Goal: Task Accomplishment & Management: Manage account settings

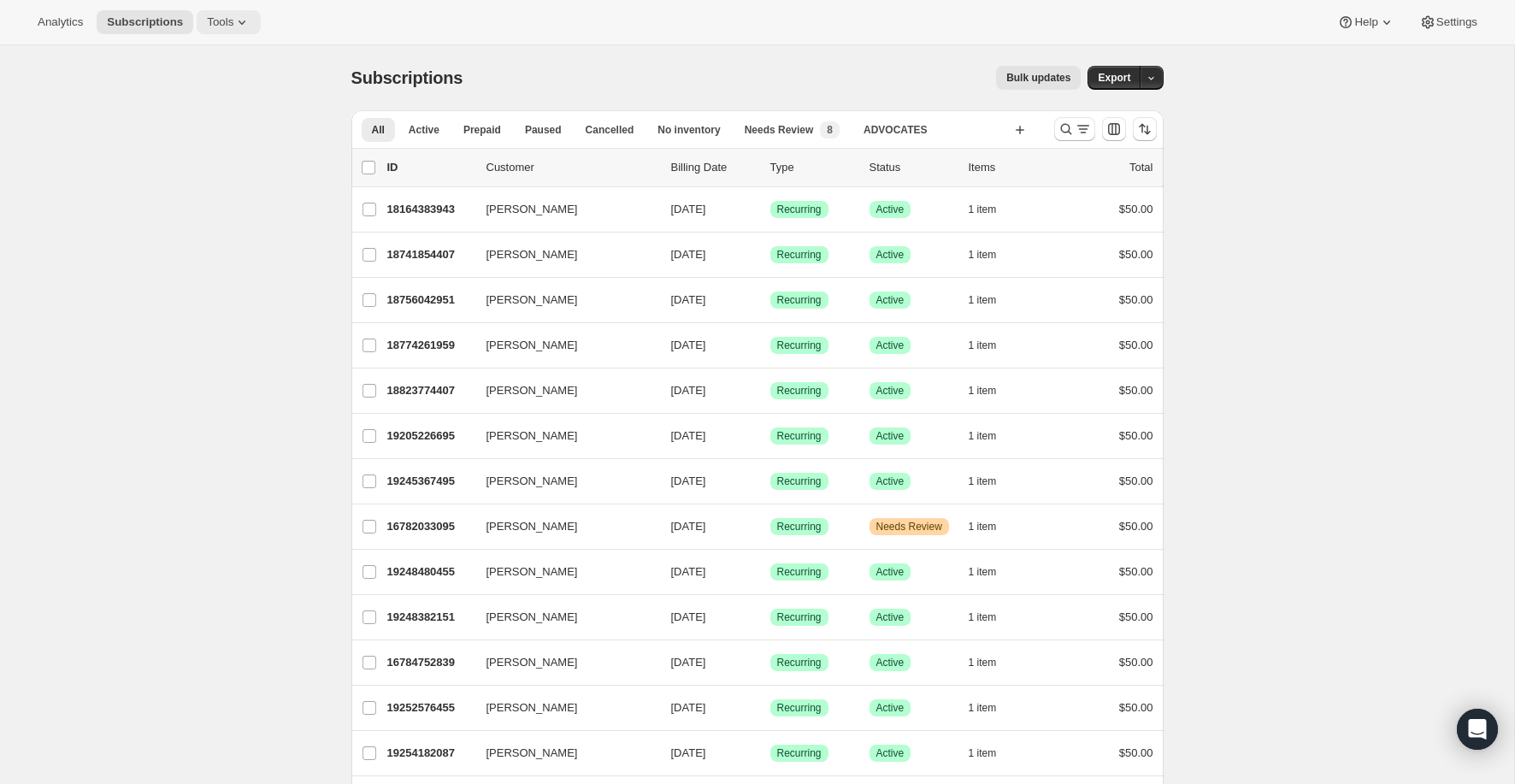
click at [223, 19] on span "Tools" at bounding box center [219, 22] width 26 height 14
click at [212, 116] on span "Bundles" at bounding box center [240, 116] width 151 height 17
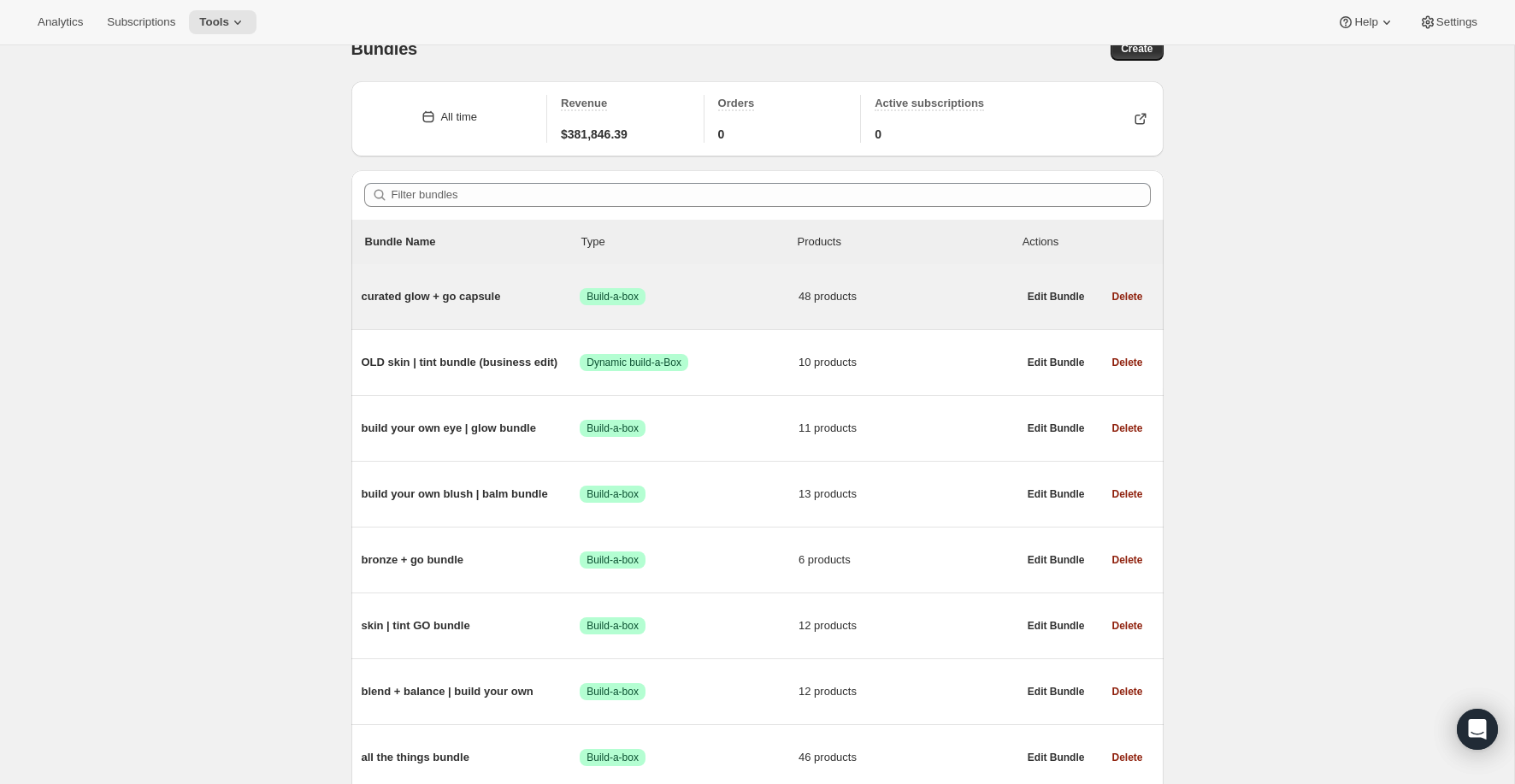
scroll to position [49, 0]
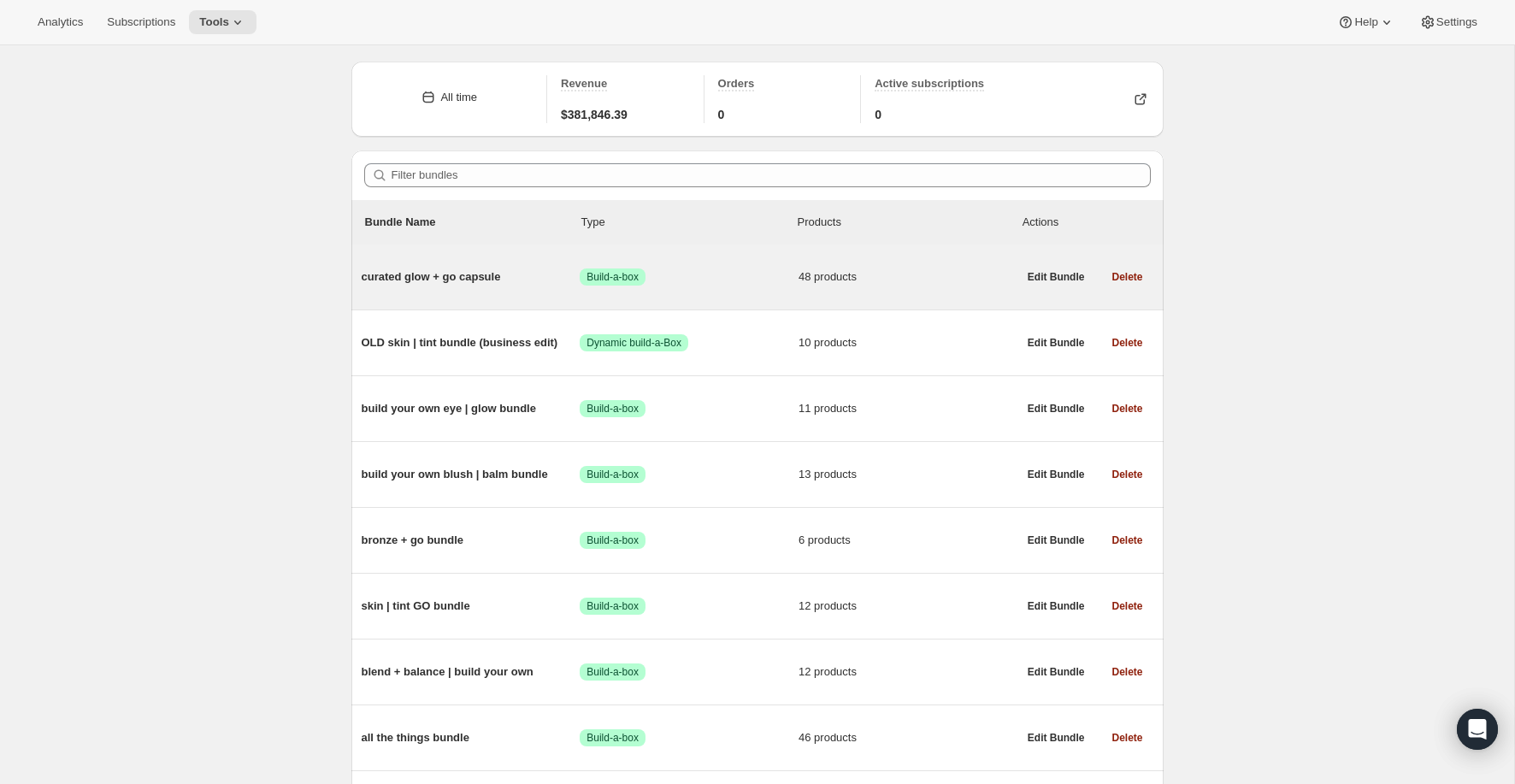
click at [468, 278] on span "curated glow + go capsule" at bounding box center [471, 278] width 218 height 17
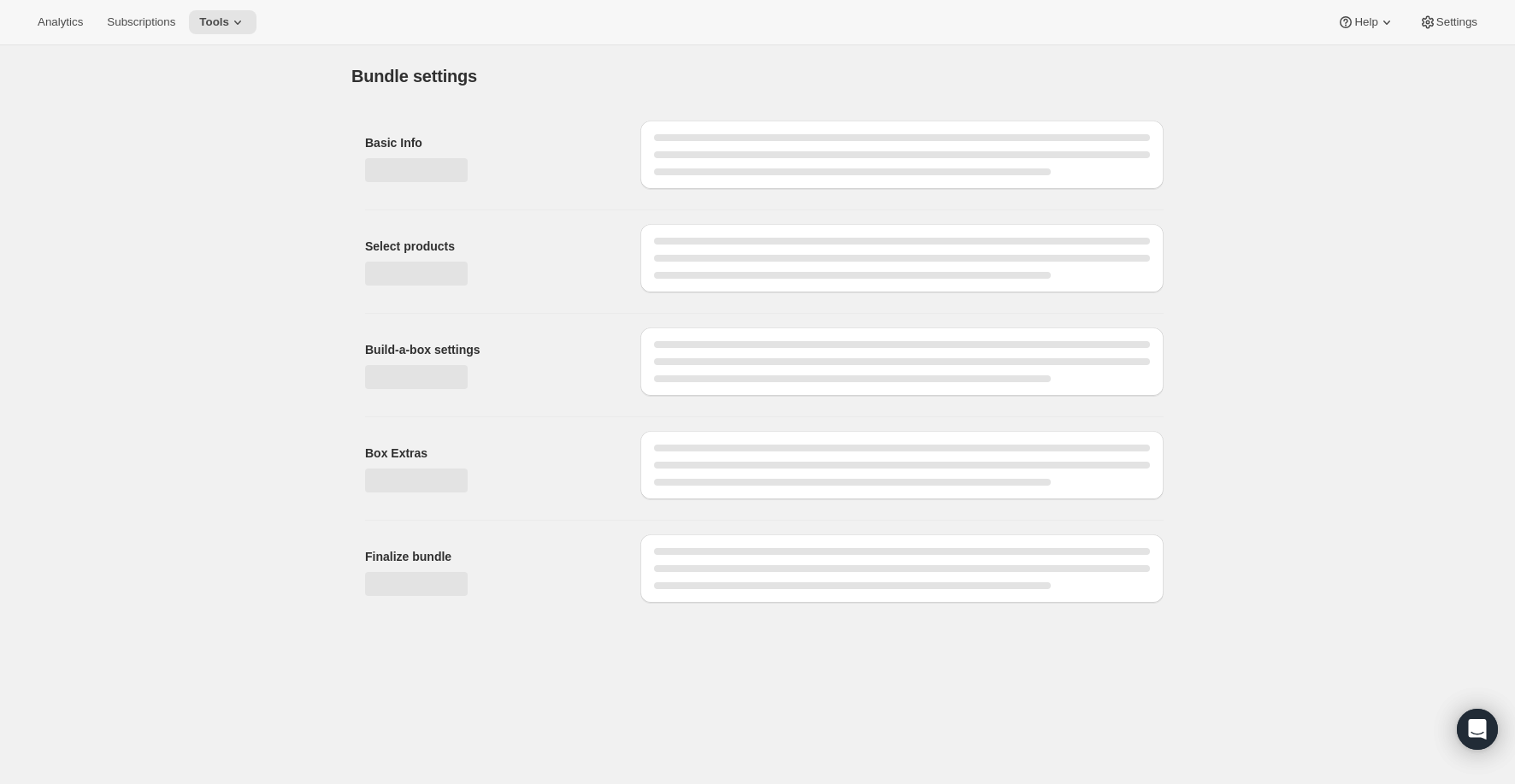
type input "curated glow + go capsule"
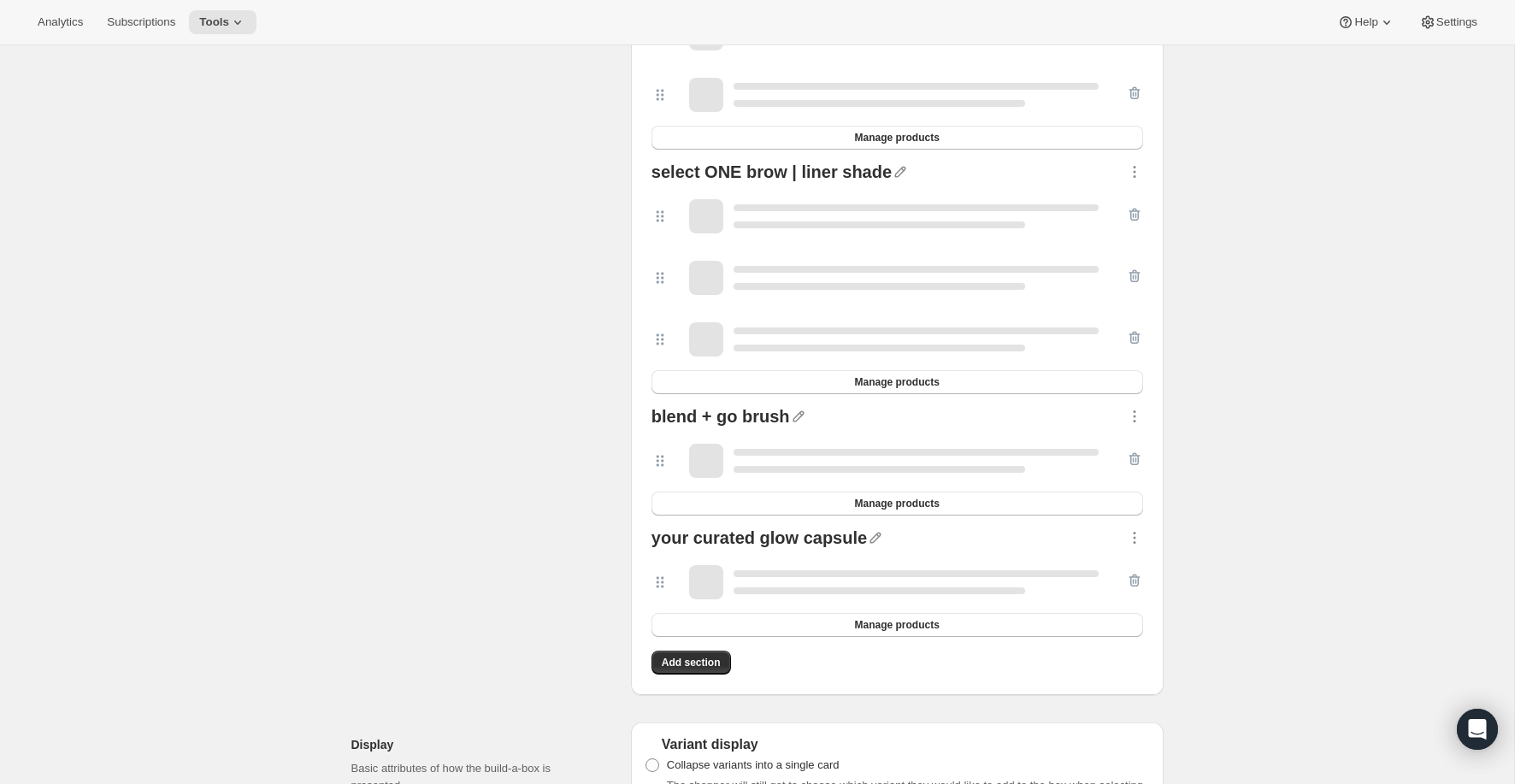
scroll to position [3355, 0]
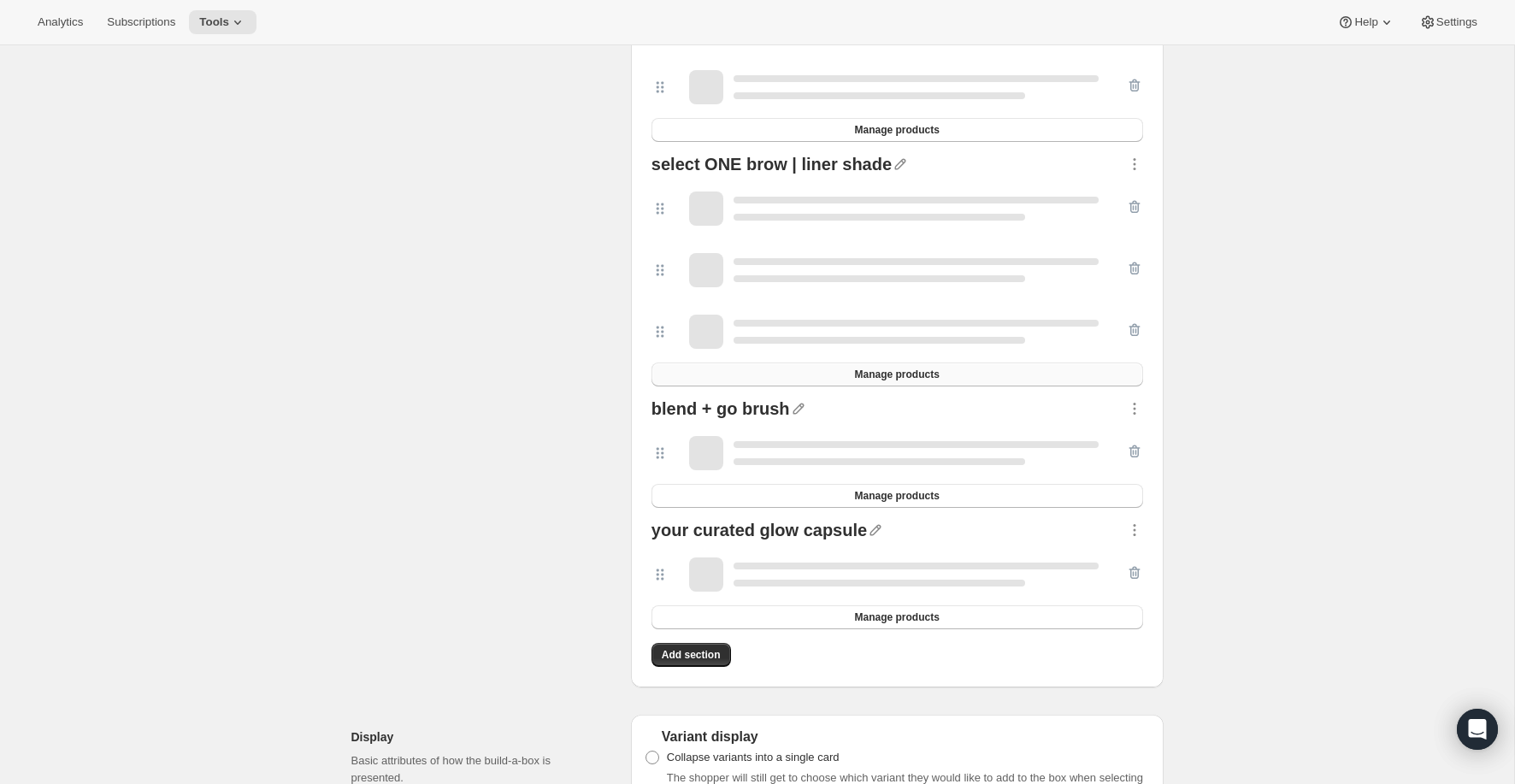
click at [939, 376] on span "Manage products" at bounding box center [896, 375] width 84 height 14
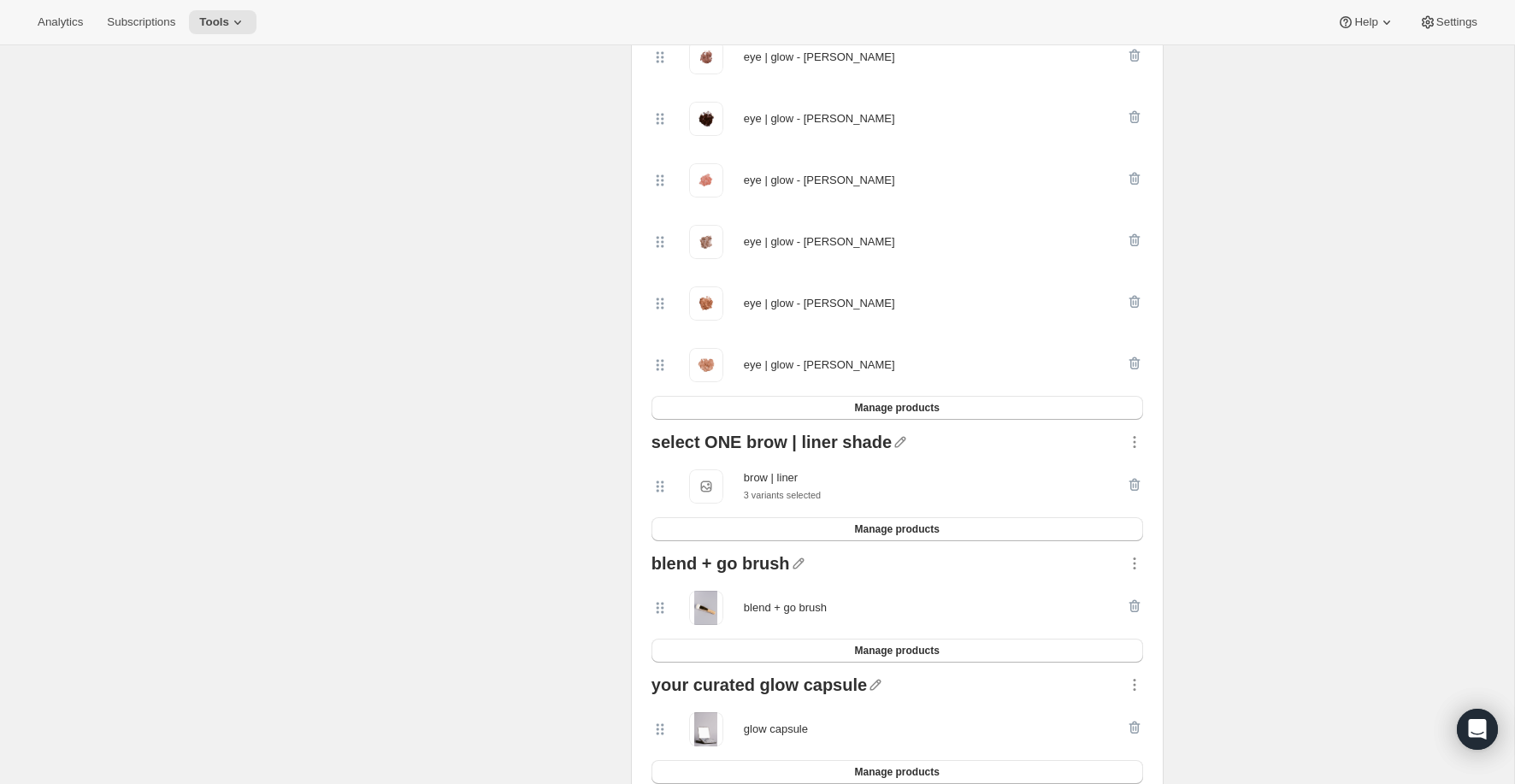
scroll to position [0, 0]
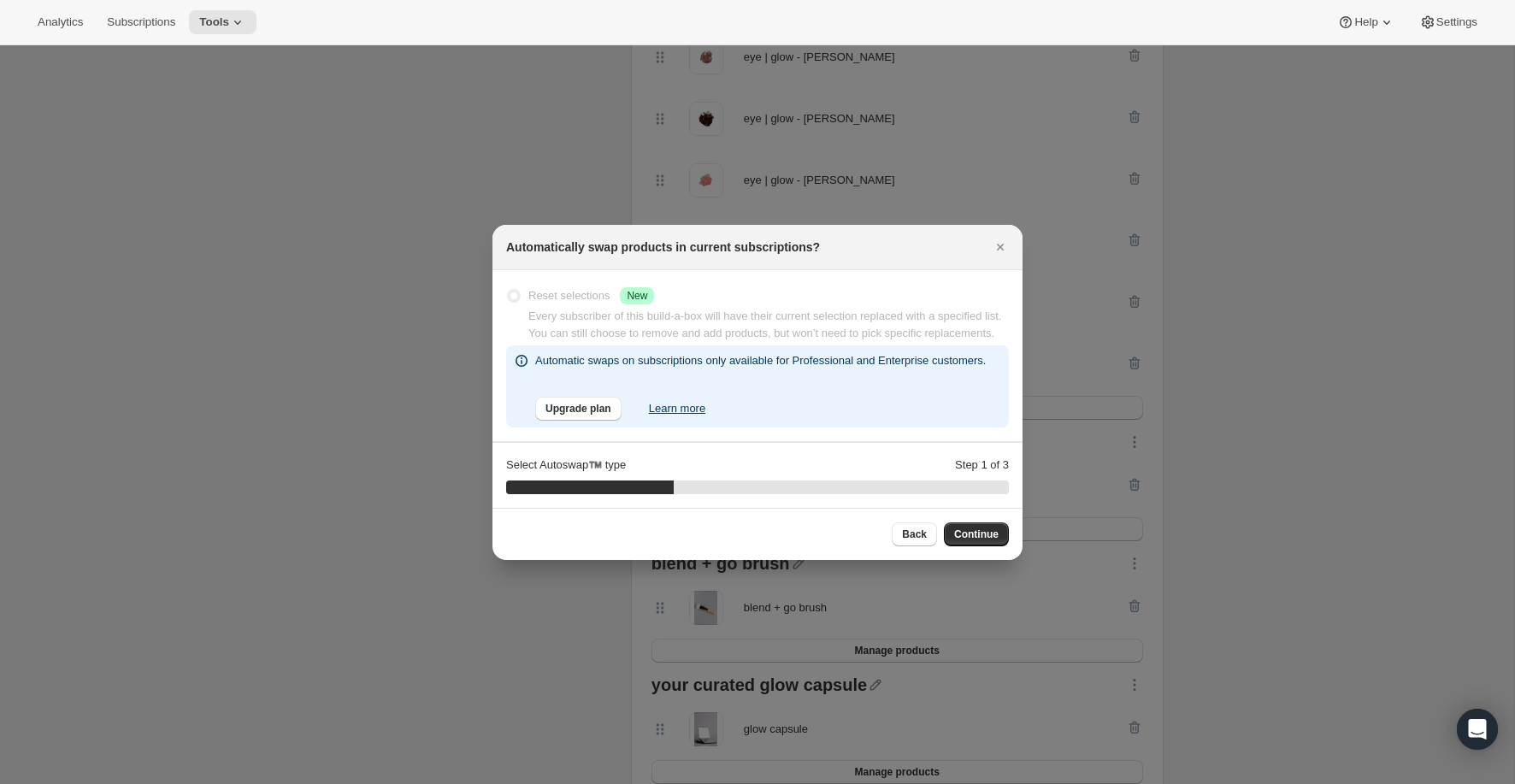
click at [774, 308] on div "Every subscriber of this build-a-box will have their current selection replaced…" at bounding box center [768, 324] width 480 height 34
drag, startPoint x: 992, startPoint y: 554, endPoint x: 707, endPoint y: 559, distance: 285.0
click at [707, 546] on div "Back Continue" at bounding box center [757, 534] width 503 height 24
click at [973, 543] on button "Continue" at bounding box center [975, 534] width 65 height 24
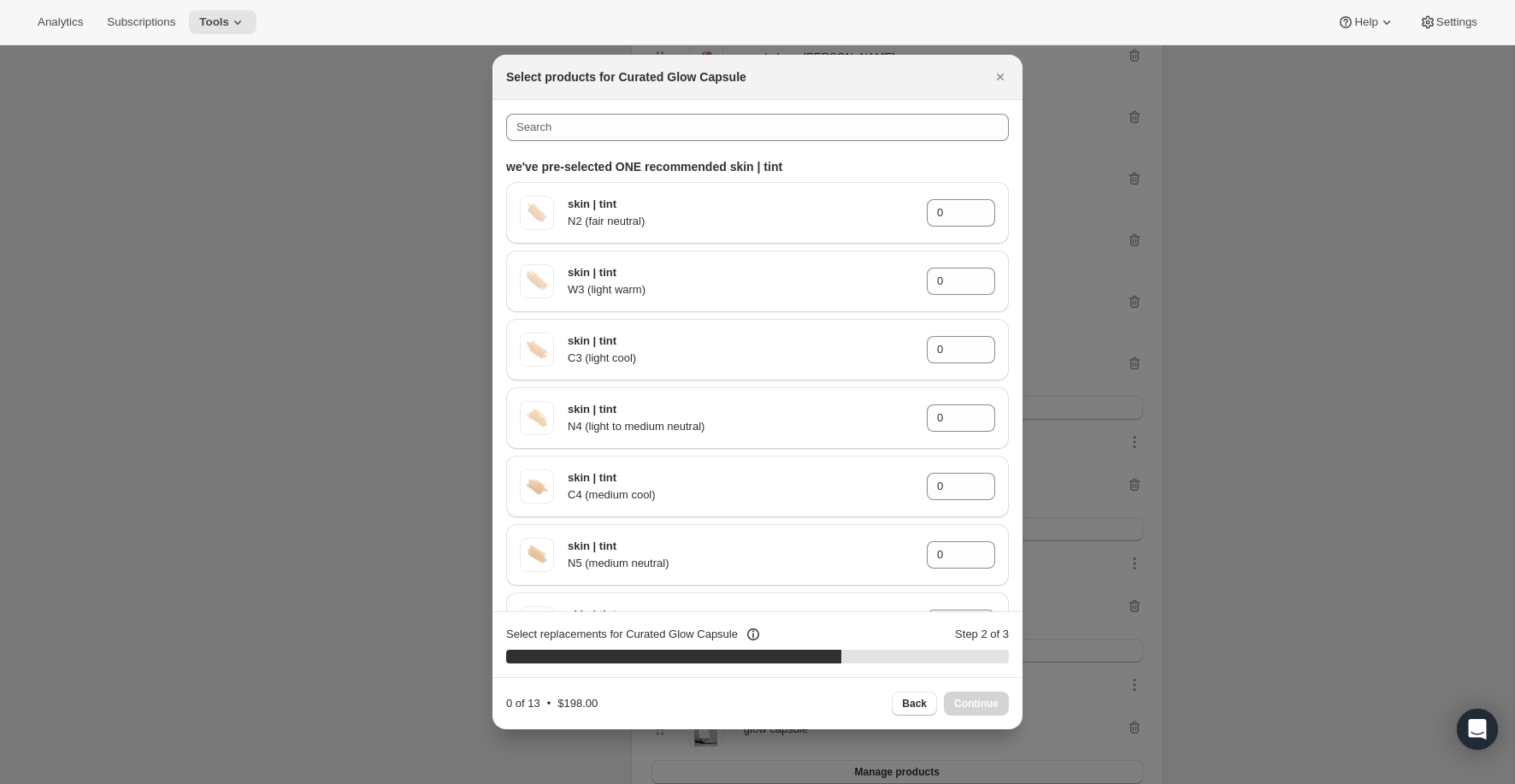
click at [971, 710] on div "Back Continue" at bounding box center [950, 702] width 117 height 24
click at [985, 207] on icon ":rce:" at bounding box center [982, 208] width 17 height 17
type input "1"
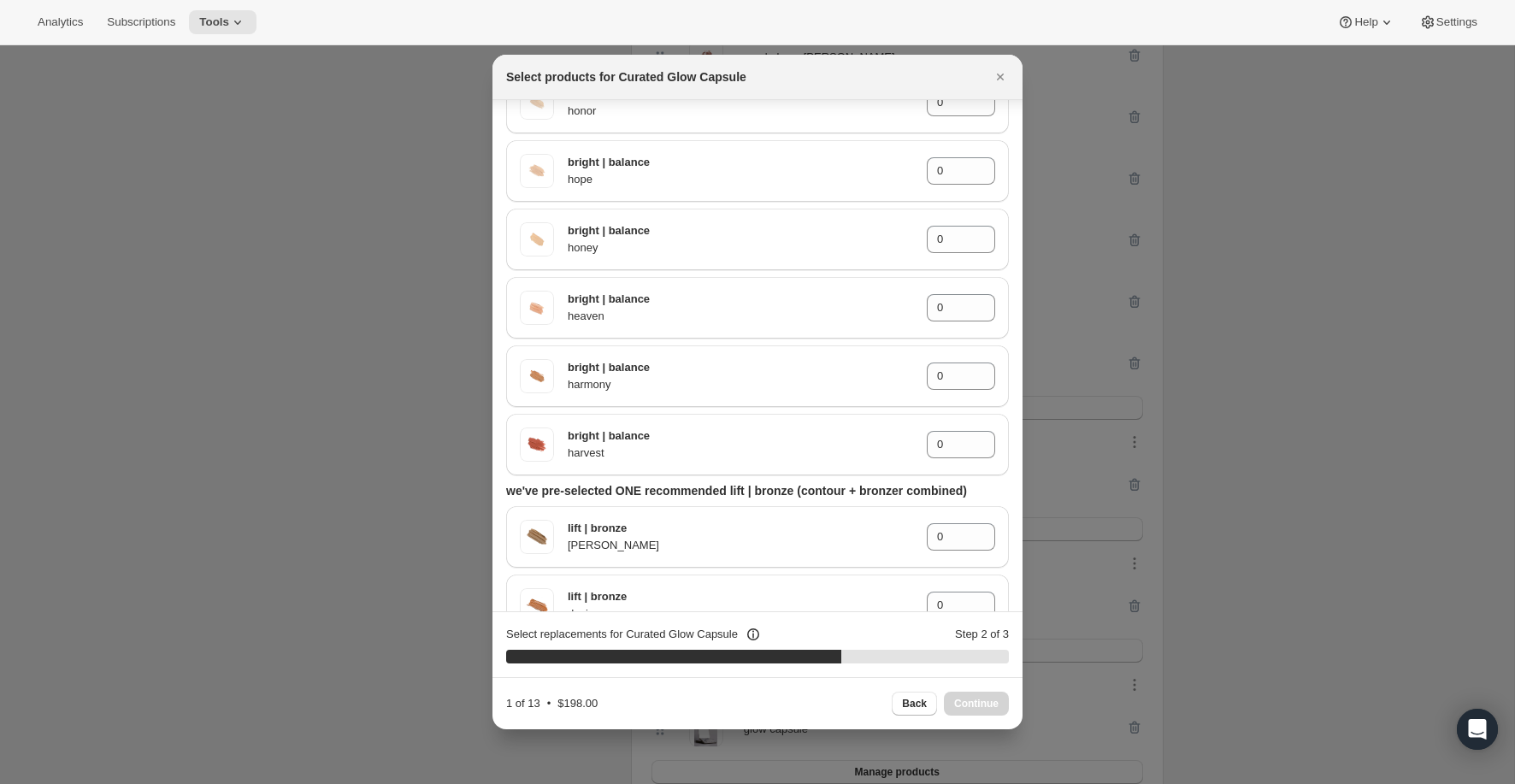
scroll to position [955, 0]
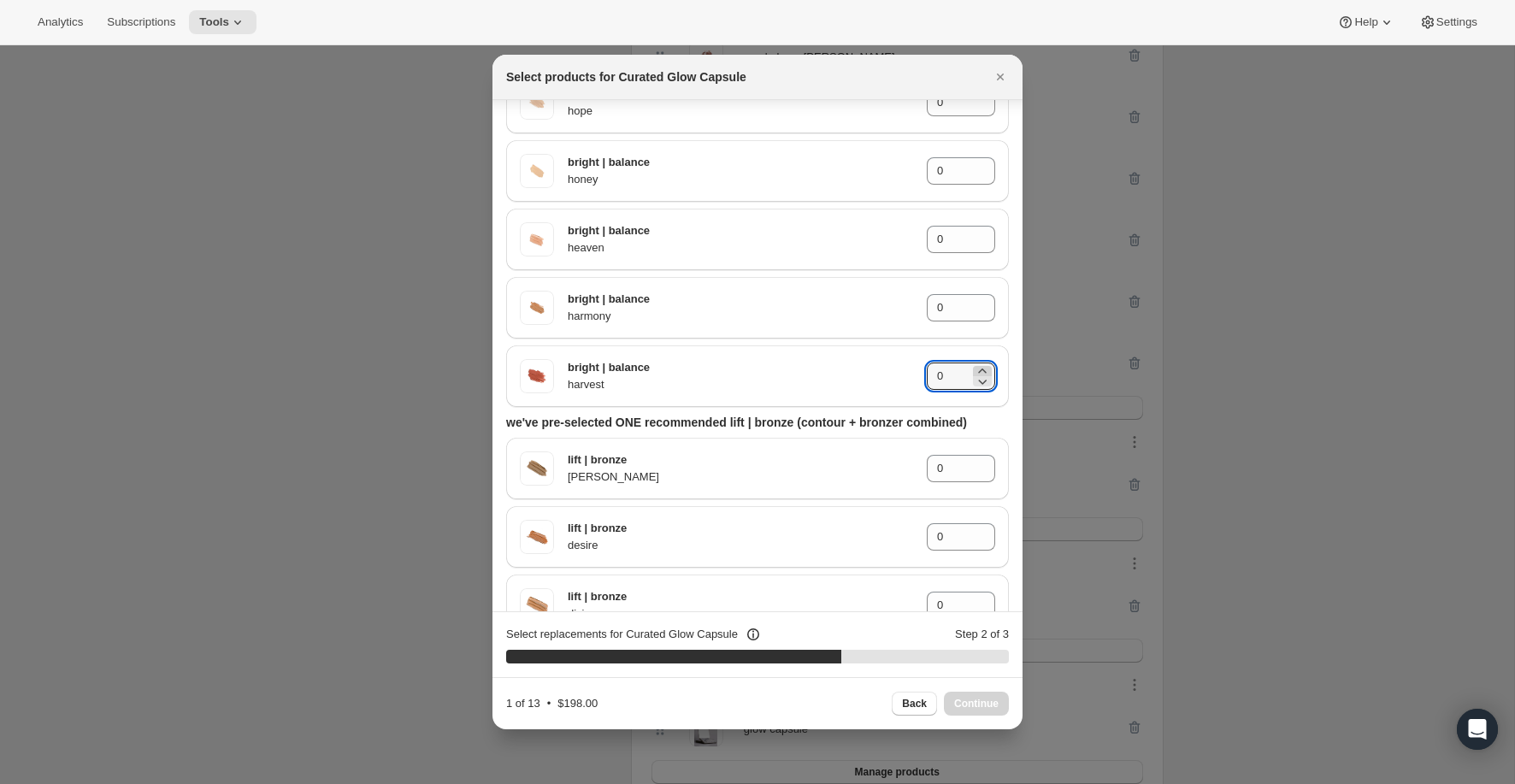
click at [983, 369] on icon ":rce:" at bounding box center [982, 371] width 8 height 4
type input "1"
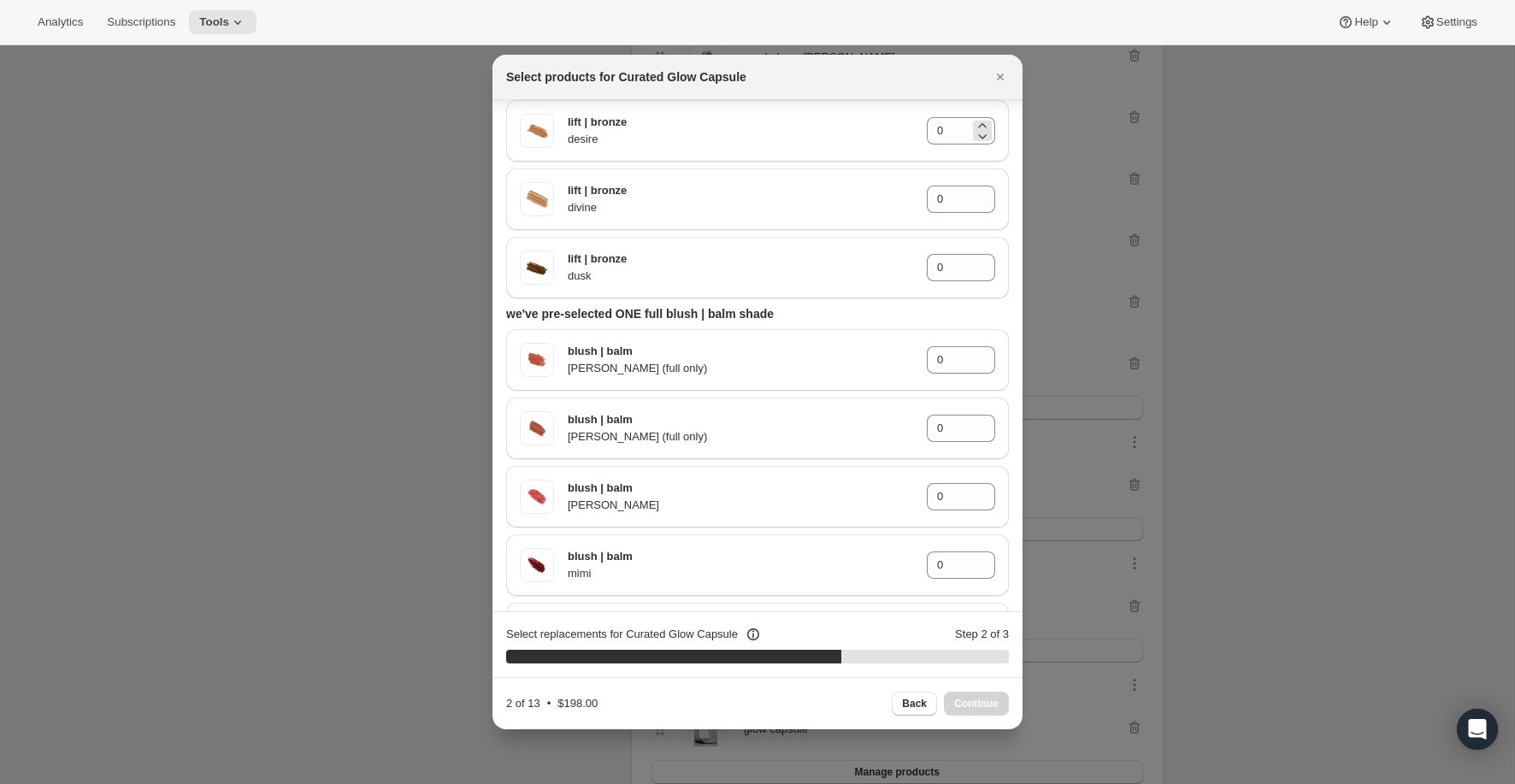
scroll to position [1596, 0]
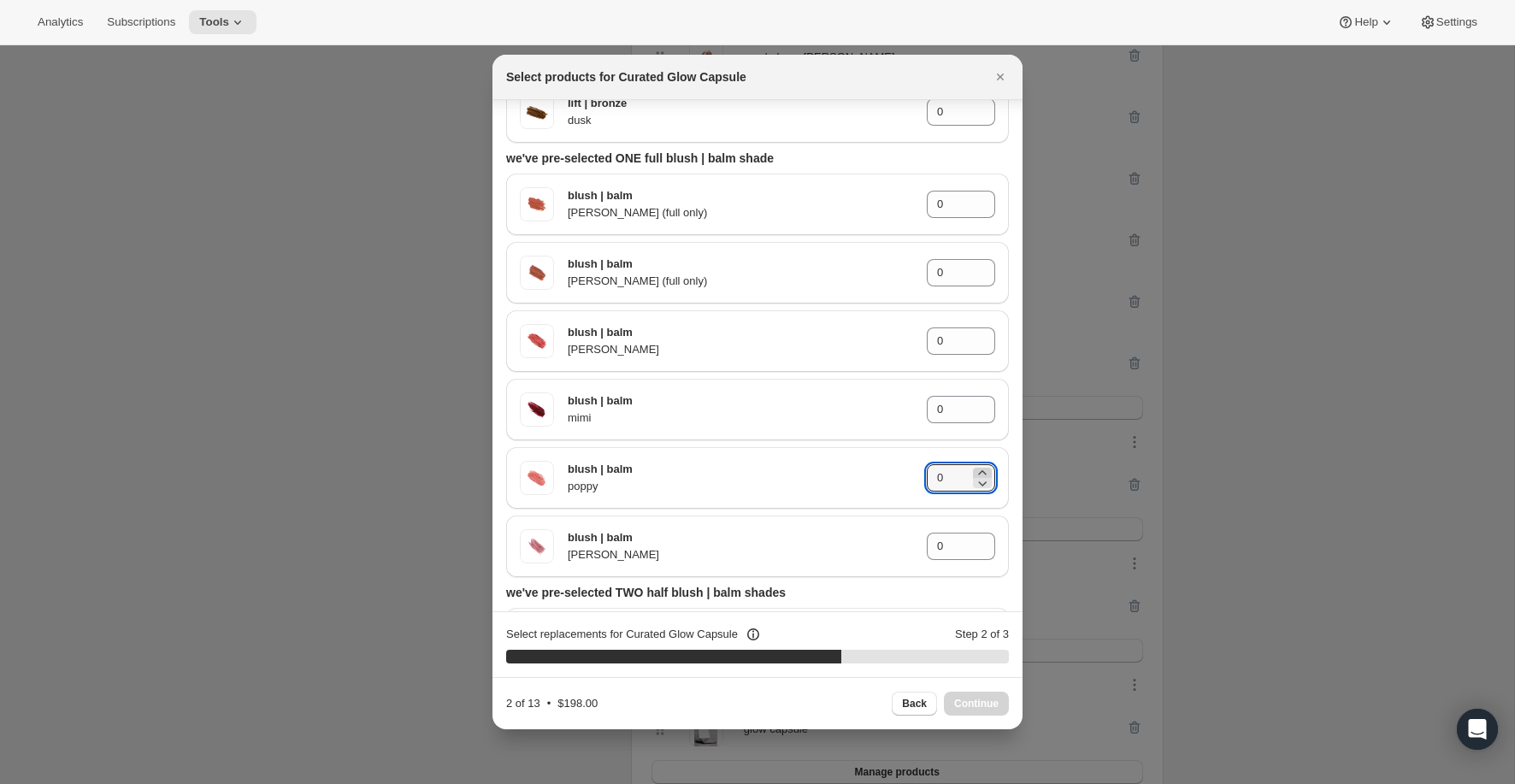
click at [979, 469] on icon ":rce:" at bounding box center [982, 473] width 17 height 17
type input "1"
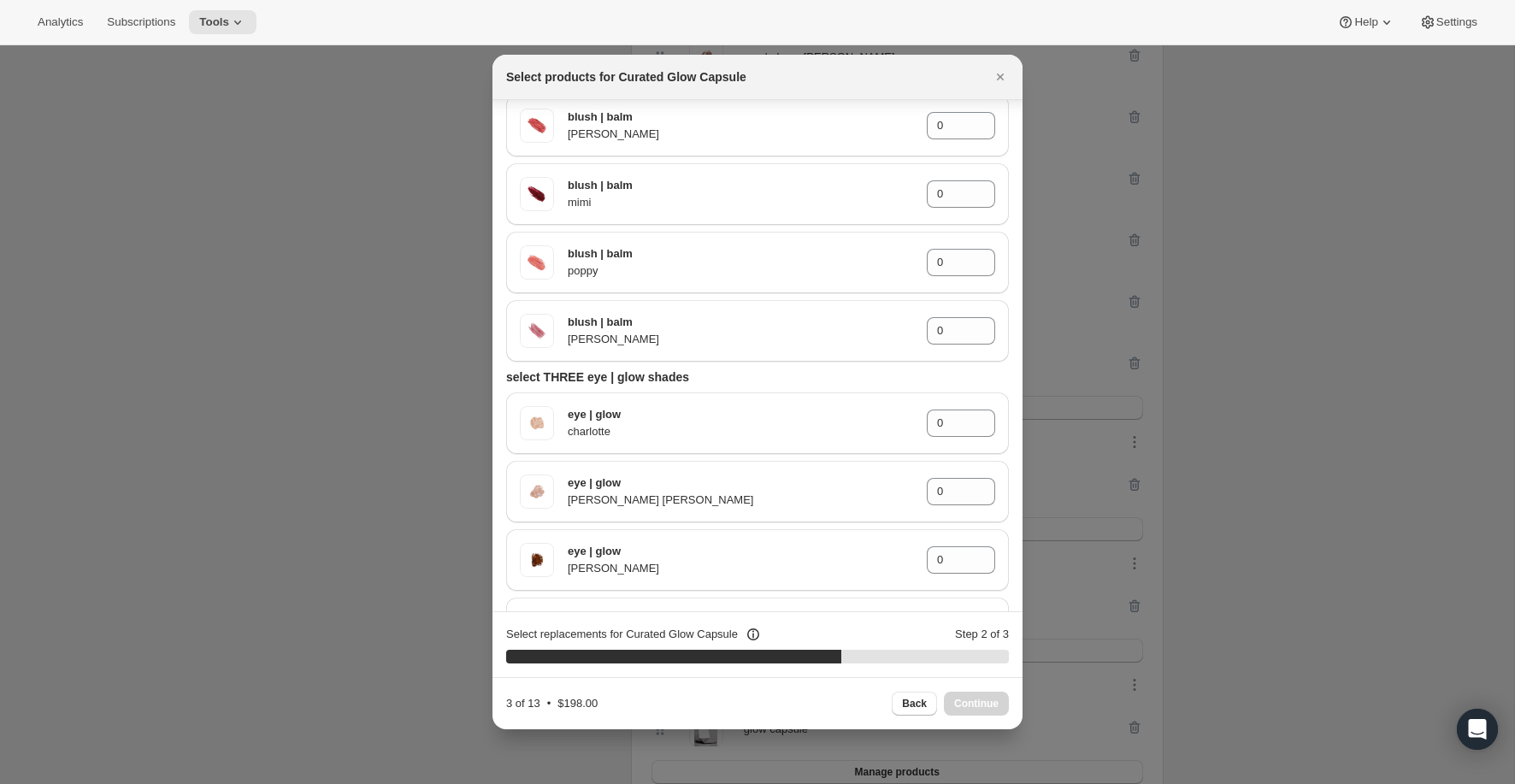
scroll to position [2255, 0]
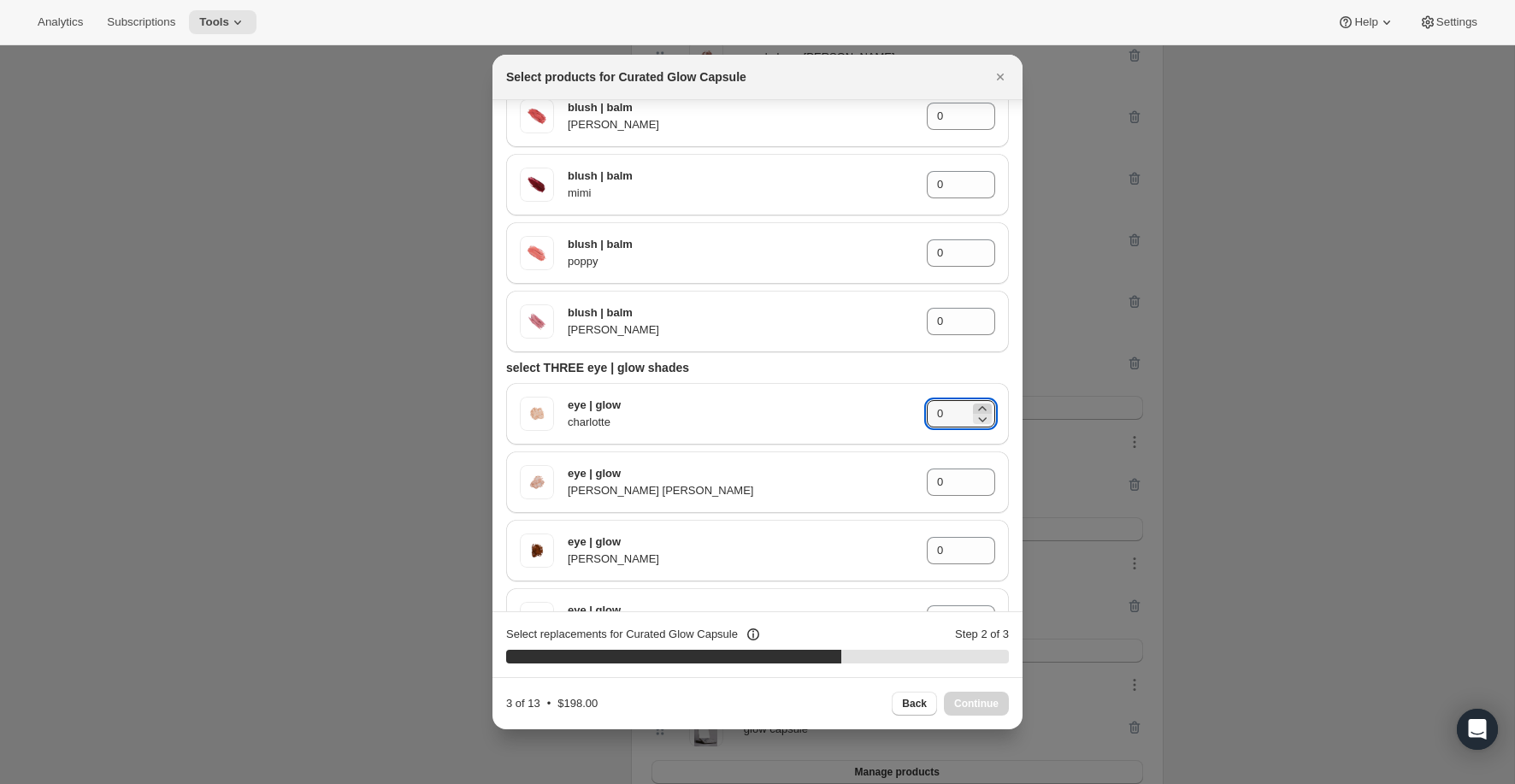
click at [985, 407] on icon ":rce:" at bounding box center [982, 408] width 17 height 17
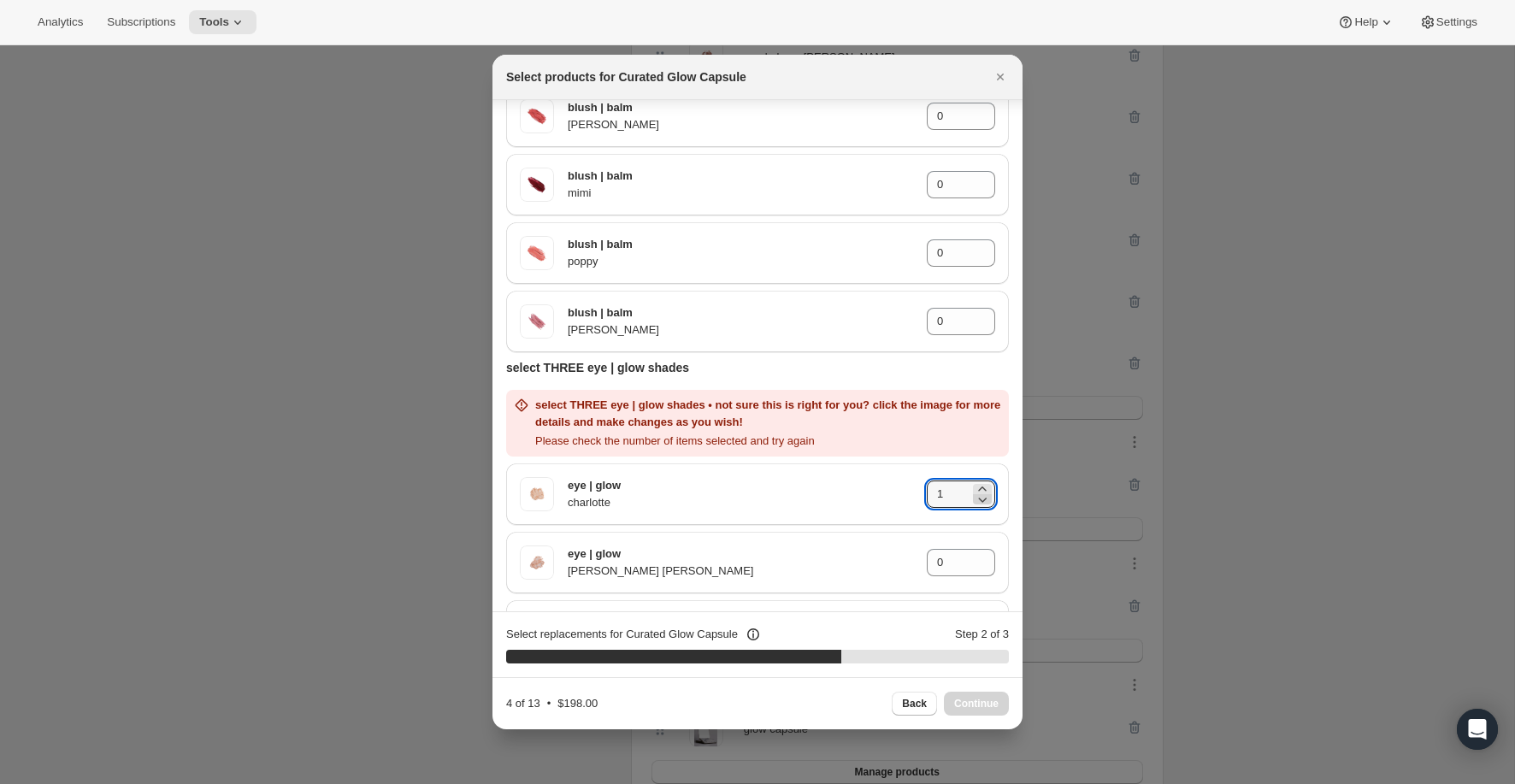
click at [981, 505] on icon ":rce:" at bounding box center [982, 500] width 17 height 17
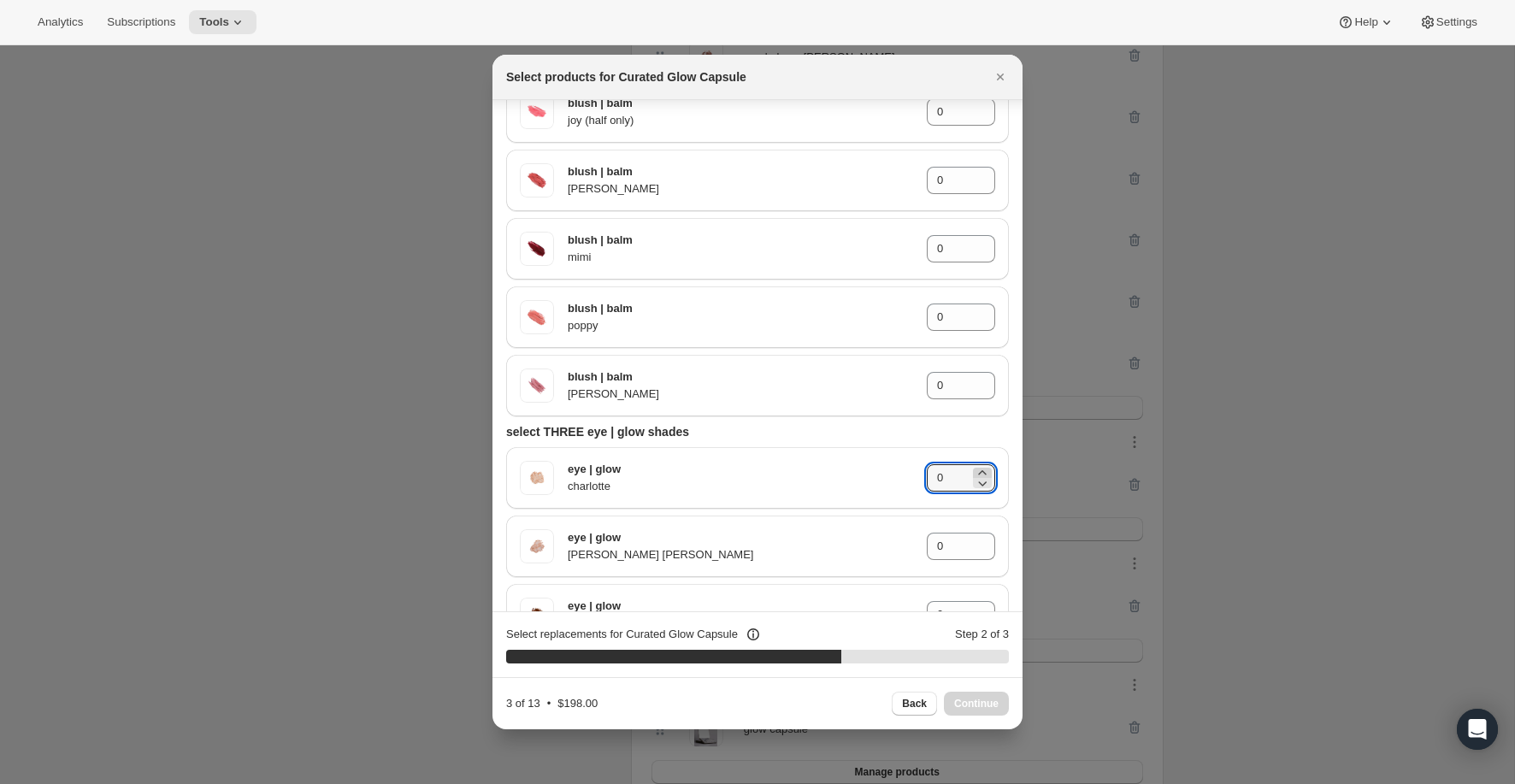
scroll to position [2156, 0]
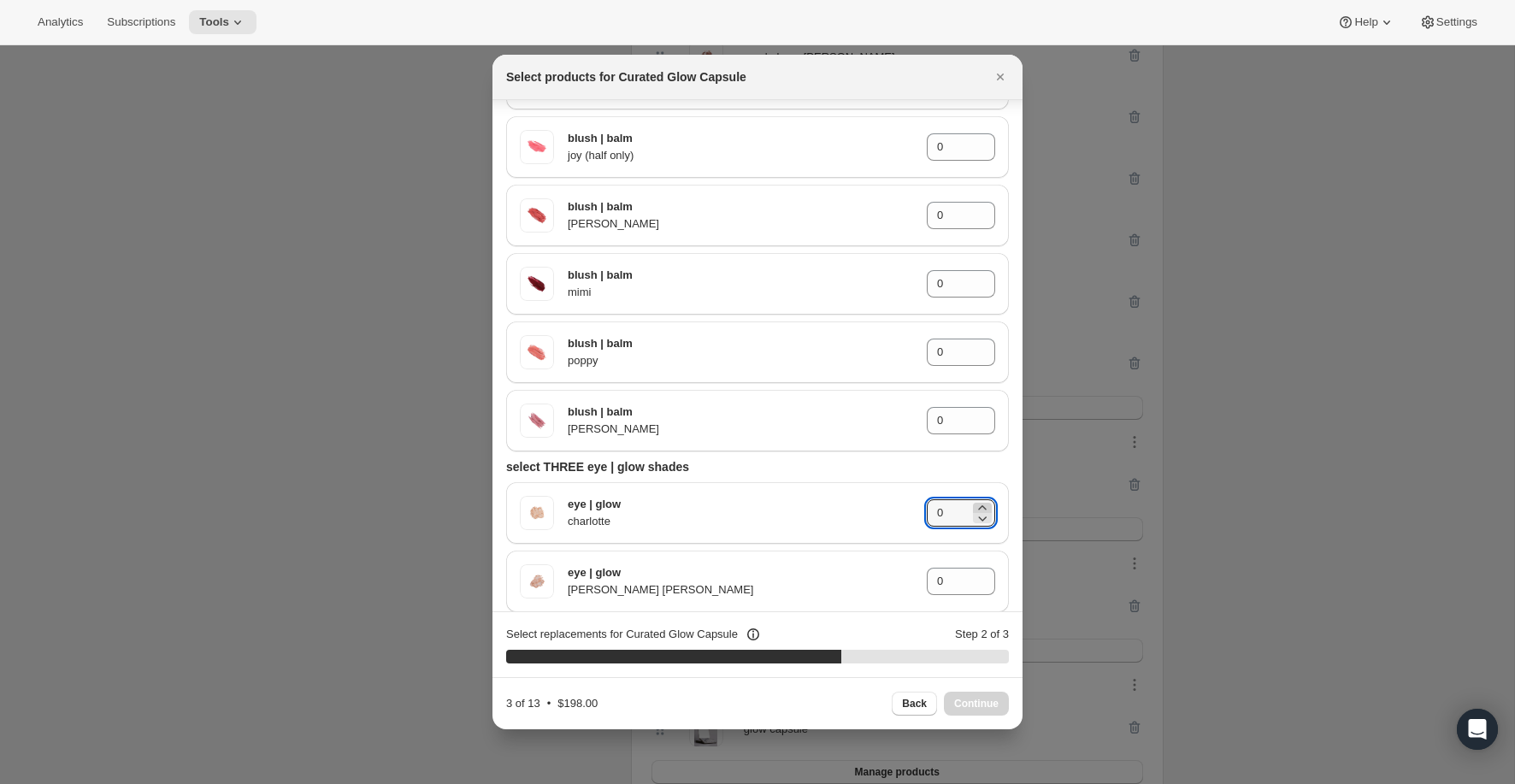
click at [983, 505] on icon ":rce:" at bounding box center [982, 507] width 17 height 17
type input "1"
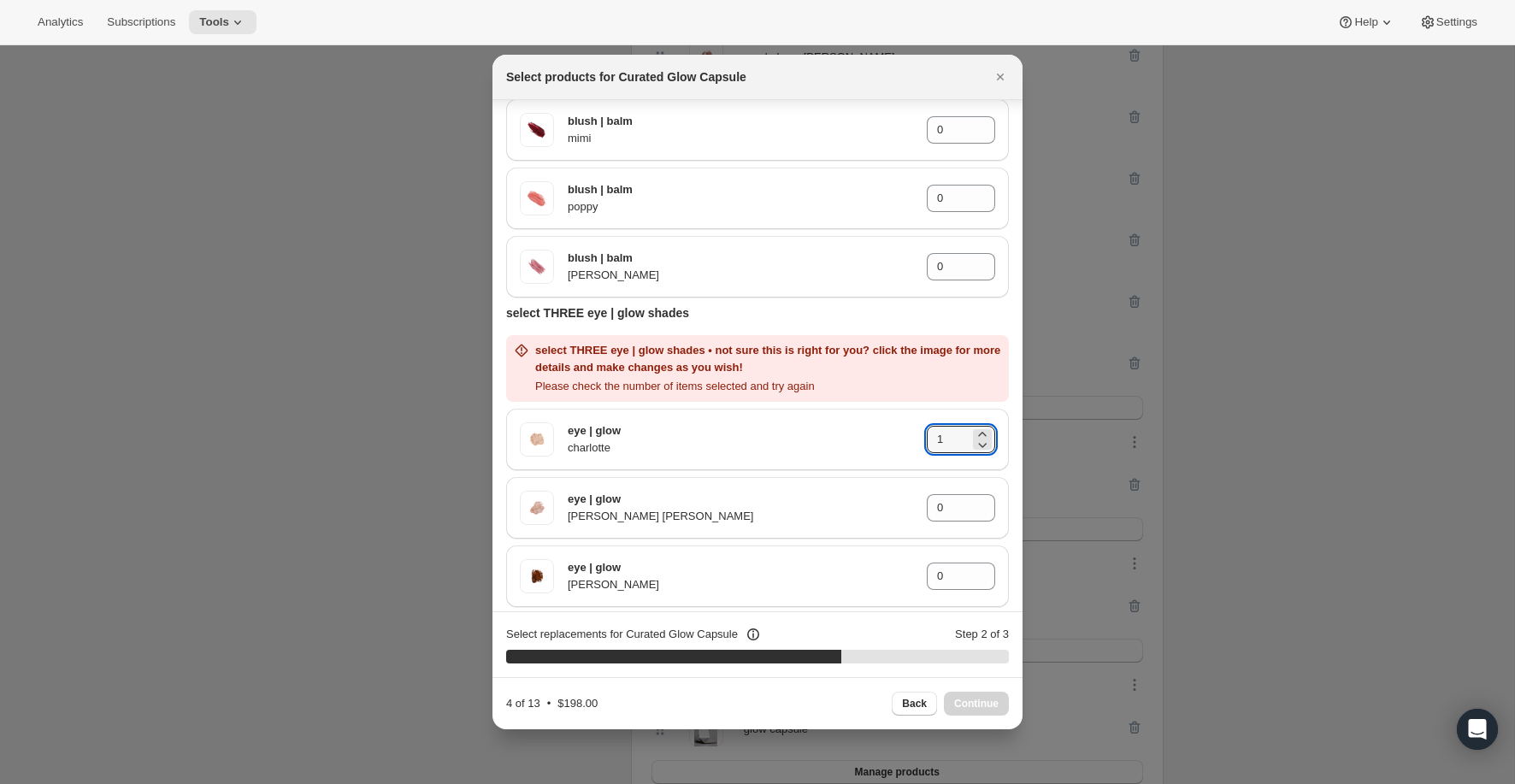
scroll to position [2345, 0]
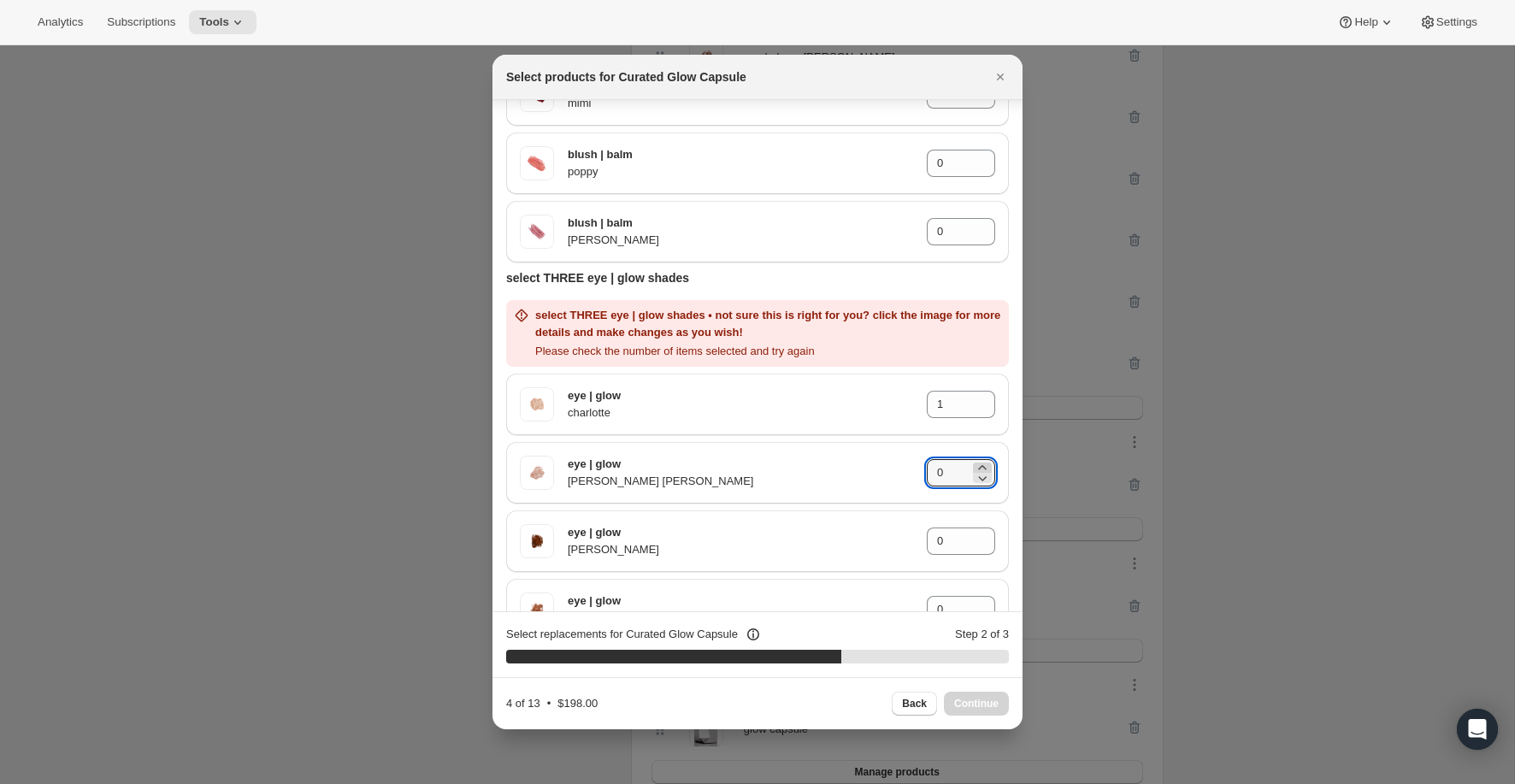
click at [987, 465] on icon ":rce:" at bounding box center [982, 468] width 17 height 17
type input "1"
click at [987, 536] on icon ":rce:" at bounding box center [982, 536] width 17 height 17
type input "1"
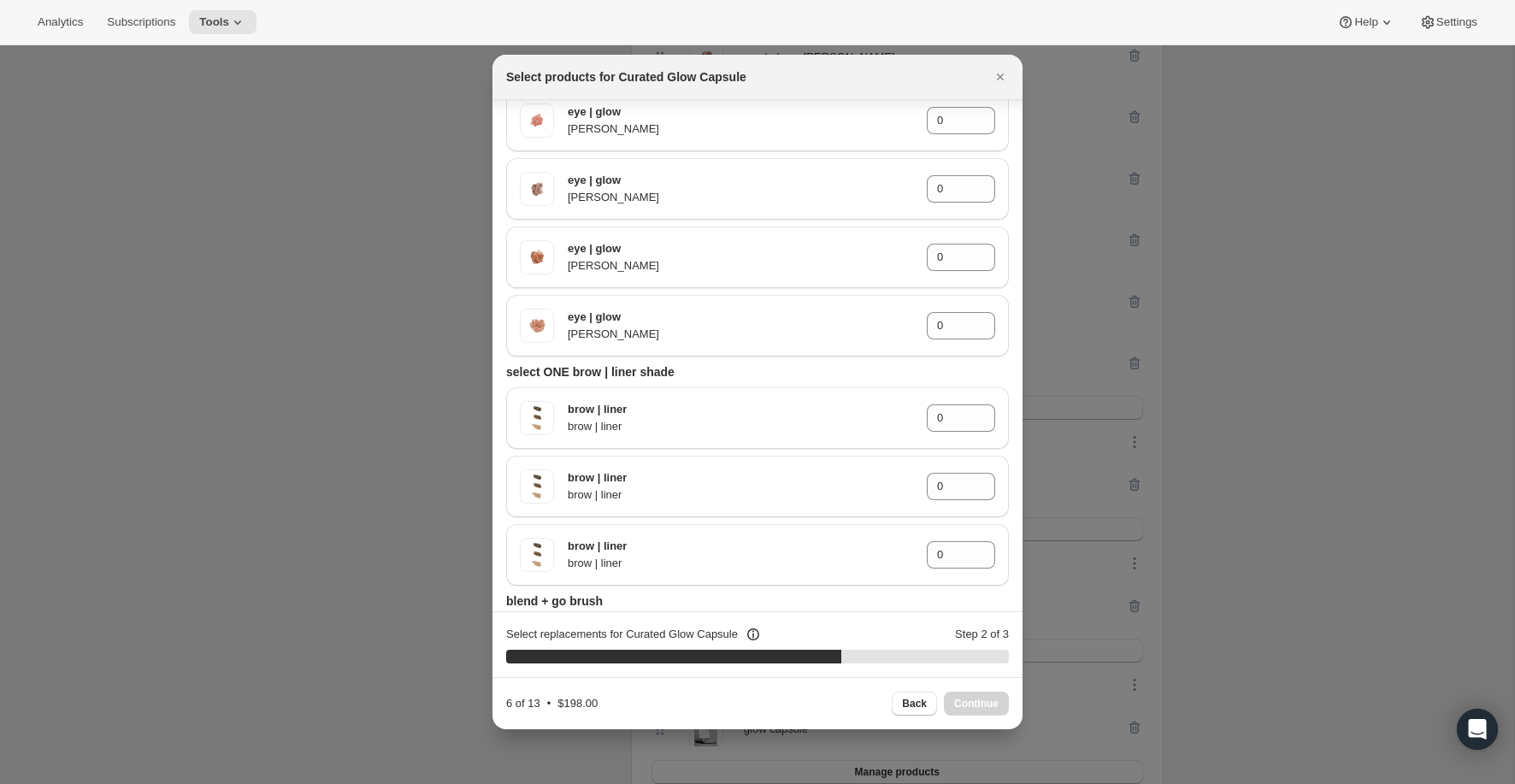
scroll to position [2999, 0]
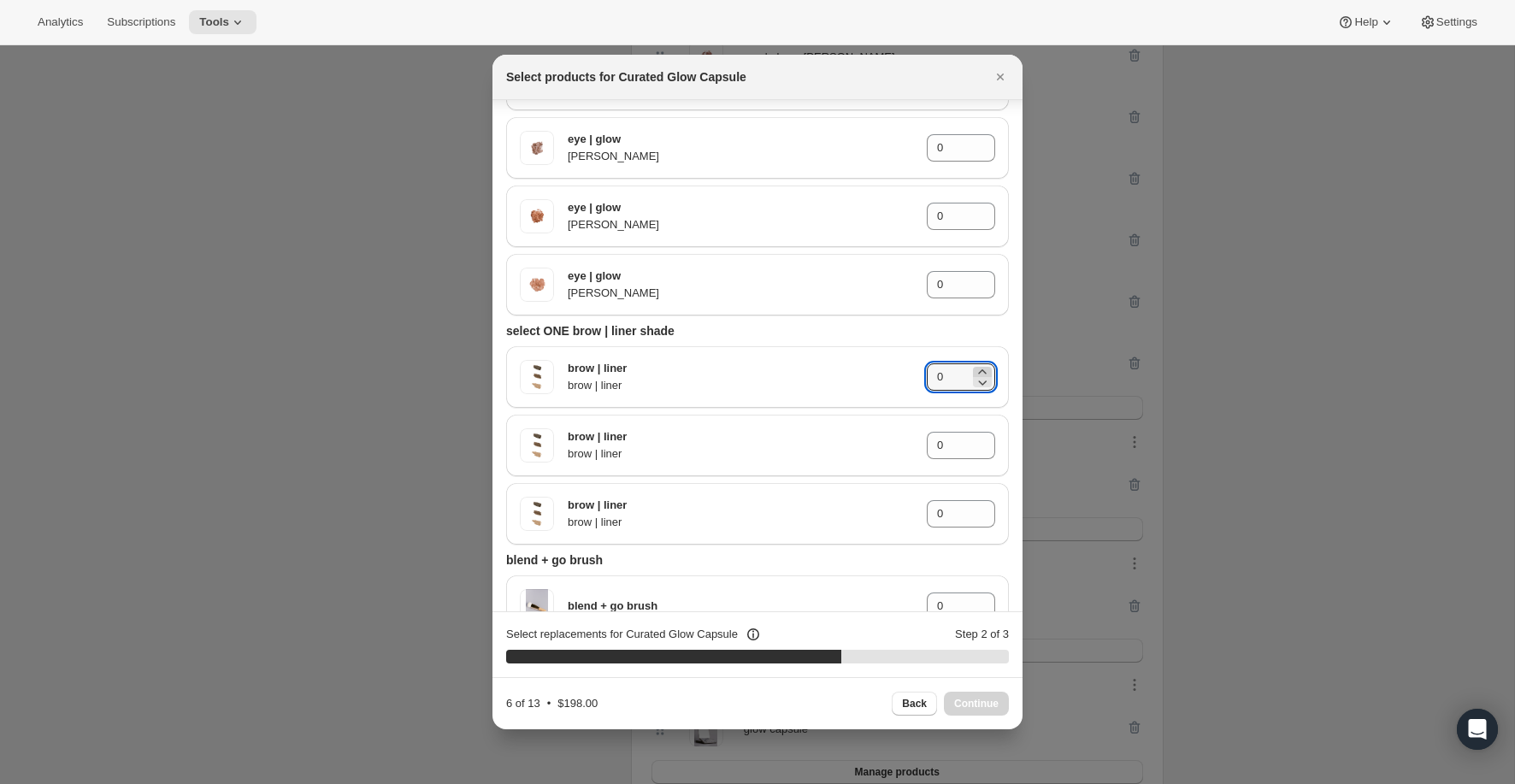
click at [981, 371] on icon ":rce:" at bounding box center [982, 372] width 17 height 17
type input "1"
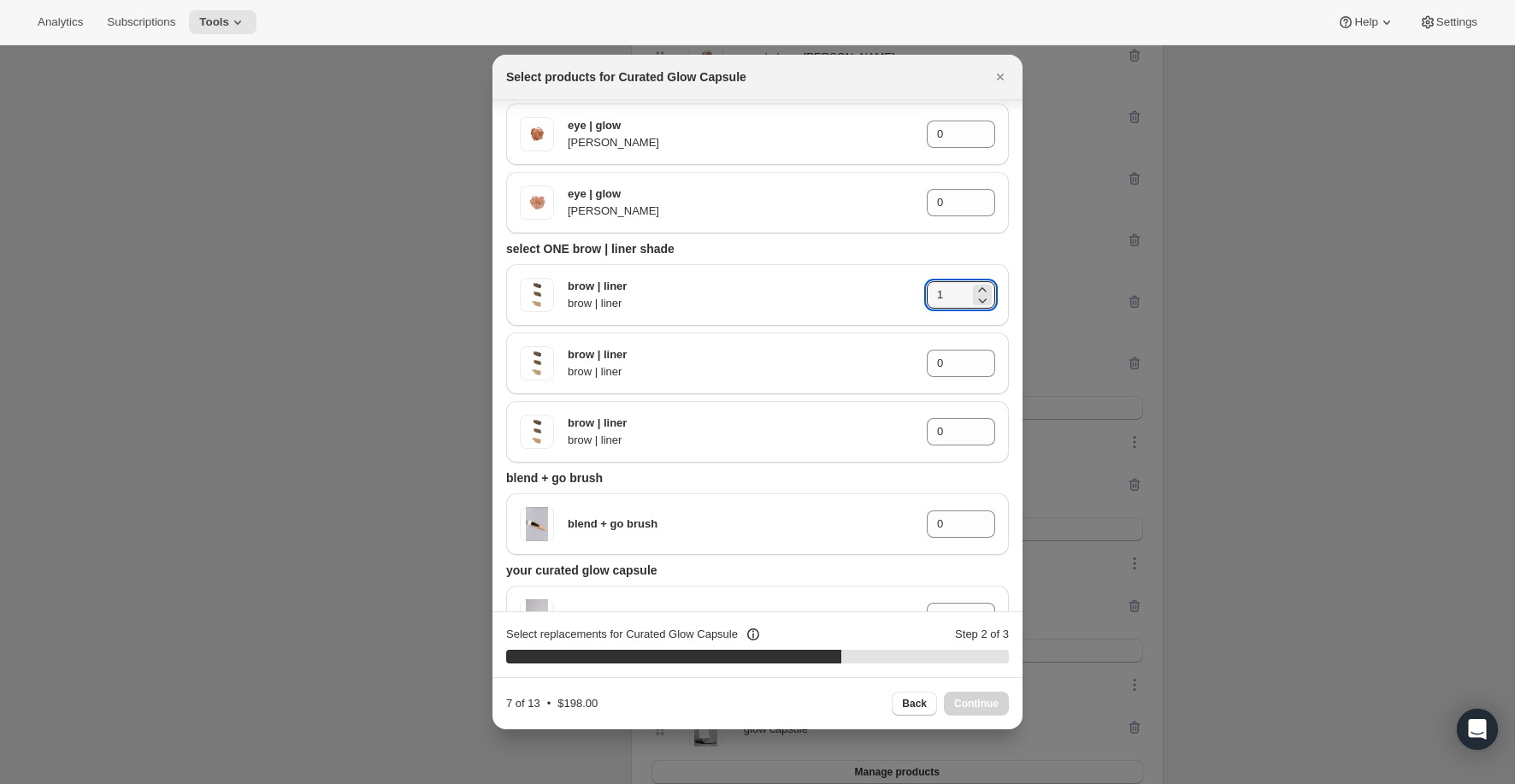
scroll to position [3130, 0]
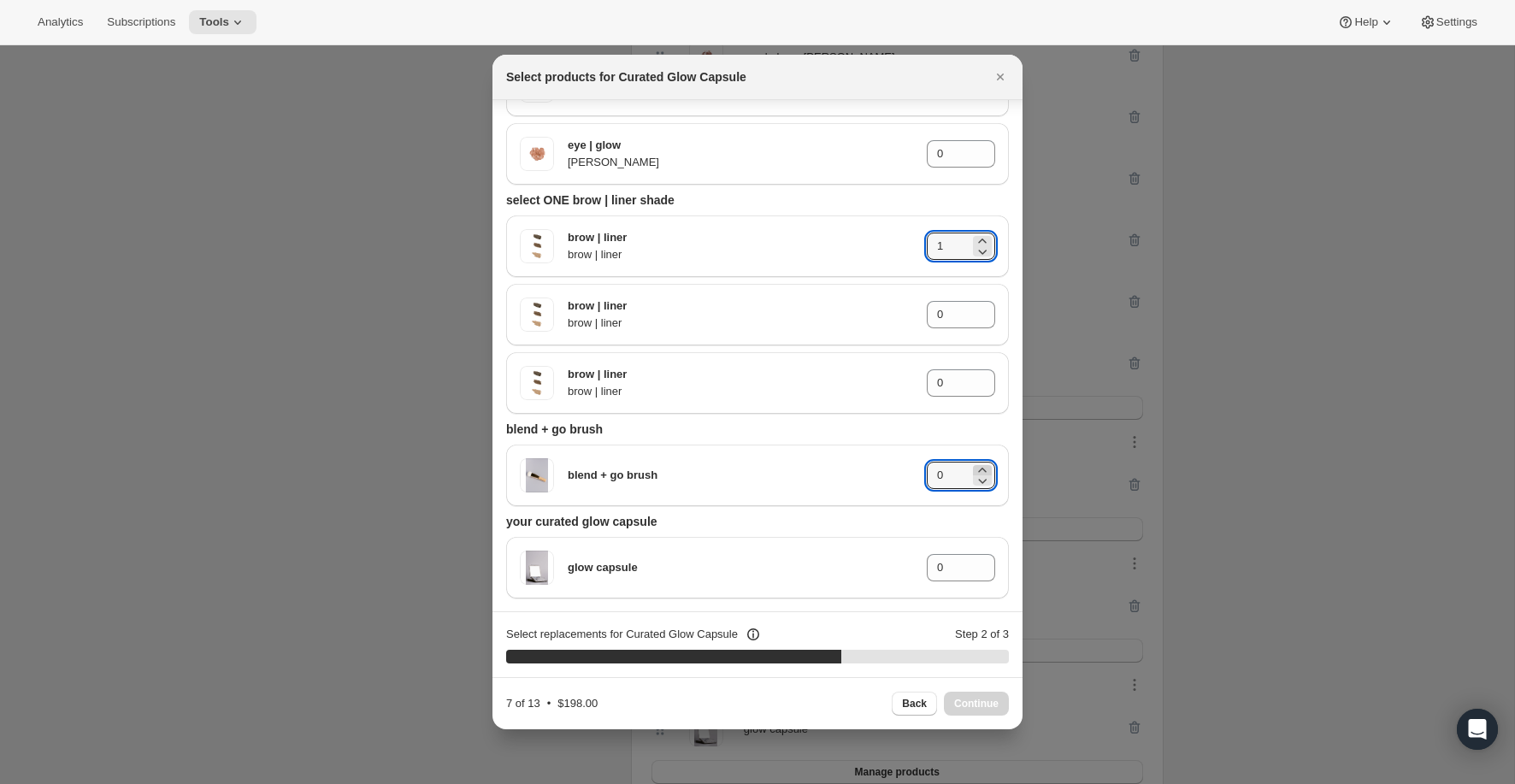
click at [979, 469] on icon ":rce:" at bounding box center [982, 471] width 17 height 17
type input "1"
click at [981, 564] on icon ":rce:" at bounding box center [982, 572] width 17 height 17
click at [976, 702] on div "Back Continue" at bounding box center [950, 702] width 117 height 24
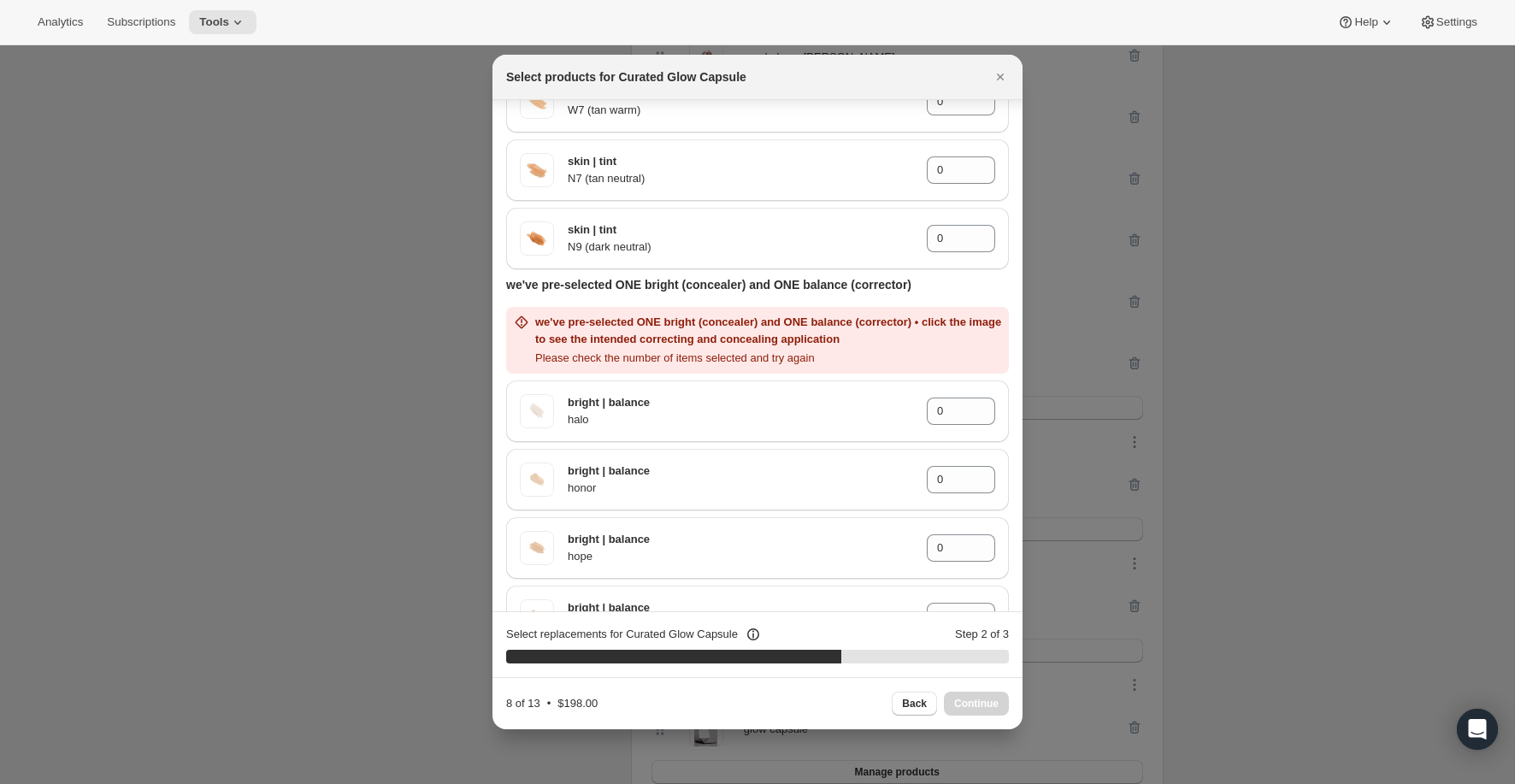
scroll to position [579, 0]
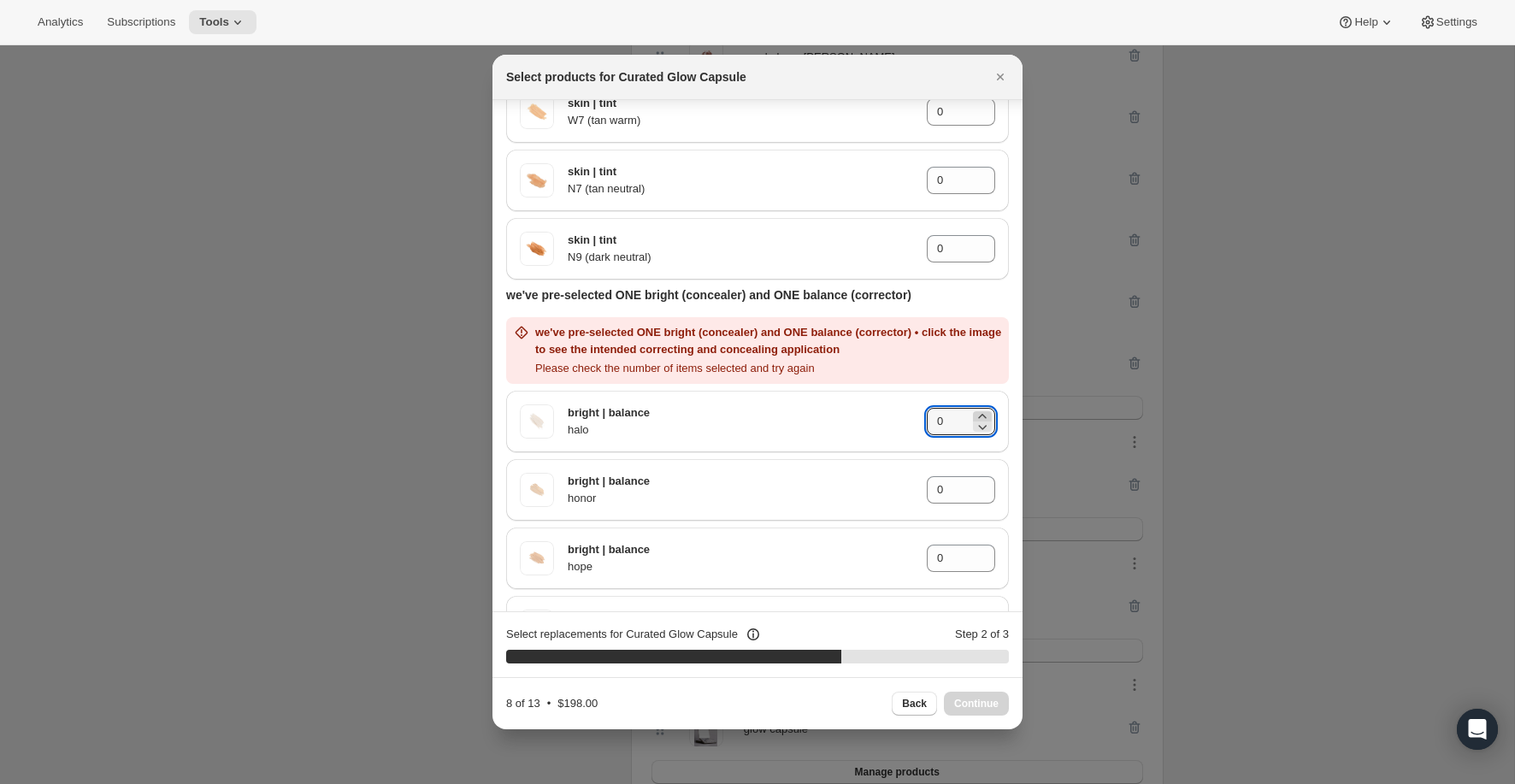
click at [985, 415] on icon ":rce:" at bounding box center [982, 416] width 17 height 17
type input "1"
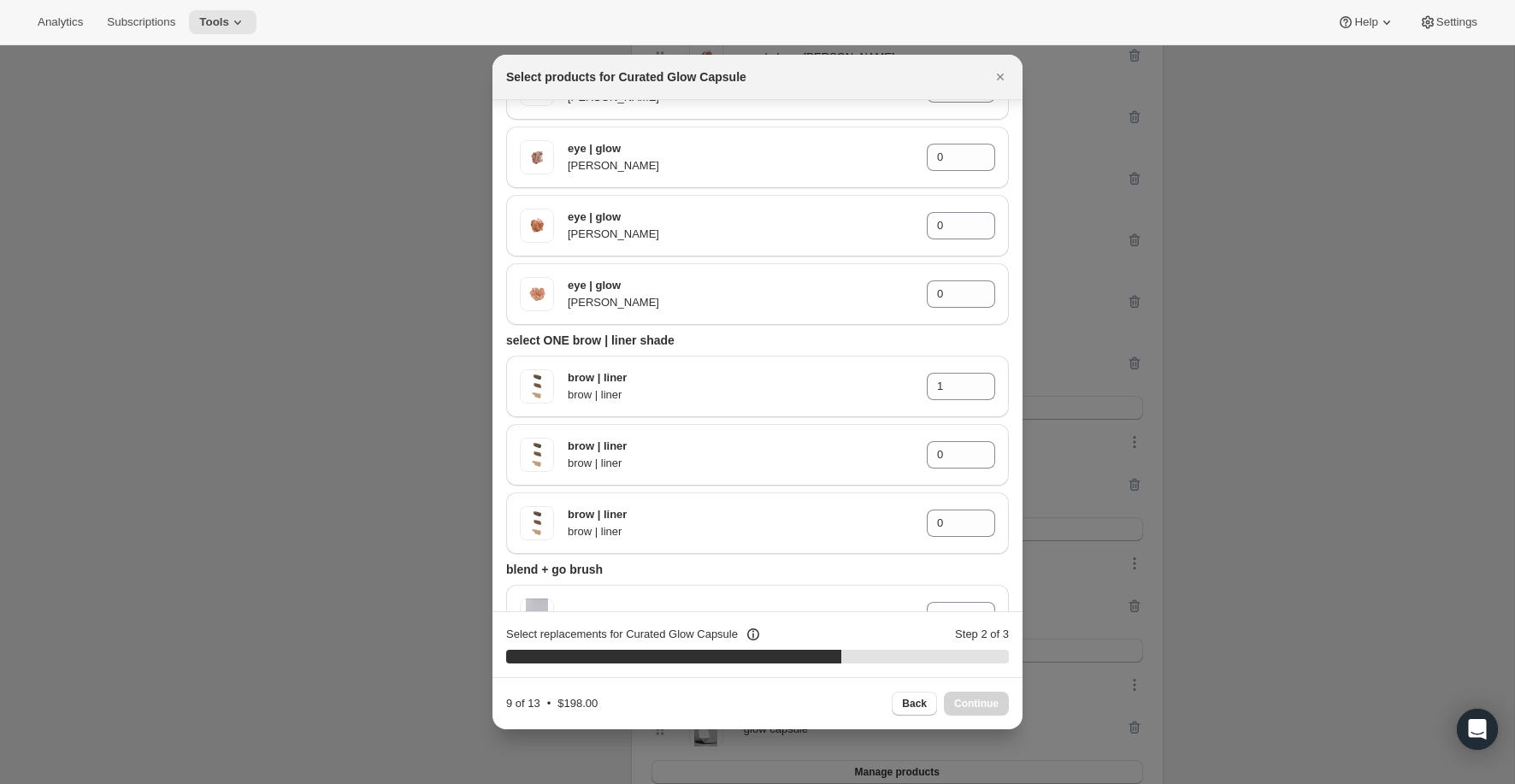
scroll to position [3050, 0]
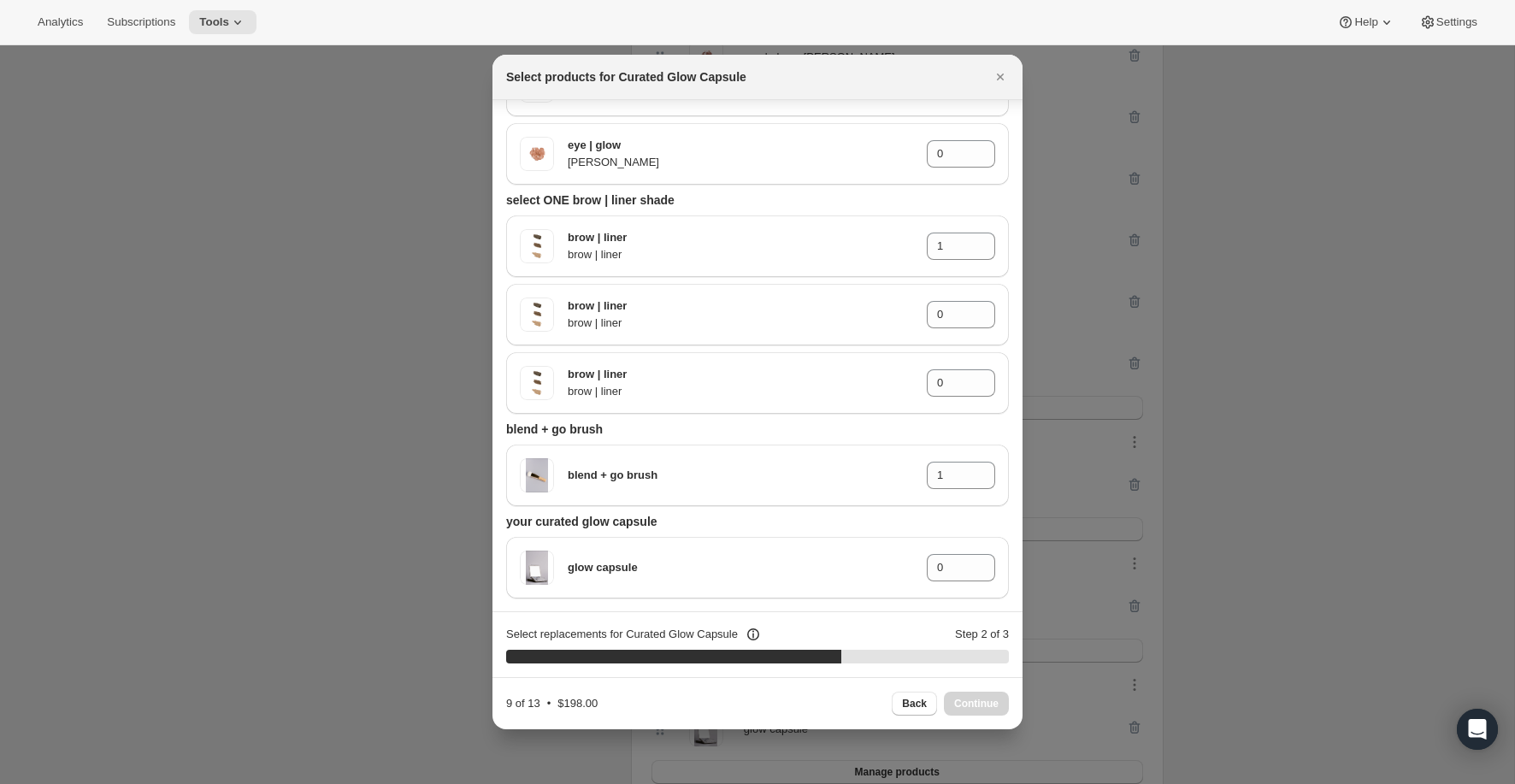
click at [938, 627] on div "Select replacements for Curated Glow Capsule Step 2 of 3" at bounding box center [757, 635] width 503 height 17
click at [974, 703] on div "Back Continue" at bounding box center [950, 702] width 117 height 24
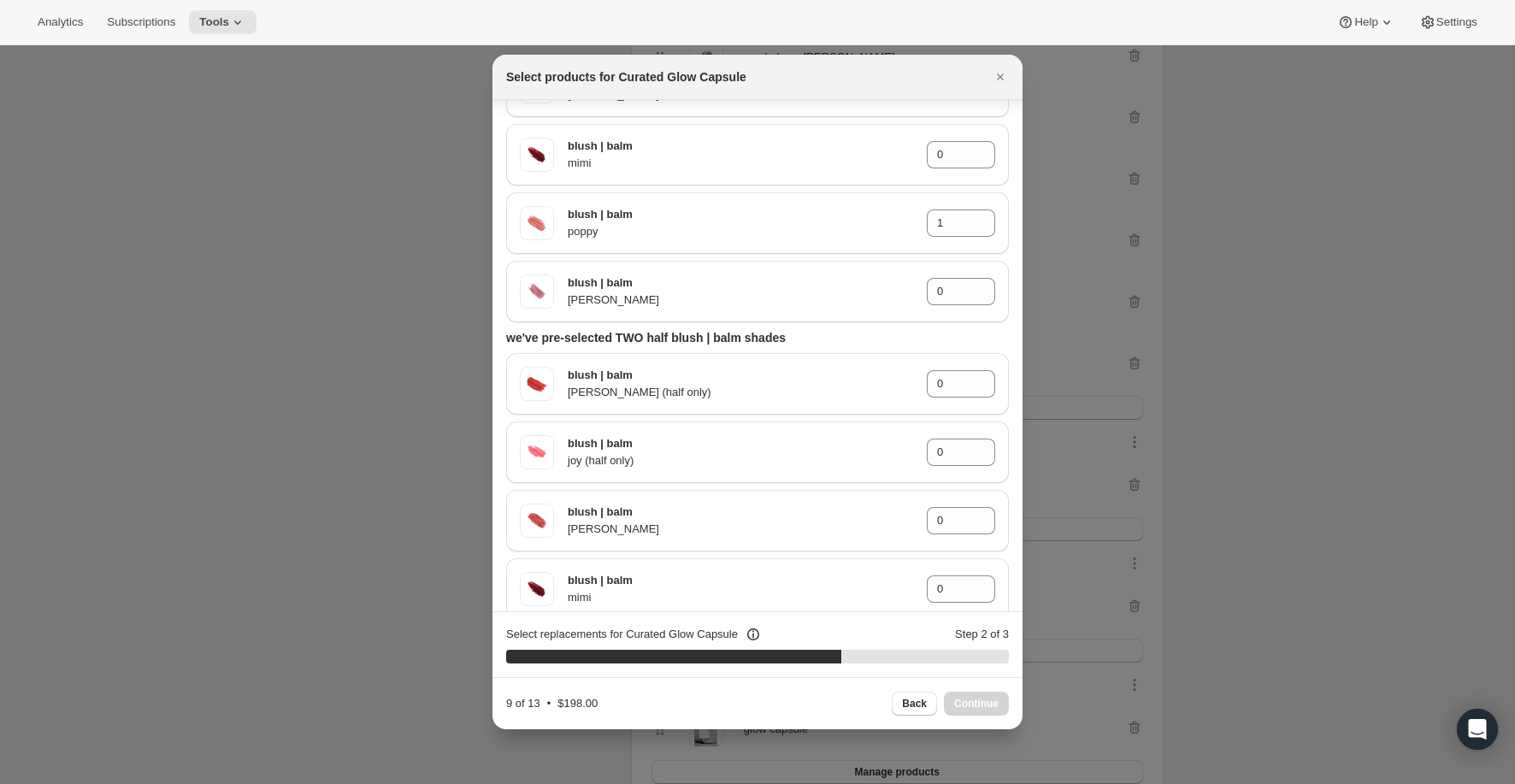
scroll to position [1805, 0]
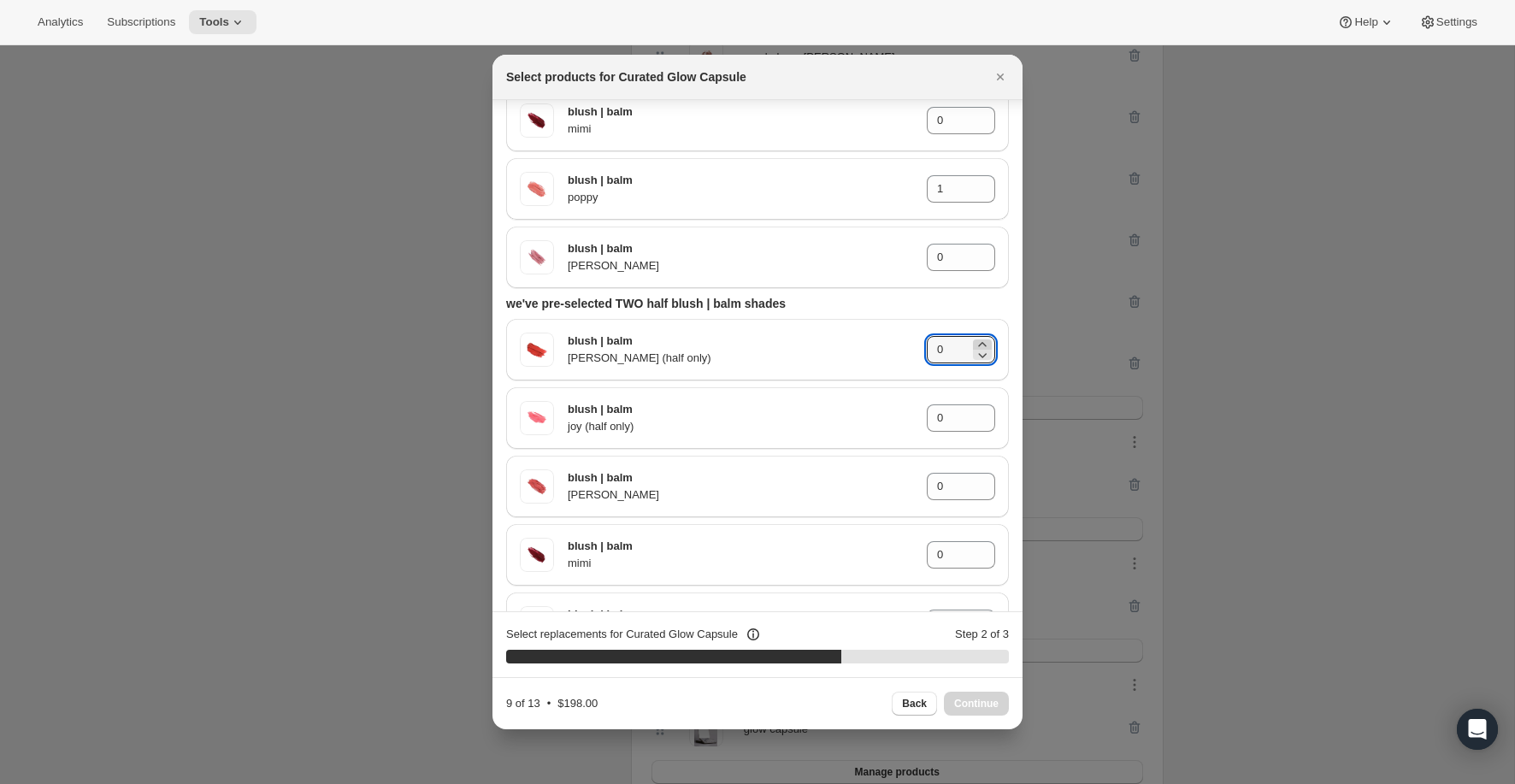
click at [978, 339] on icon ":rce:" at bounding box center [982, 344] width 17 height 17
type input "1"
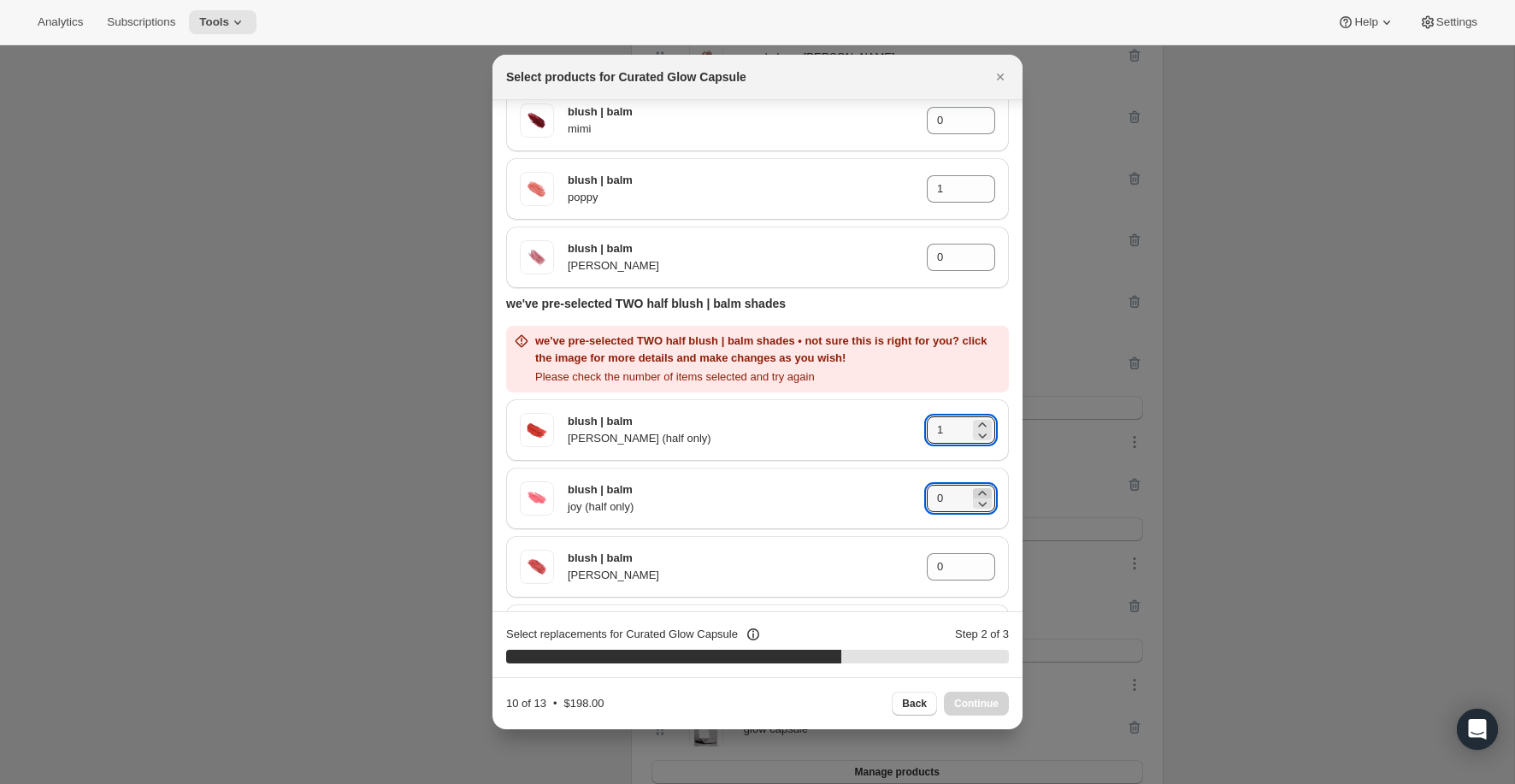
click at [983, 491] on icon ":rce:" at bounding box center [982, 493] width 8 height 4
type input "1"
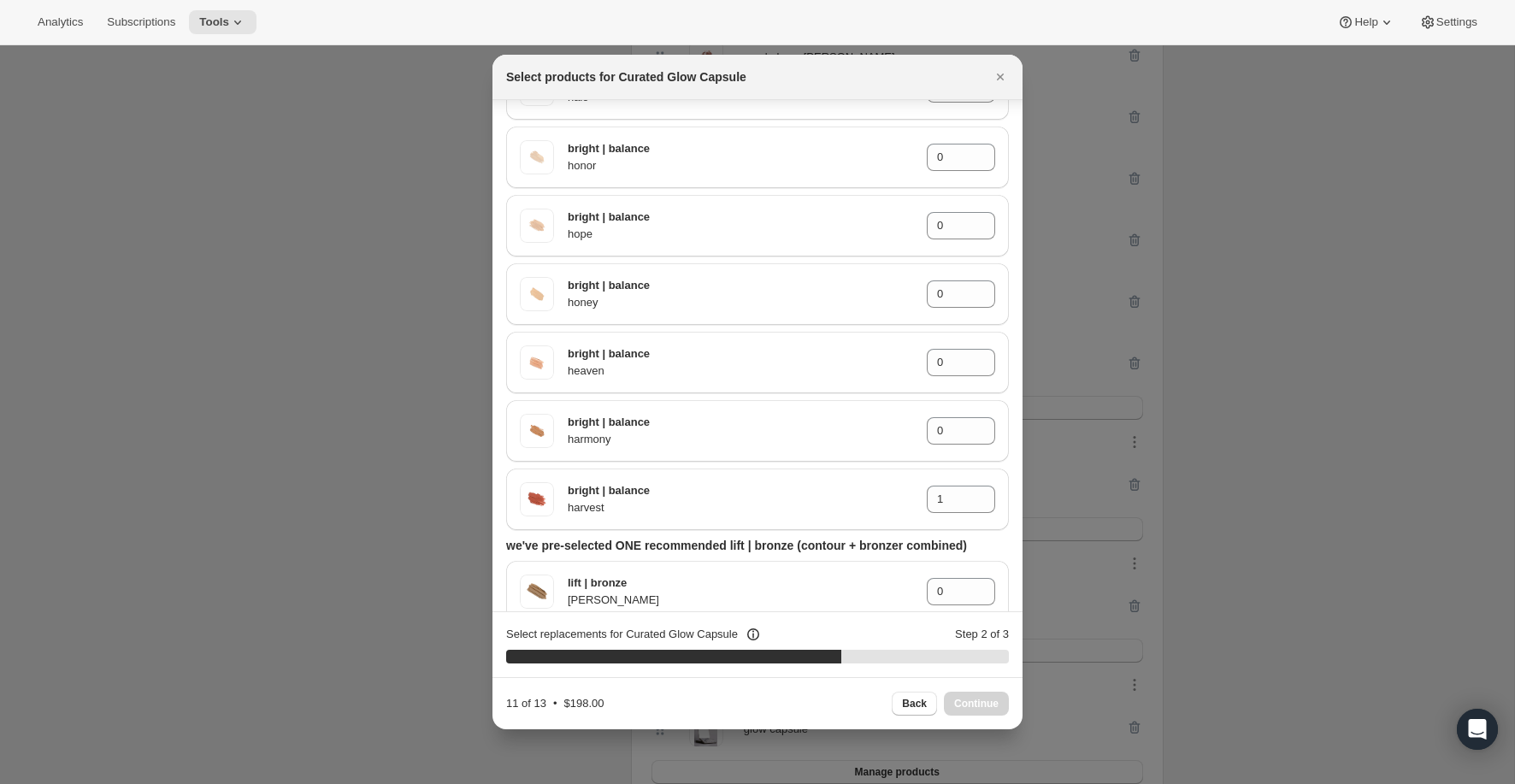
scroll to position [855, 0]
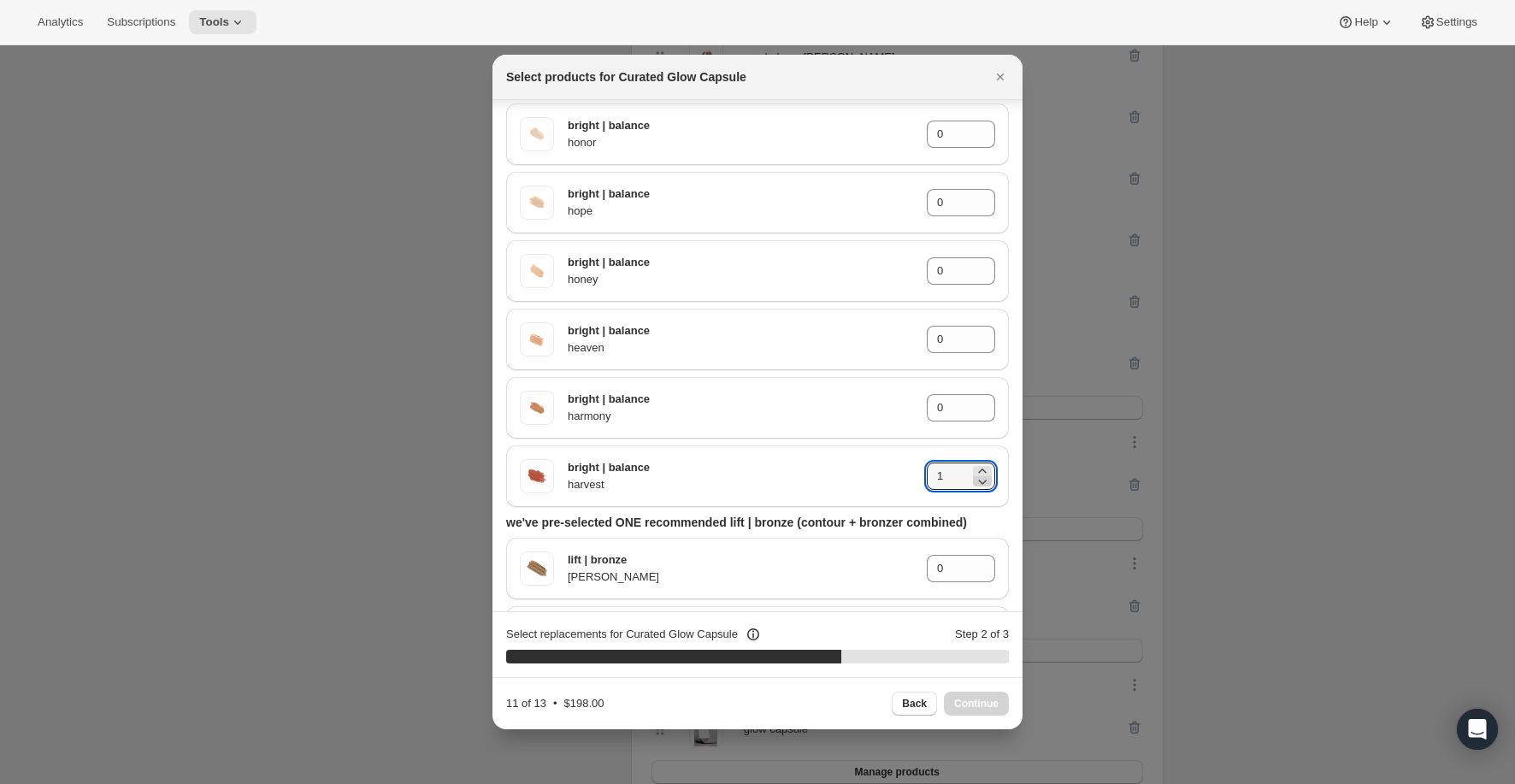
click at [982, 484] on icon ":rce:" at bounding box center [982, 481] width 17 height 17
type input "0"
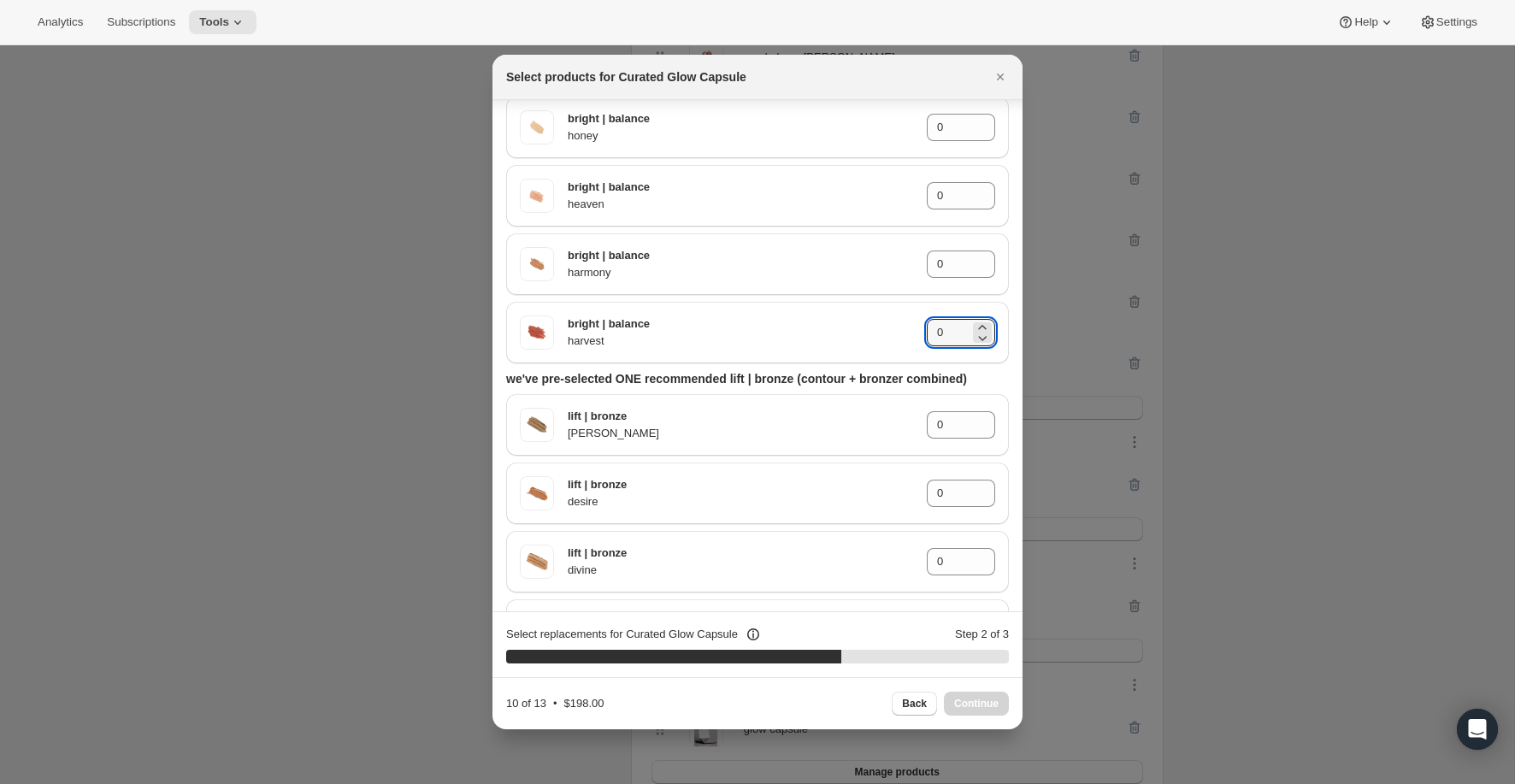
click at [852, 365] on div "we've pre-selected ONE recommended lift | bronze (contour + bronzer combined) l…" at bounding box center [757, 511] width 503 height 297
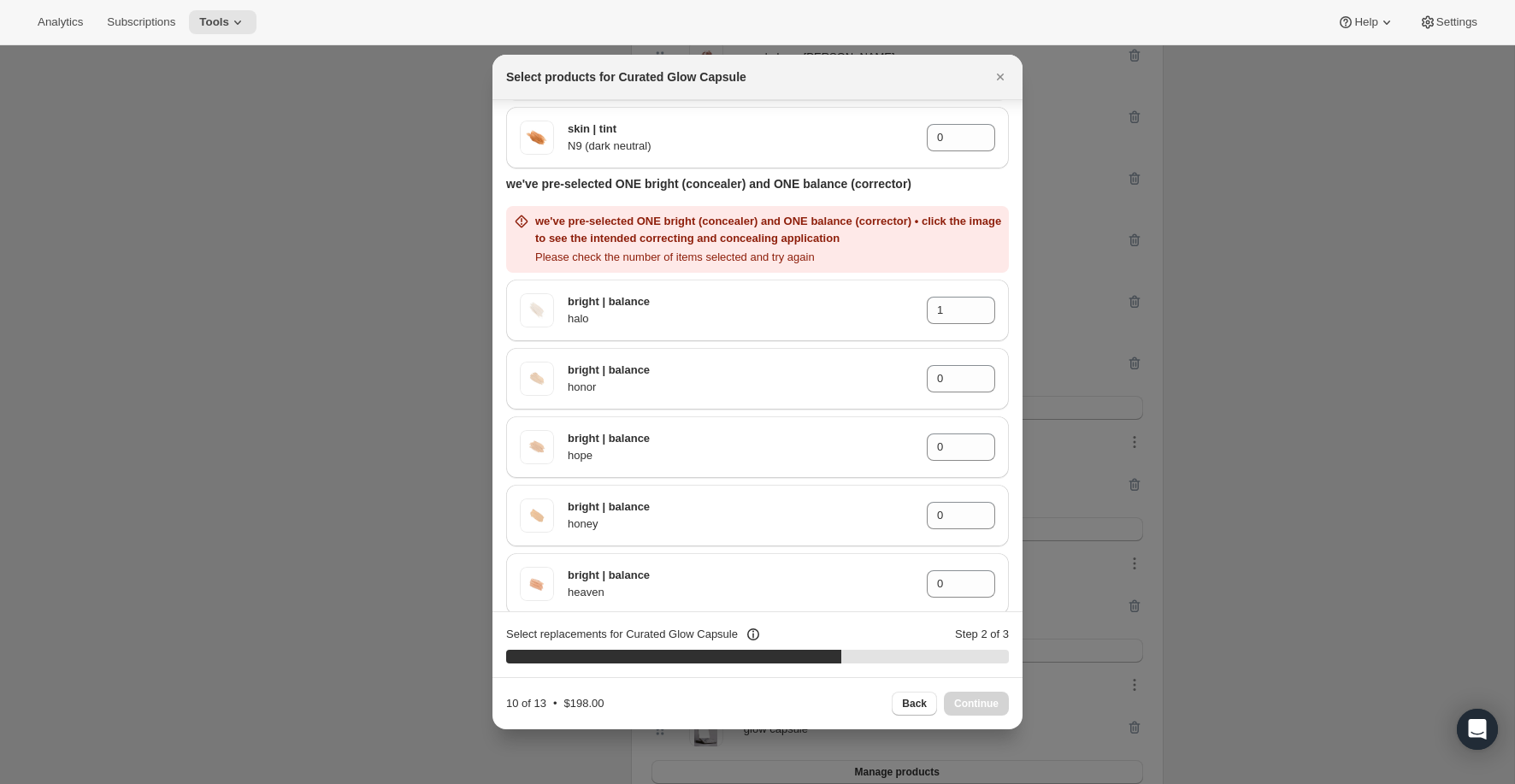
scroll to position [718, 0]
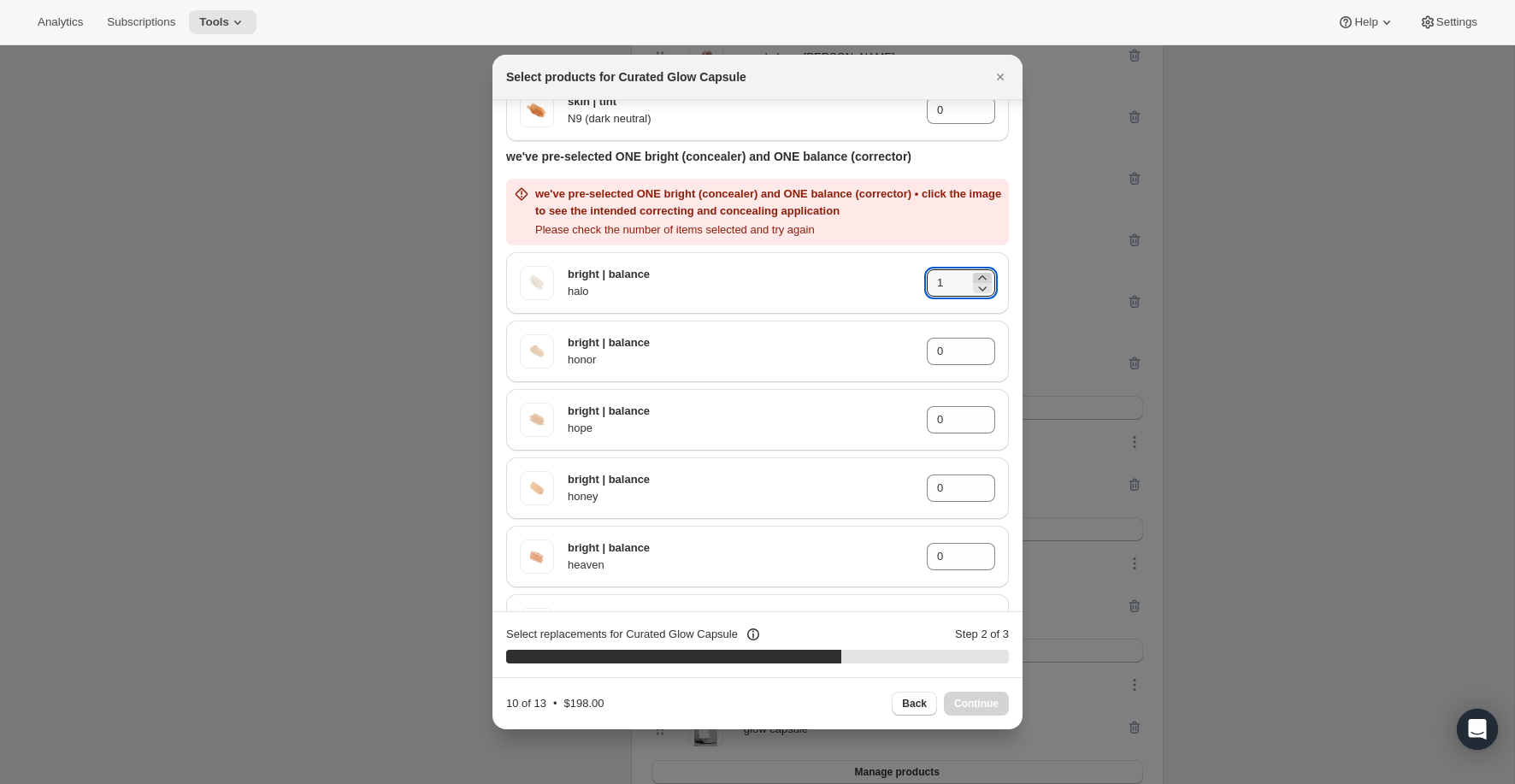
click at [981, 276] on icon ":rce:" at bounding box center [982, 278] width 8 height 4
type input "2"
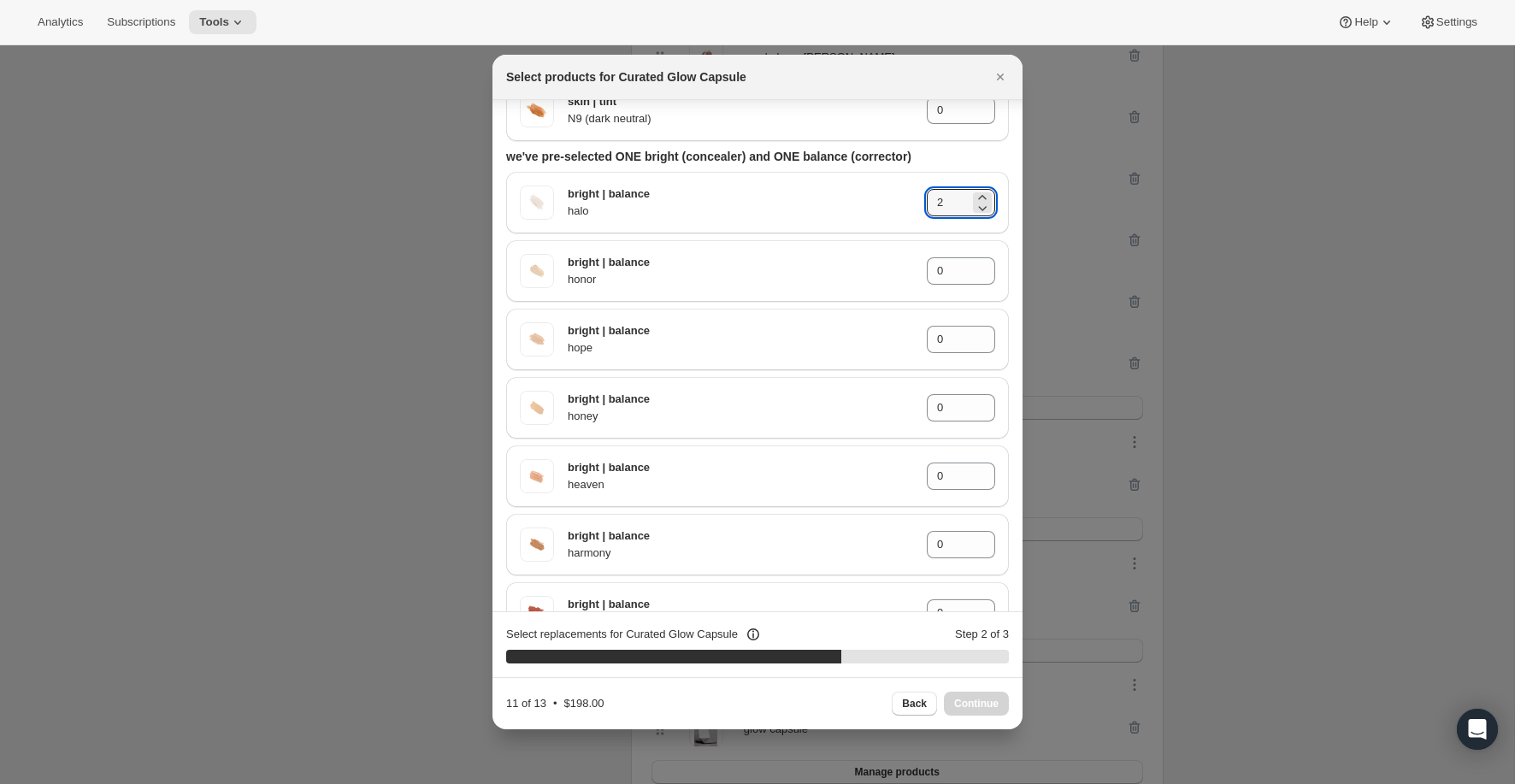
click at [840, 304] on div "bright | balance hope 0" at bounding box center [757, 336] width 503 height 68
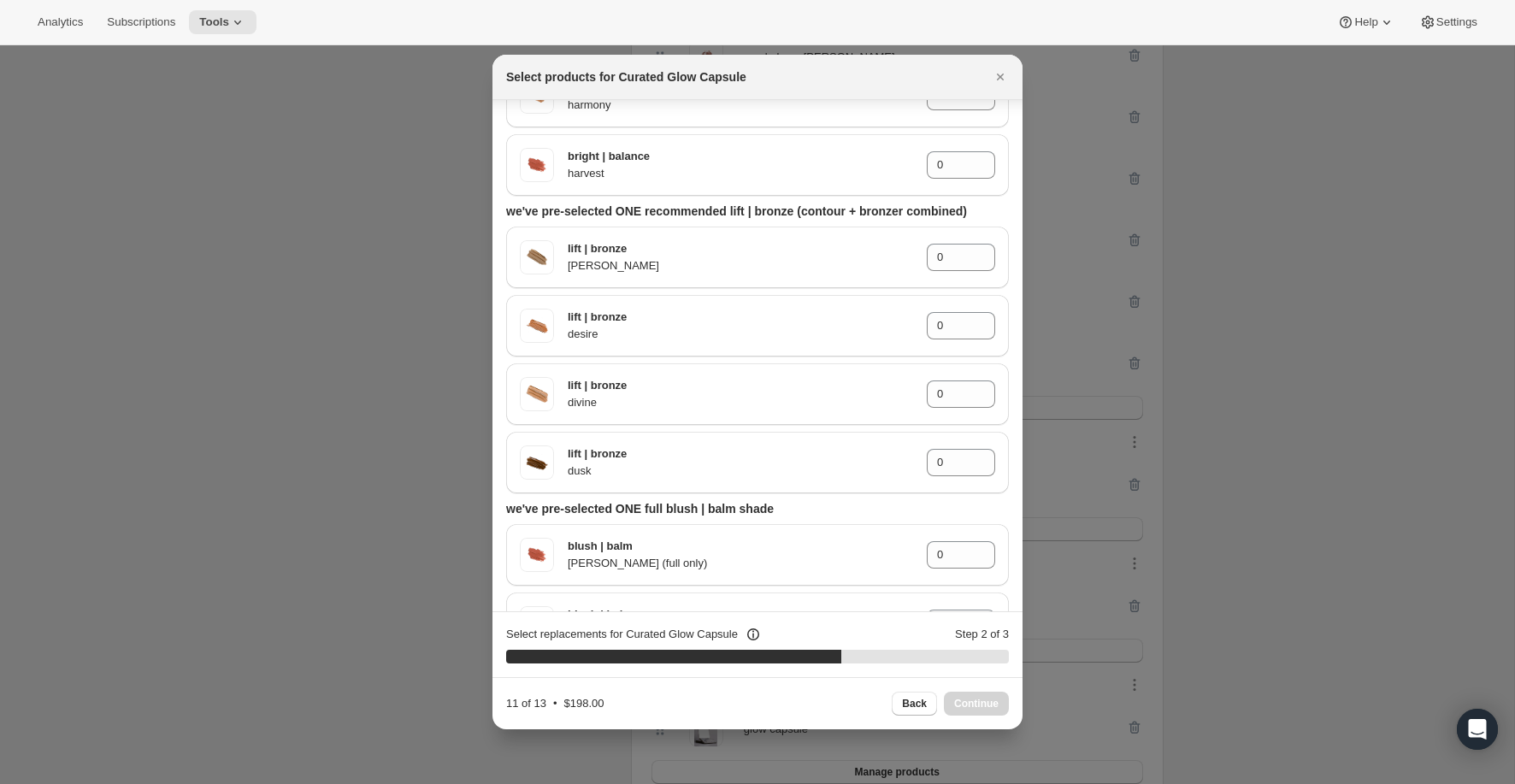
scroll to position [1210, 0]
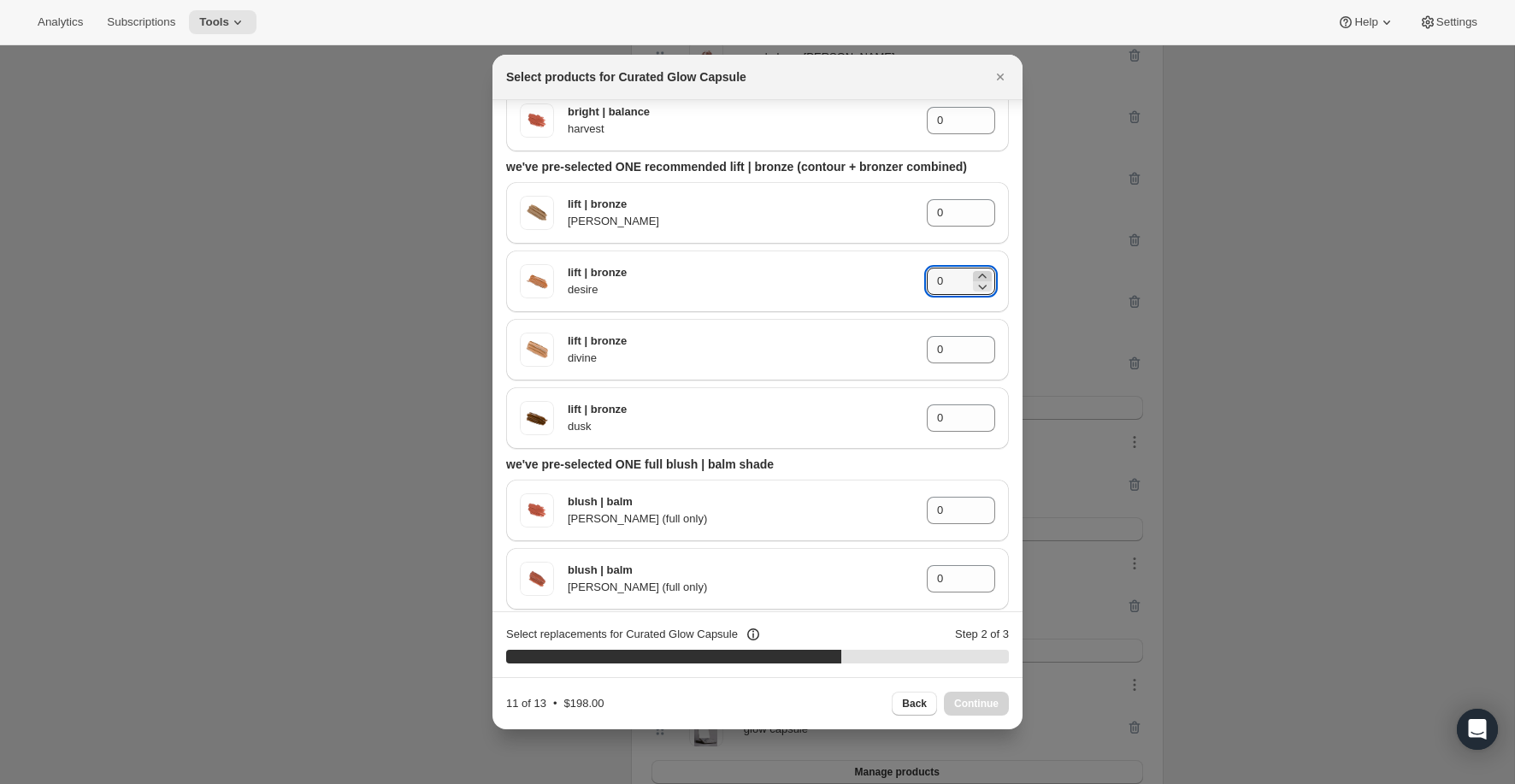
click at [982, 275] on icon ":rce:" at bounding box center [982, 277] width 17 height 17
type input "1"
click at [869, 381] on div "lift | bronze dusk 0" at bounding box center [757, 414] width 503 height 68
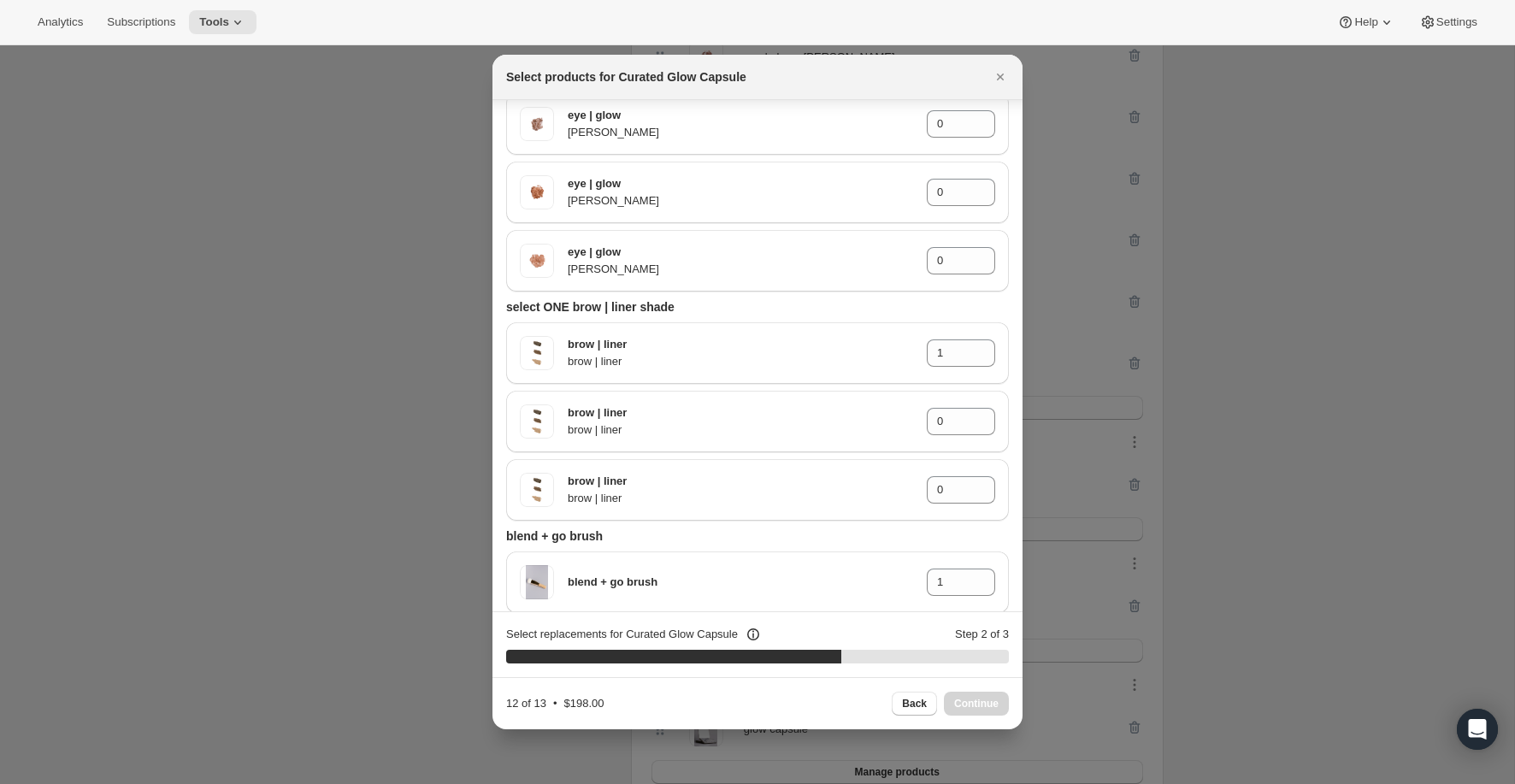
scroll to position [3050, 0]
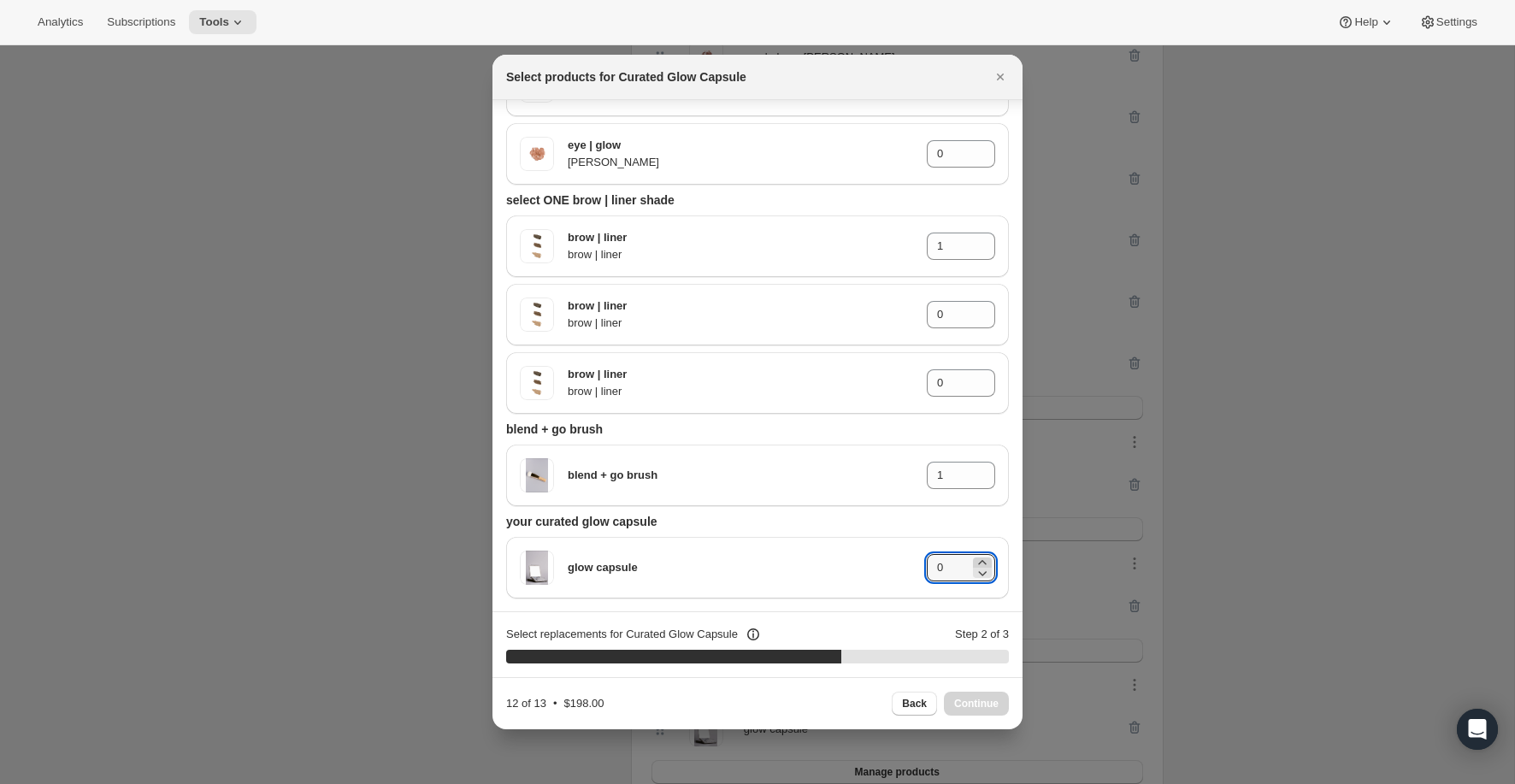
click at [982, 556] on icon ":rce:" at bounding box center [982, 563] width 17 height 17
type input "1"
click at [984, 708] on span "Continue" at bounding box center [976, 703] width 45 height 14
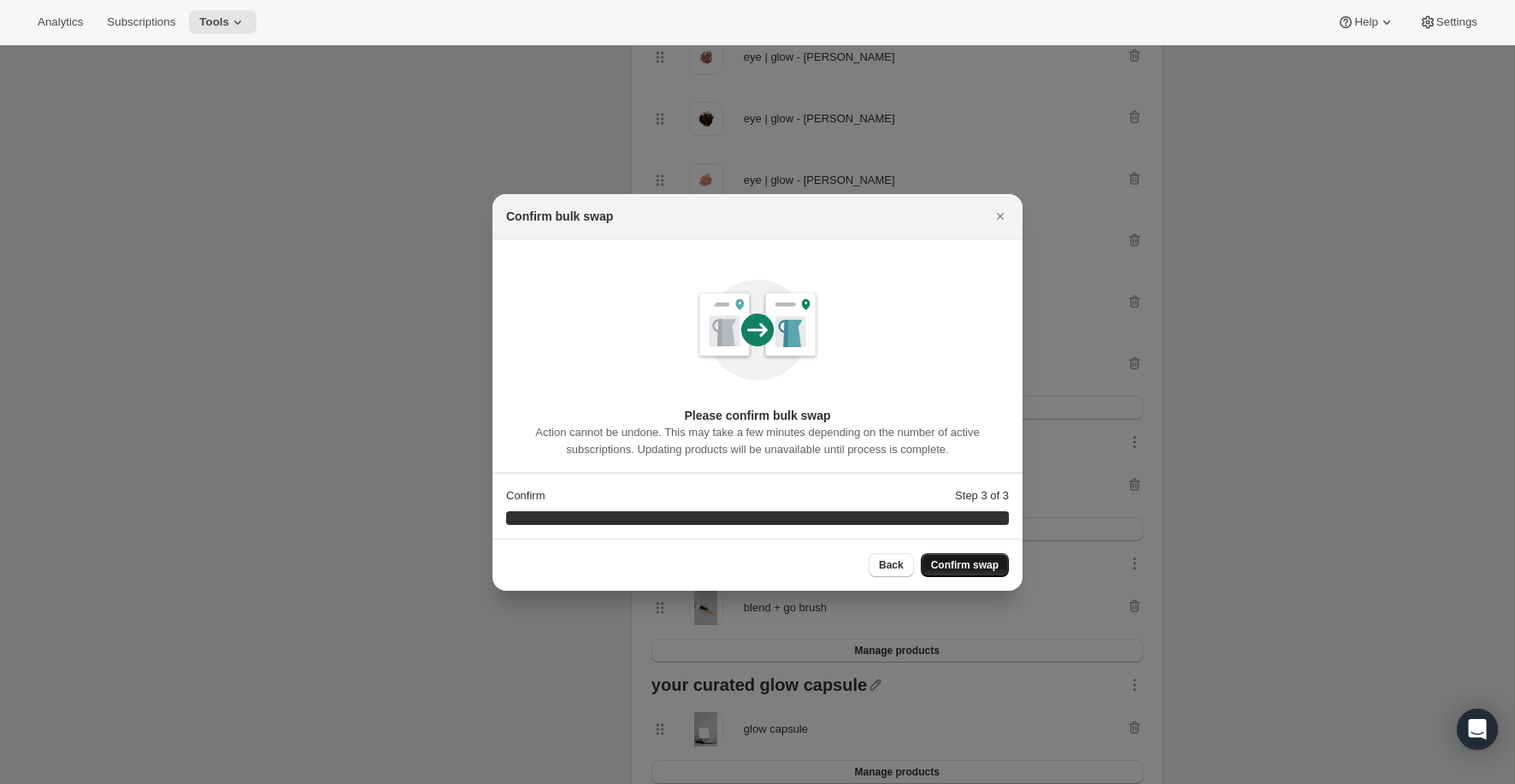
scroll to position [0, 0]
click at [981, 574] on button "Confirm swap" at bounding box center [965, 565] width 88 height 24
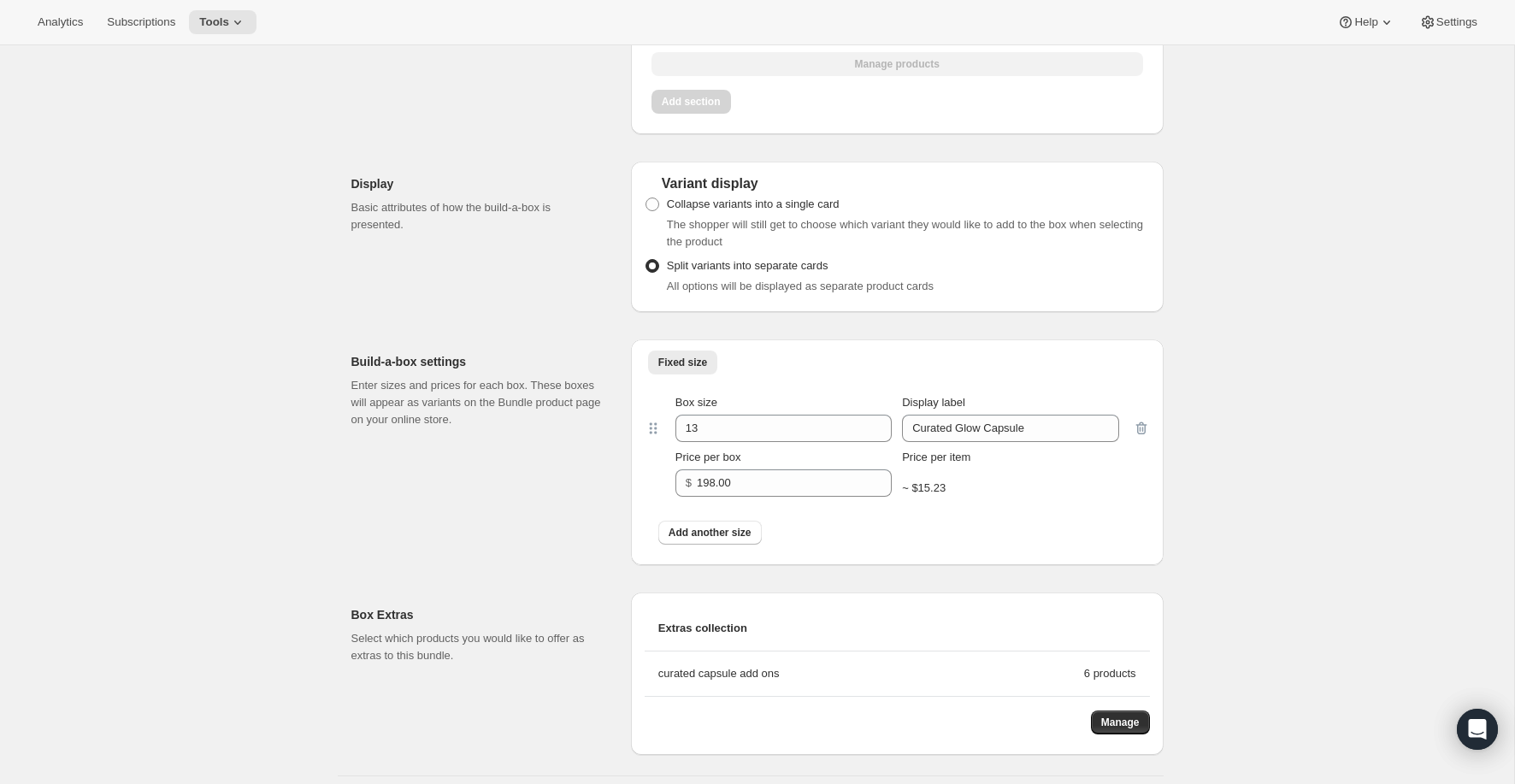
scroll to position [3899, 0]
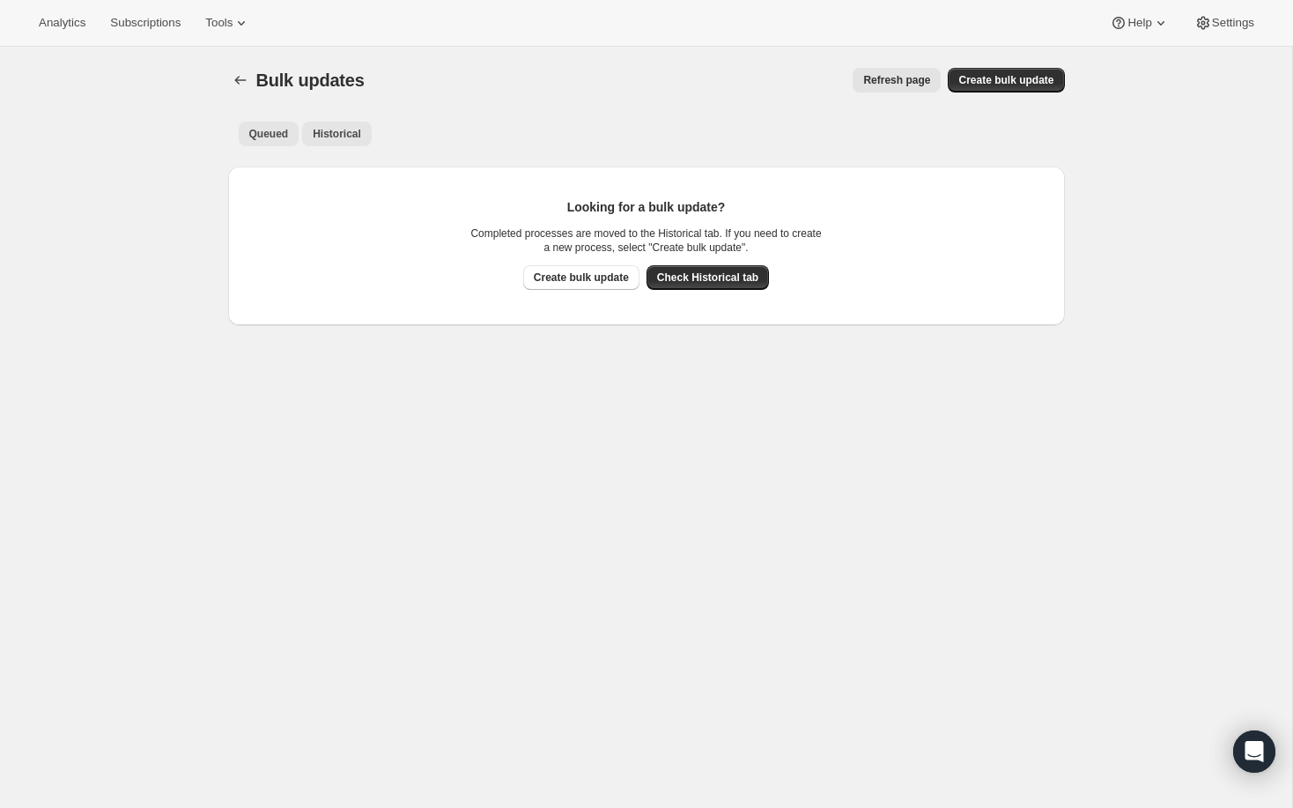
click at [355, 134] on span "Historical" at bounding box center [337, 134] width 48 height 14
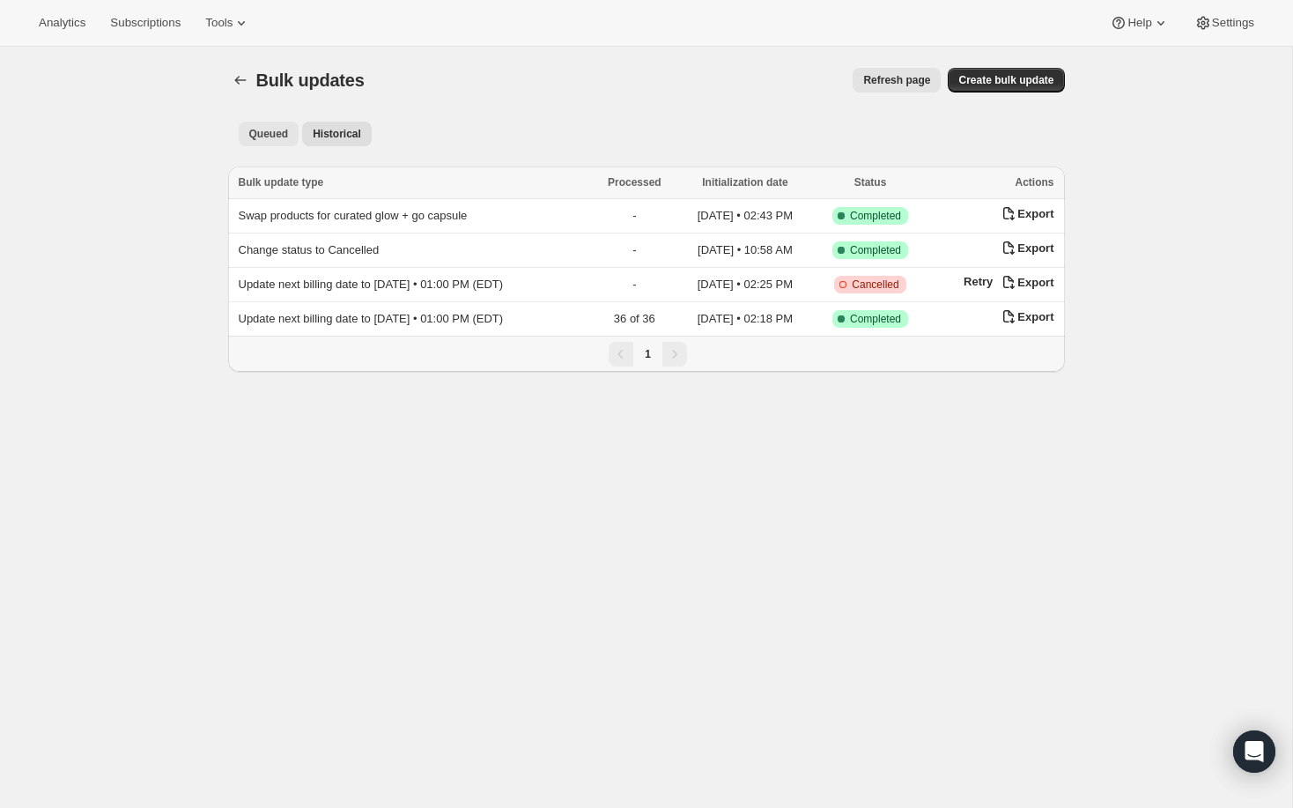
click at [264, 131] on span "Queued" at bounding box center [269, 134] width 40 height 14
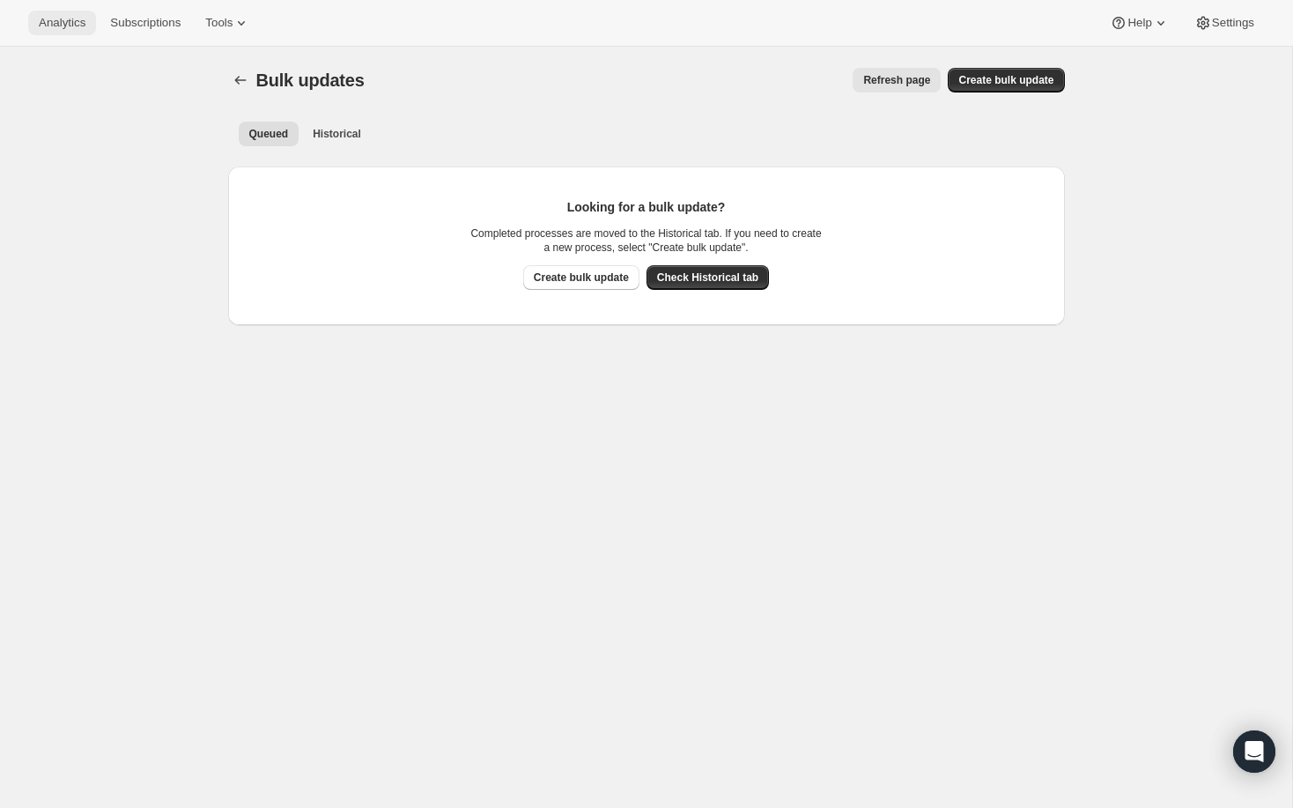
click at [78, 22] on span "Analytics" at bounding box center [62, 23] width 47 height 14
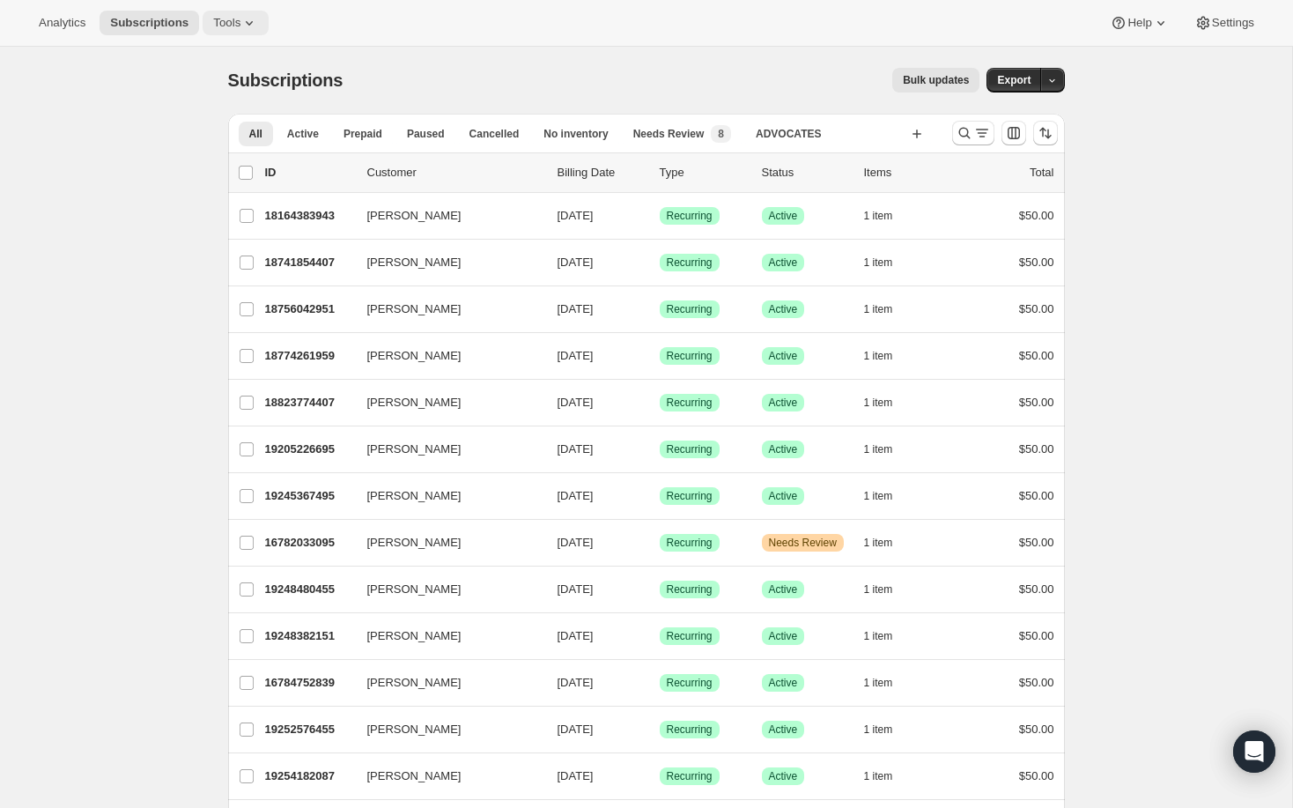
click at [240, 26] on span "Tools" at bounding box center [226, 23] width 27 height 14
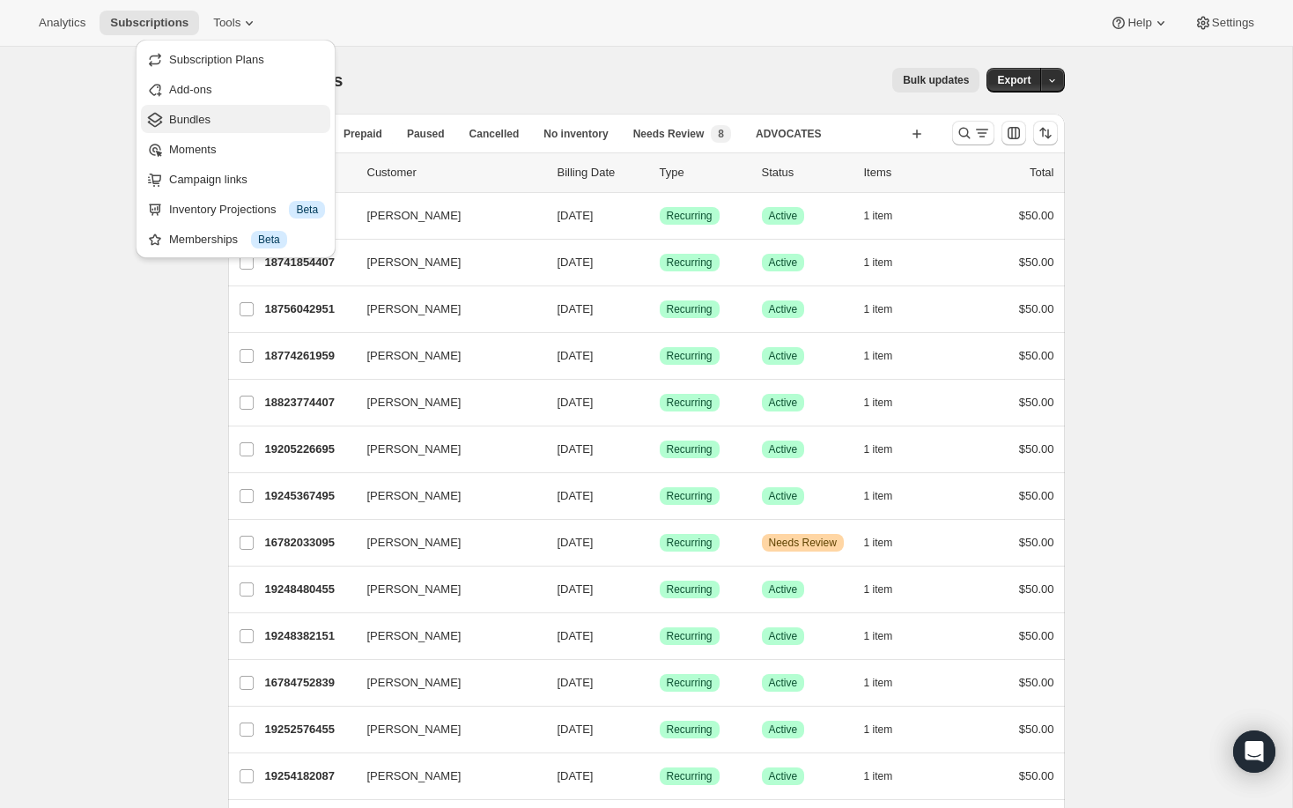
click at [216, 124] on span "Bundles" at bounding box center [247, 120] width 156 height 18
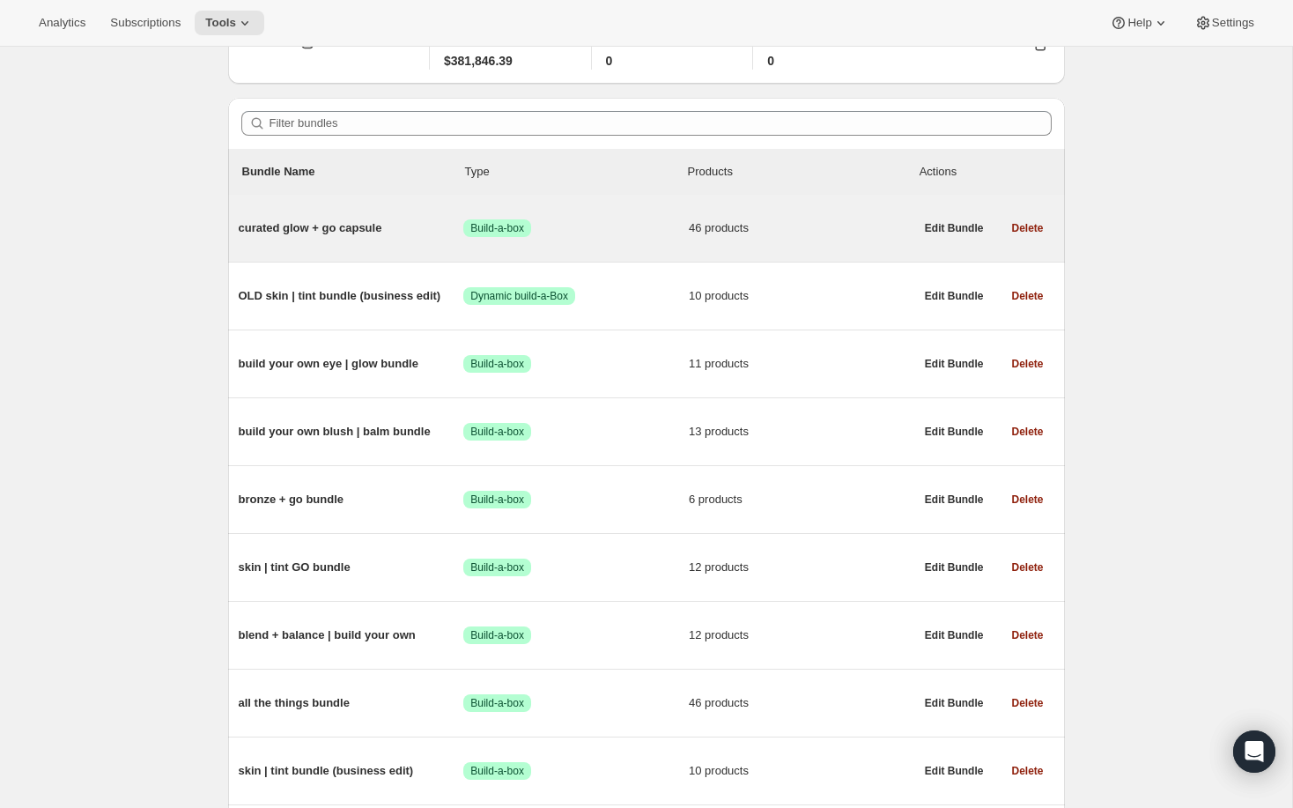
scroll to position [110, 0]
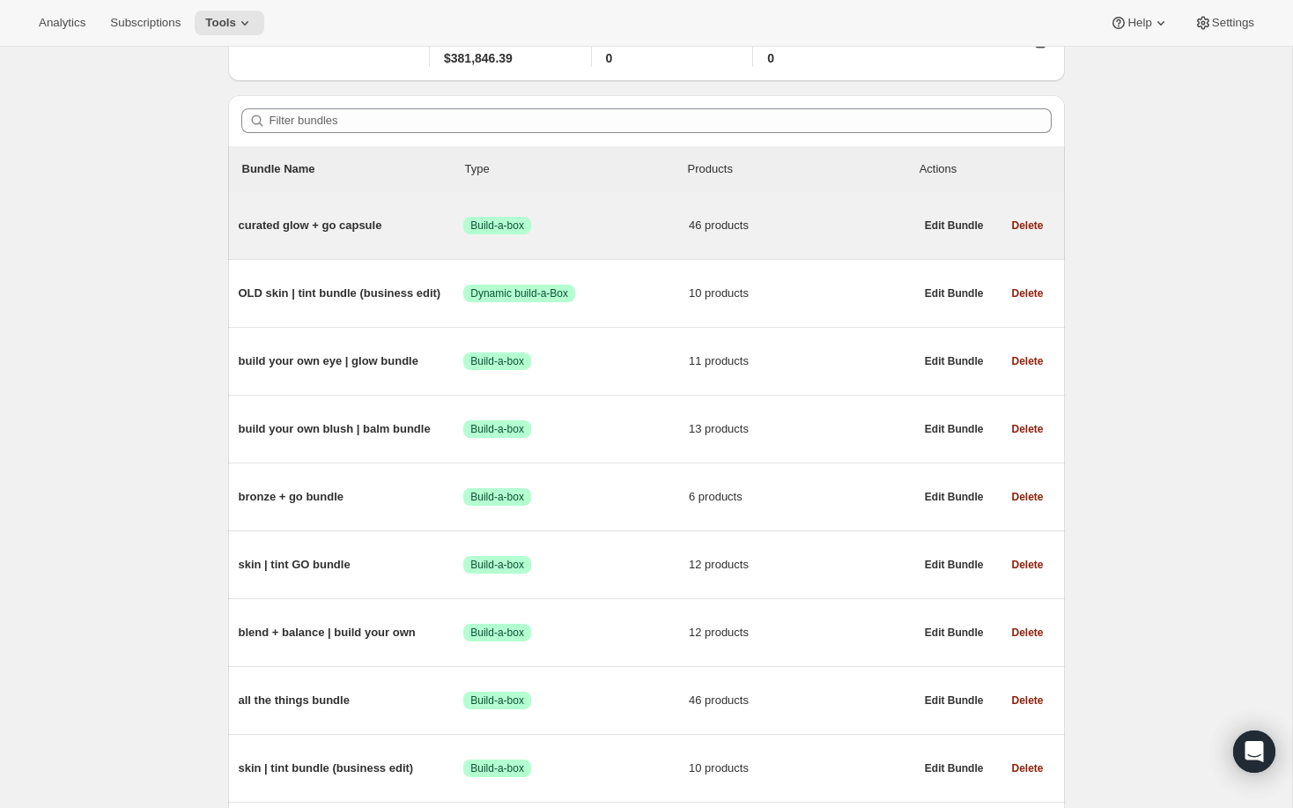
click at [366, 228] on span "curated glow + go capsule" at bounding box center [351, 226] width 225 height 18
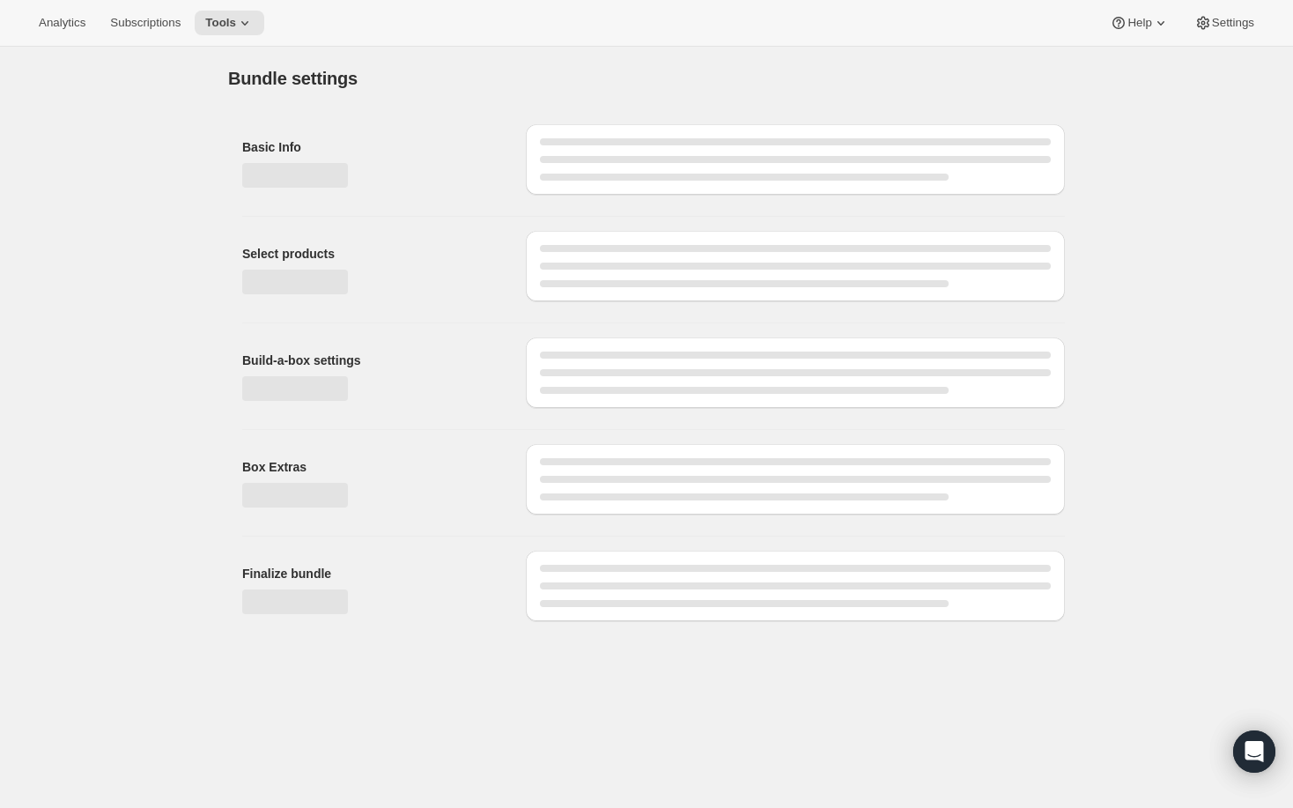
type input "curated glow + go capsule"
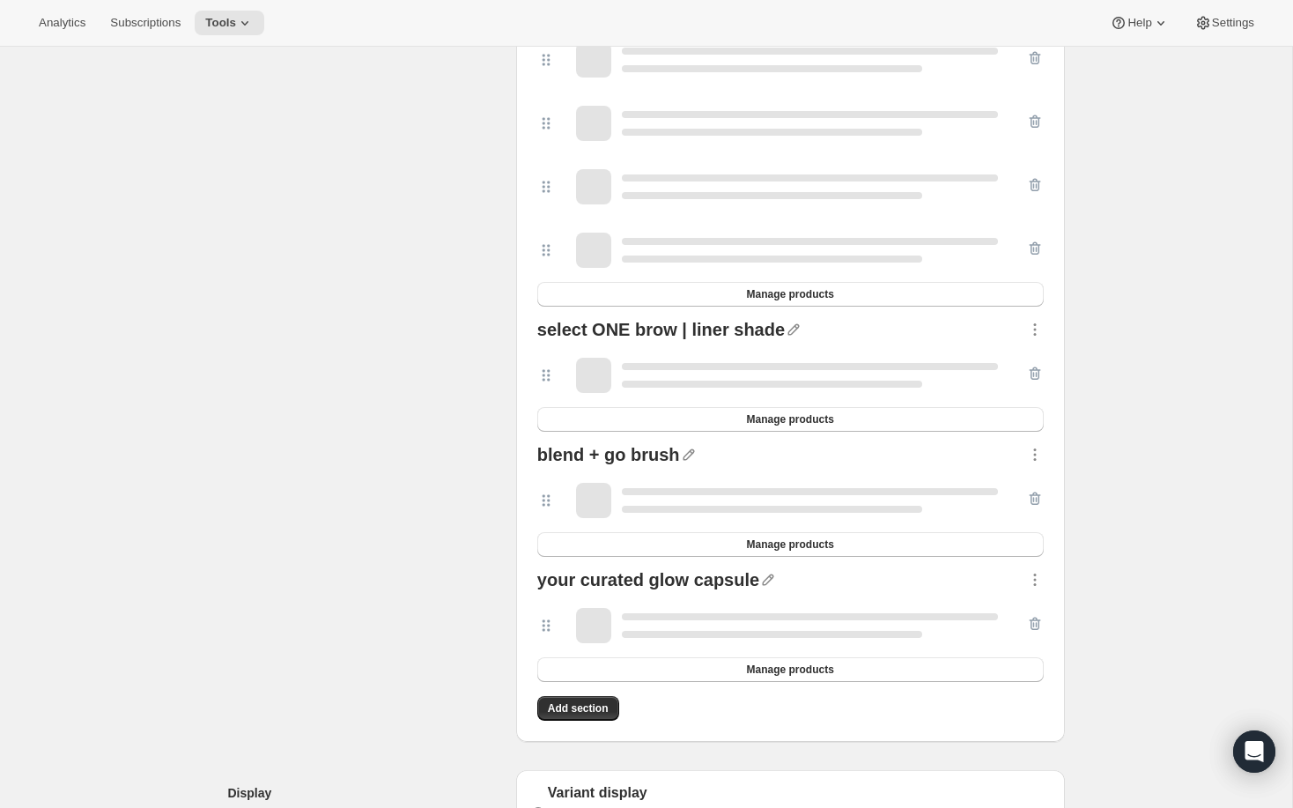
scroll to position [3299, 0]
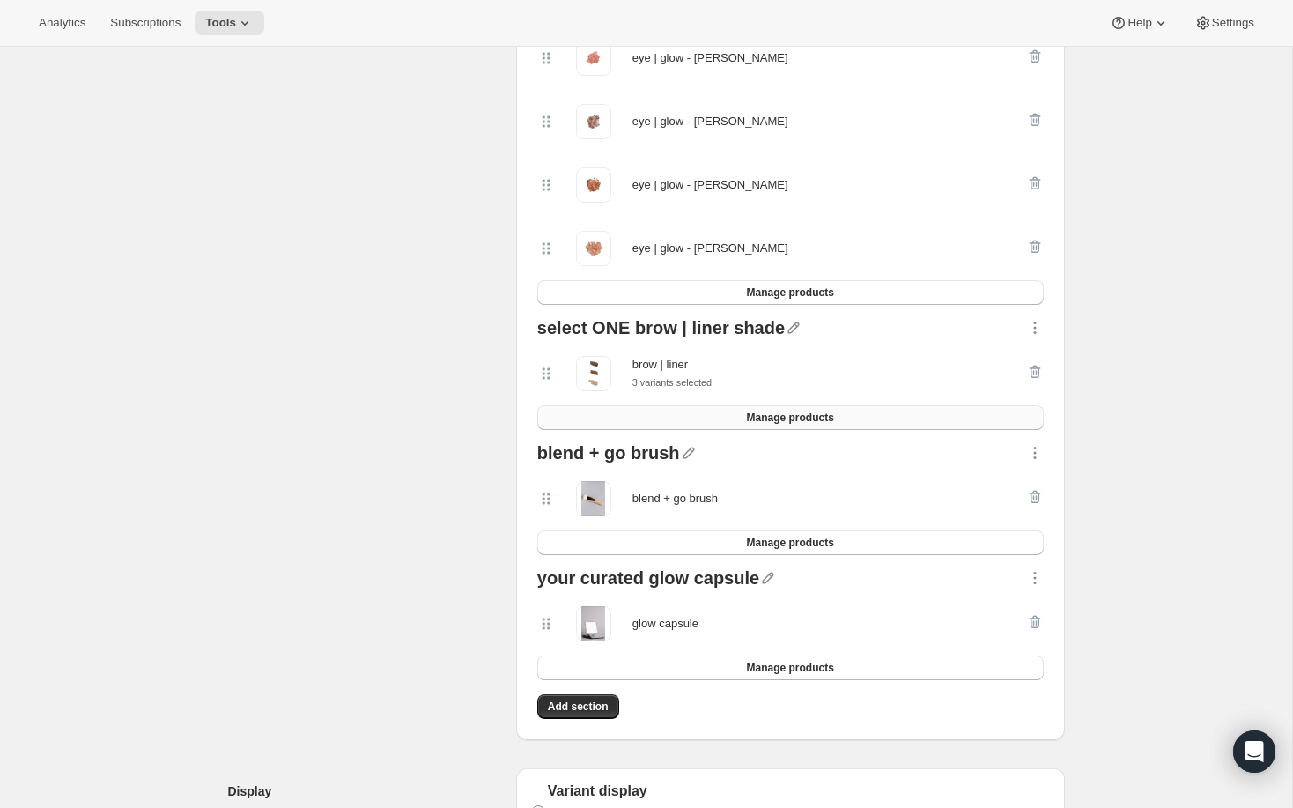
click at [784, 417] on span "Manage products" at bounding box center [789, 417] width 87 height 14
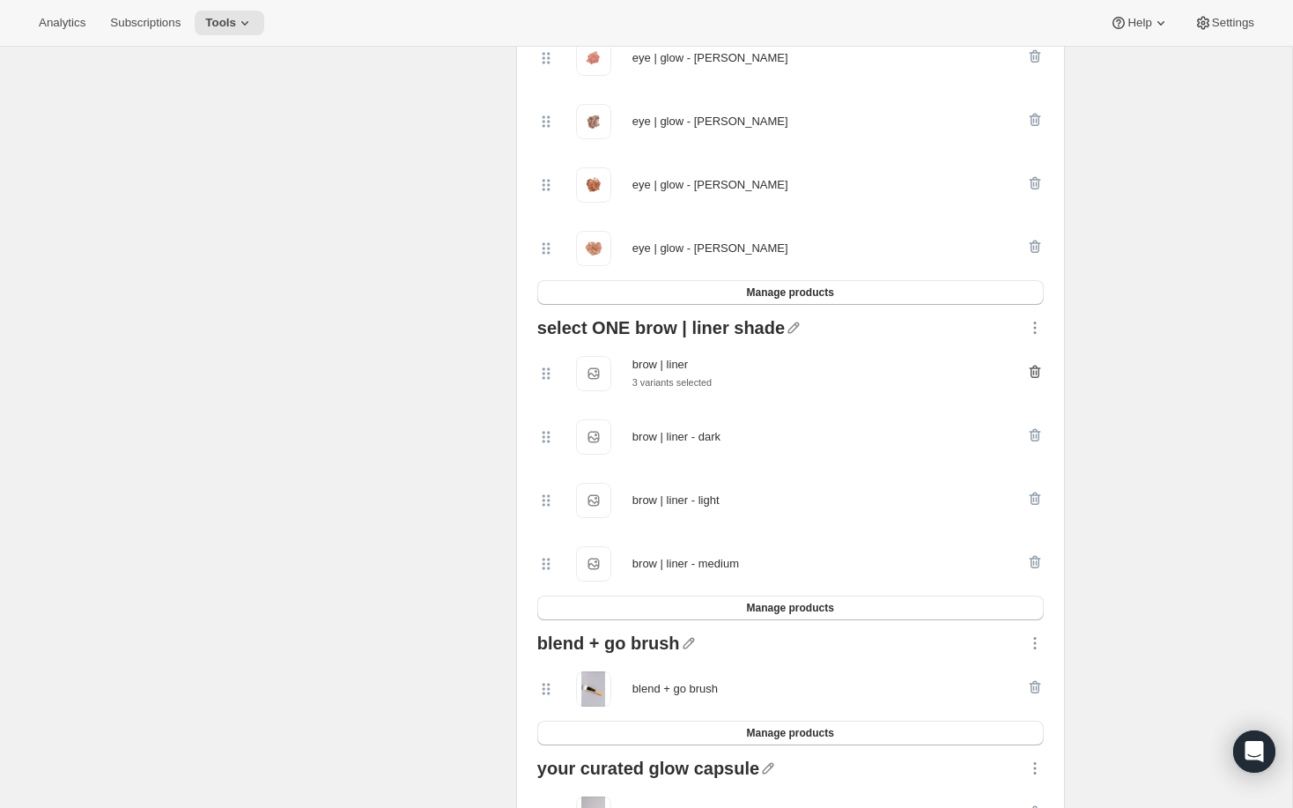
click at [1037, 377] on icon "button" at bounding box center [1034, 371] width 11 height 13
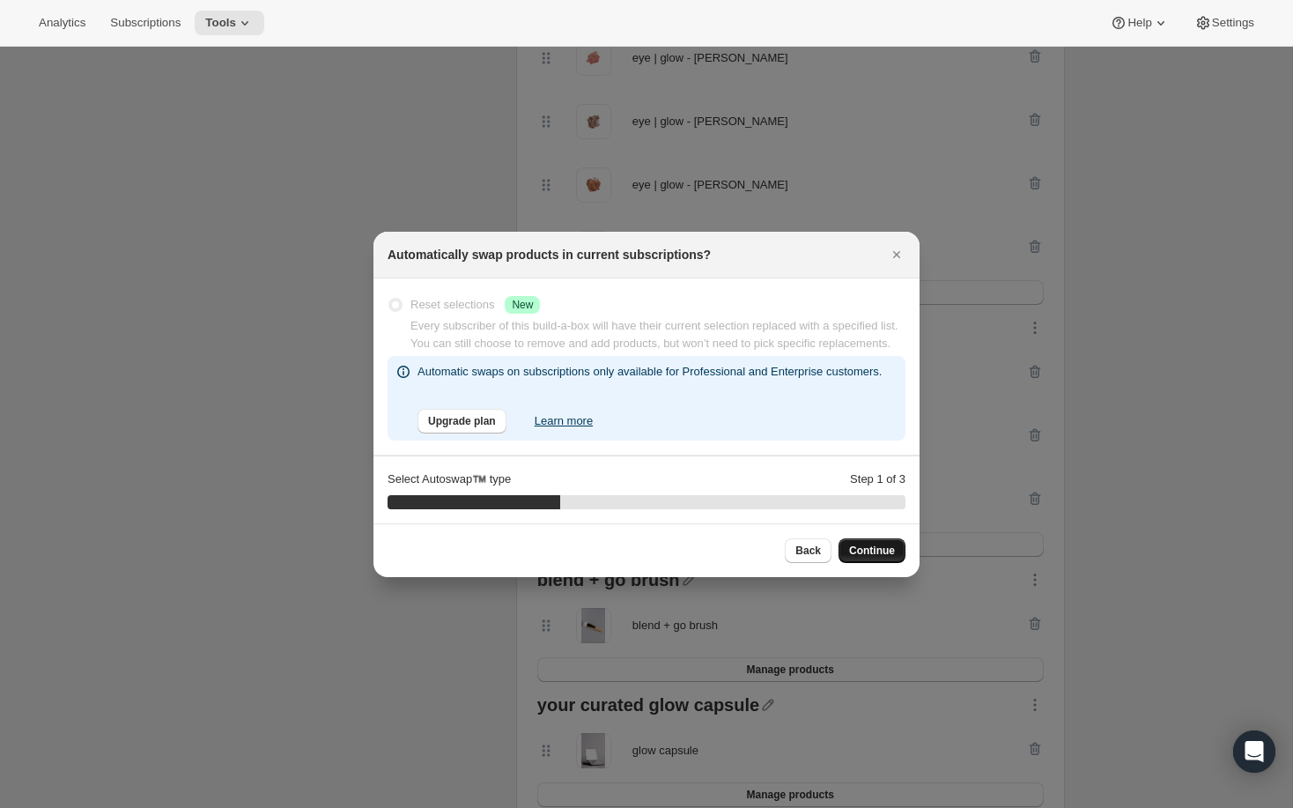
click at [878, 557] on span "Continue" at bounding box center [872, 550] width 46 height 14
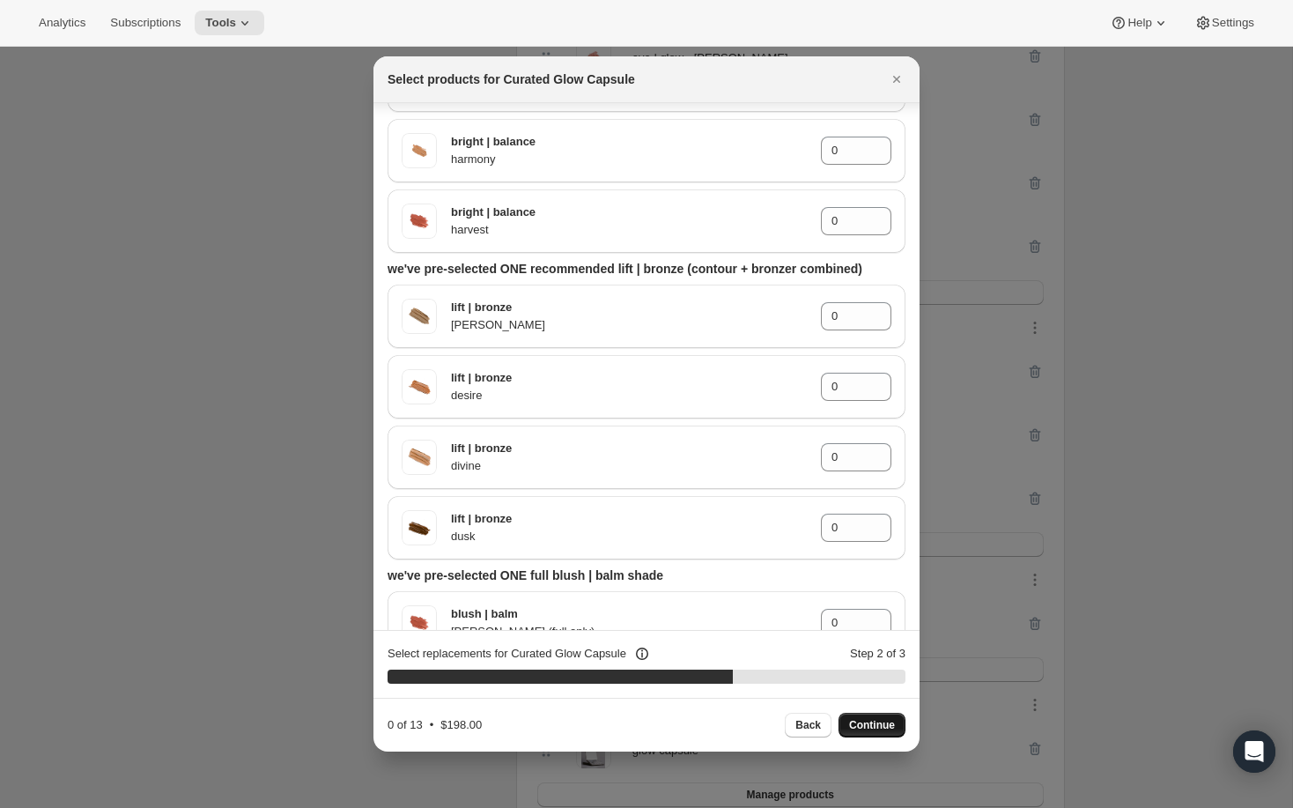
scroll to position [0, 0]
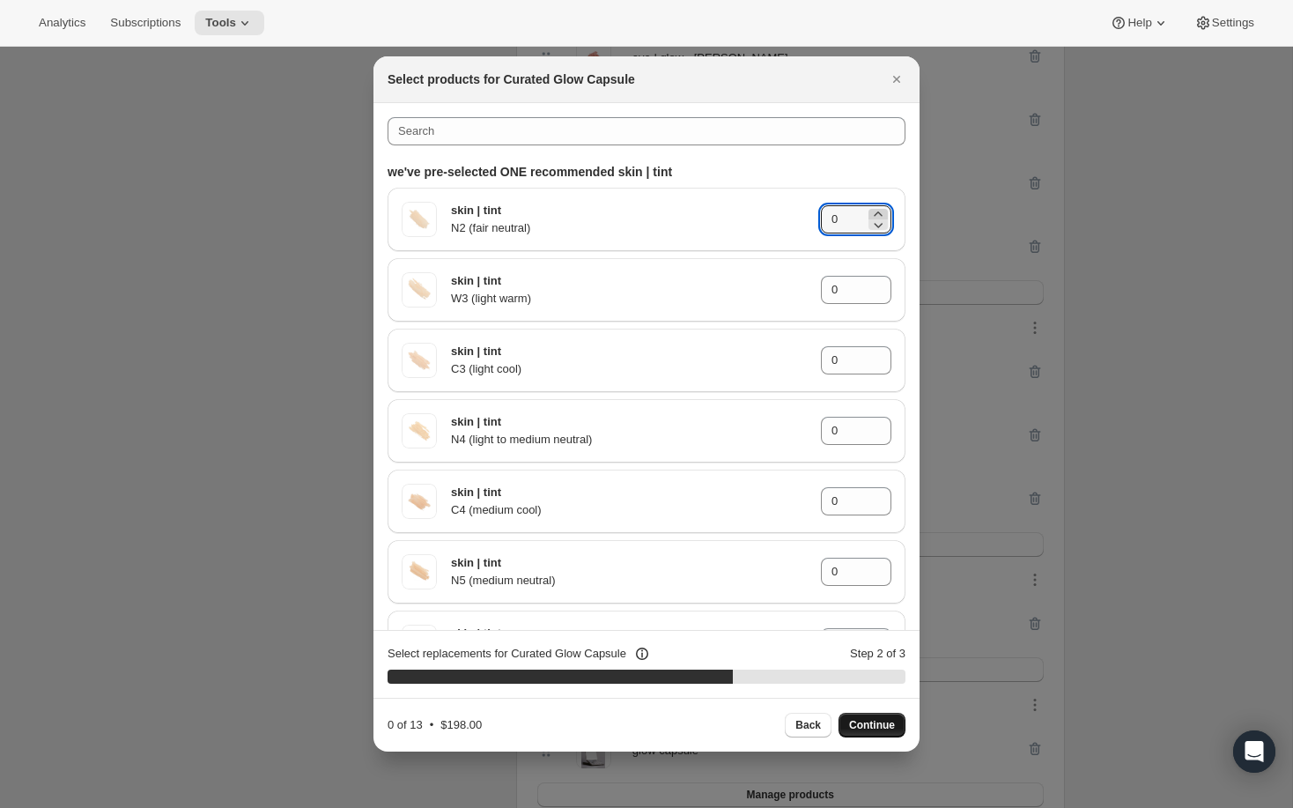
click at [878, 212] on icon ":rf9:" at bounding box center [878, 214] width 18 height 18
type input "1"
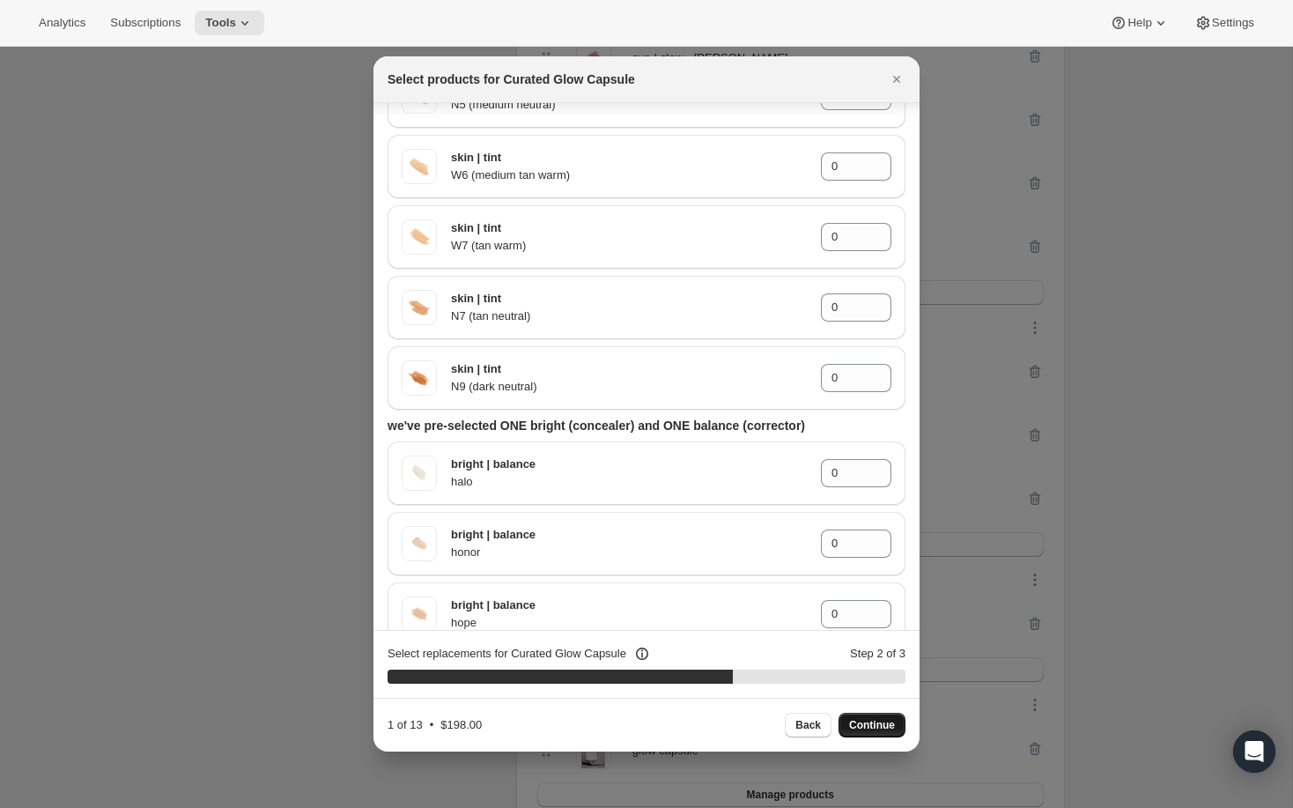
scroll to position [511, 0]
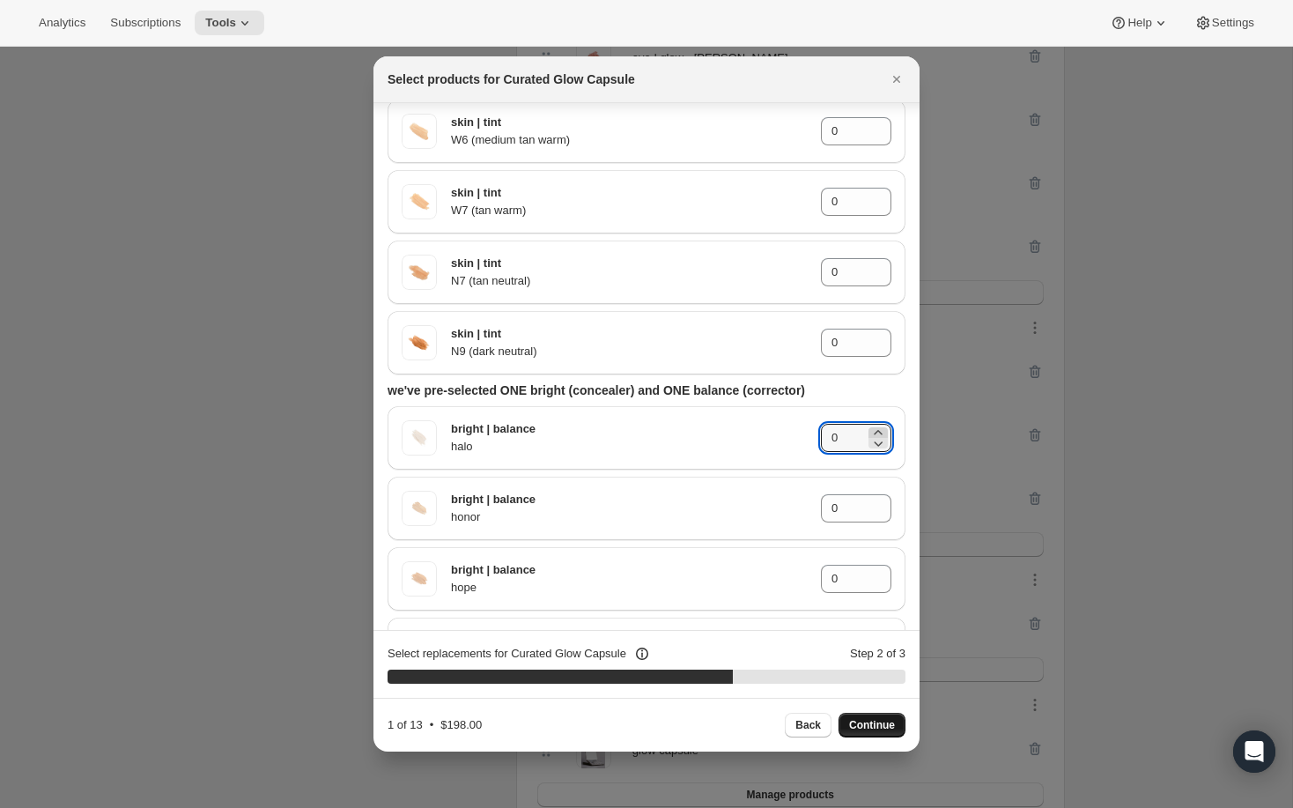
click at [877, 429] on icon ":rf9:" at bounding box center [878, 433] width 18 height 18
type input "1"
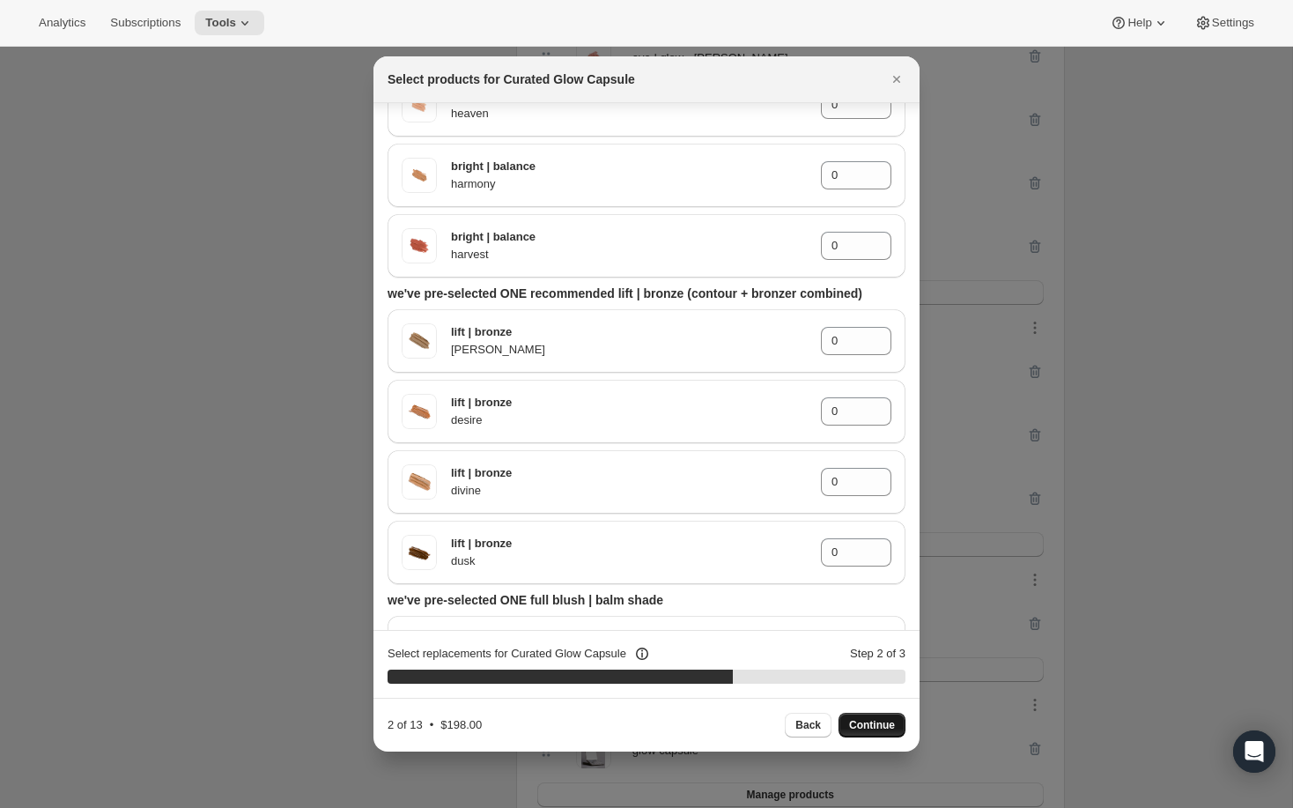
scroll to position [1293, 0]
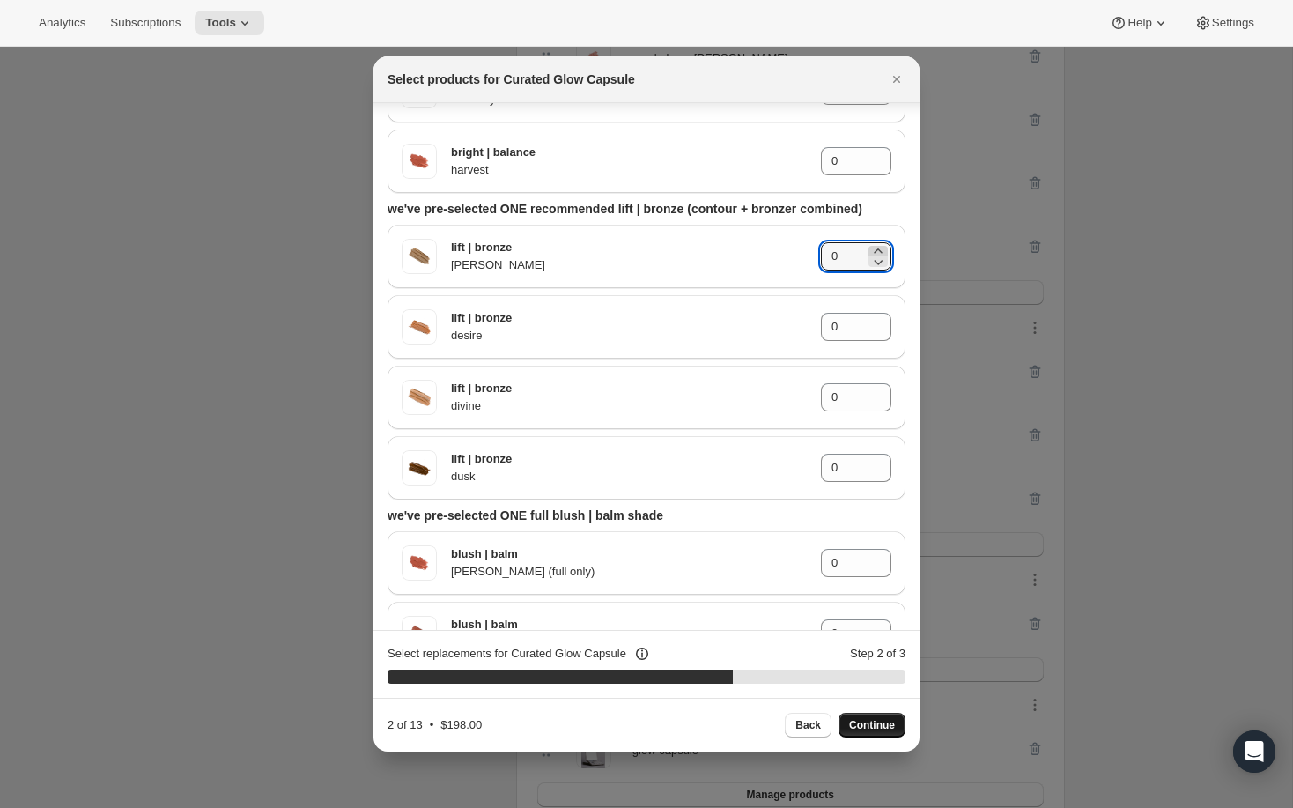
click at [877, 251] on icon ":rf9:" at bounding box center [878, 251] width 18 height 18
type input "1"
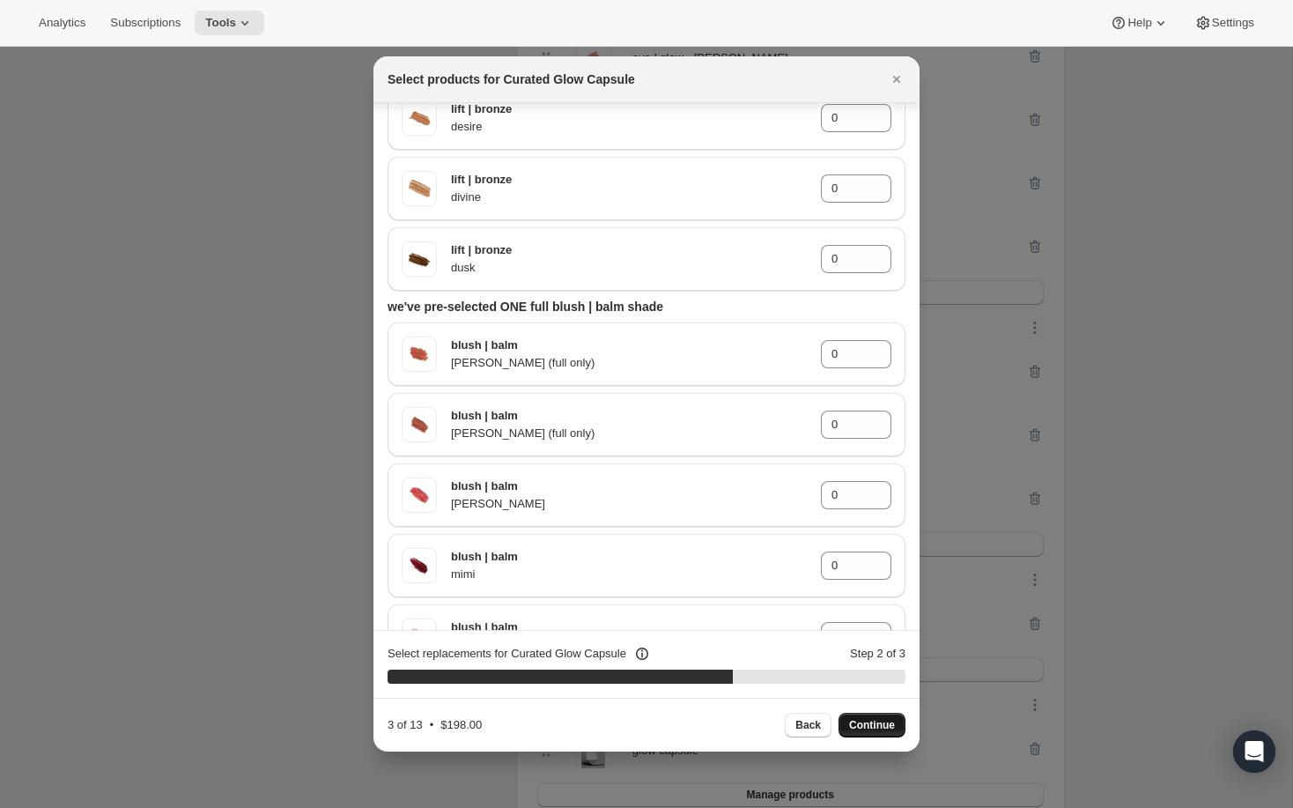
scroll to position [1562, 0]
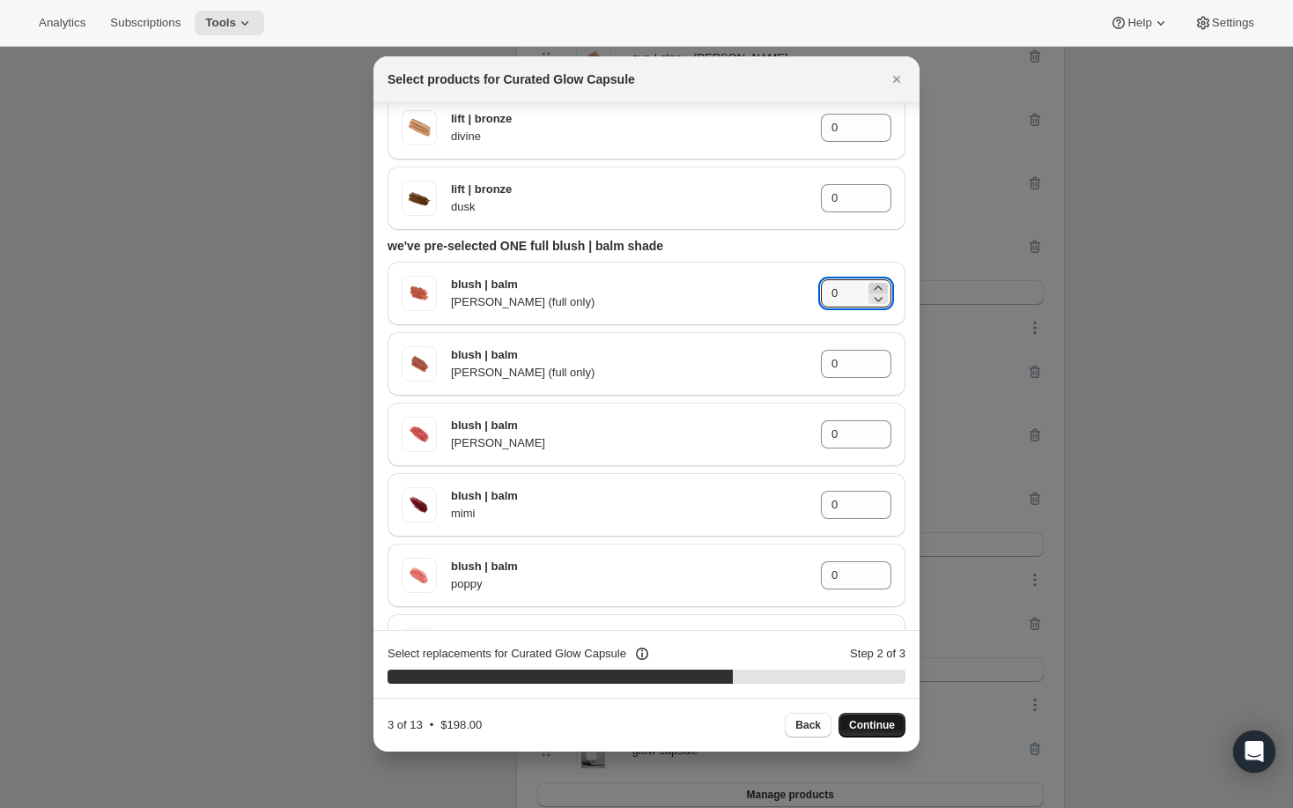
click at [880, 283] on icon ":rf9:" at bounding box center [878, 288] width 18 height 18
type input "1"
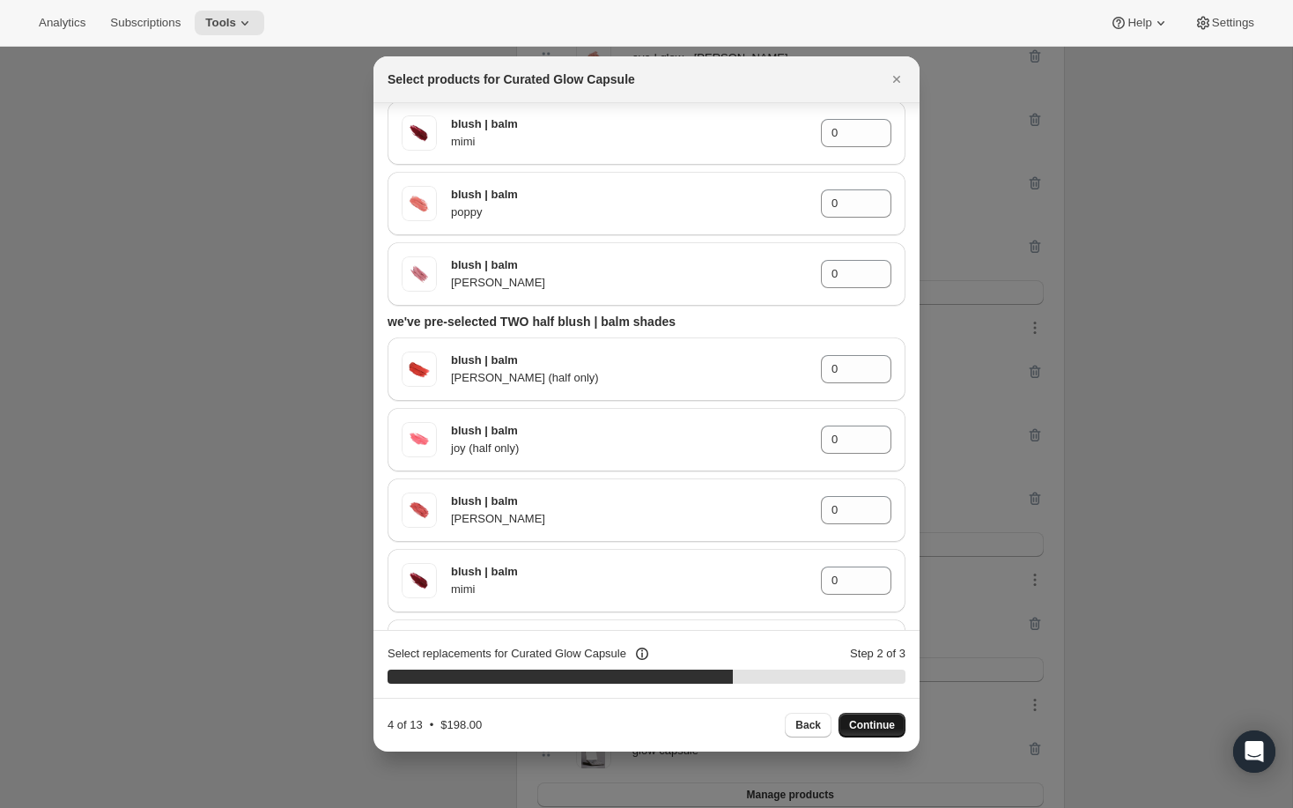
scroll to position [1949, 0]
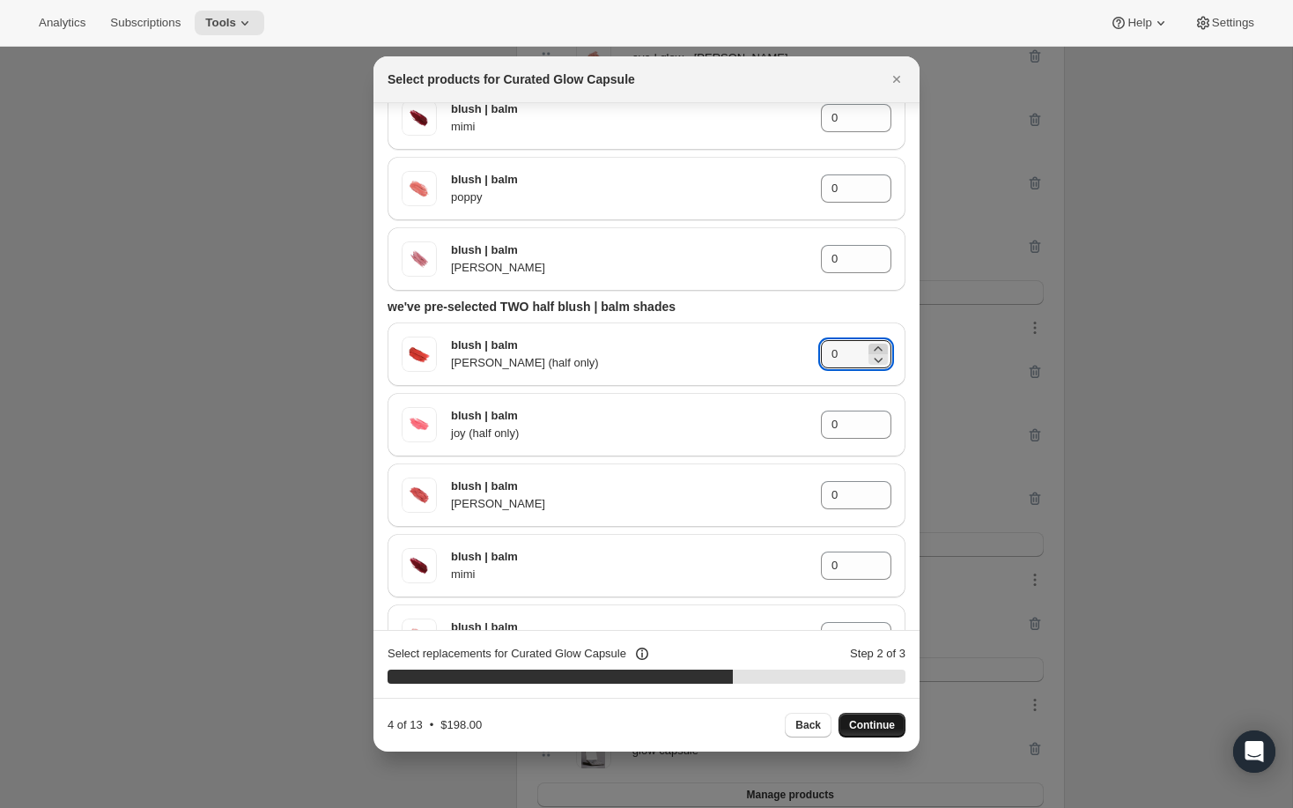
click at [879, 346] on icon ":rf9:" at bounding box center [878, 348] width 8 height 4
type input "1"
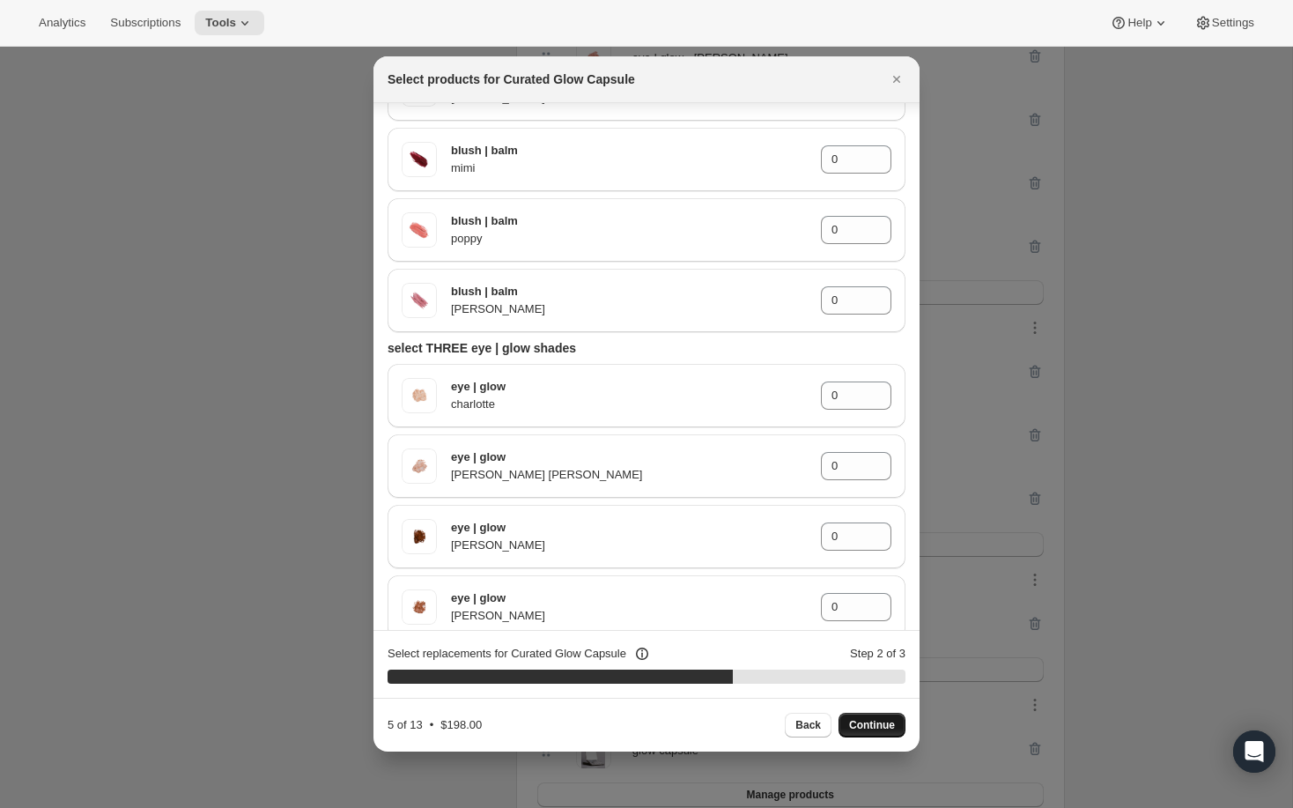
scroll to position [2468, 0]
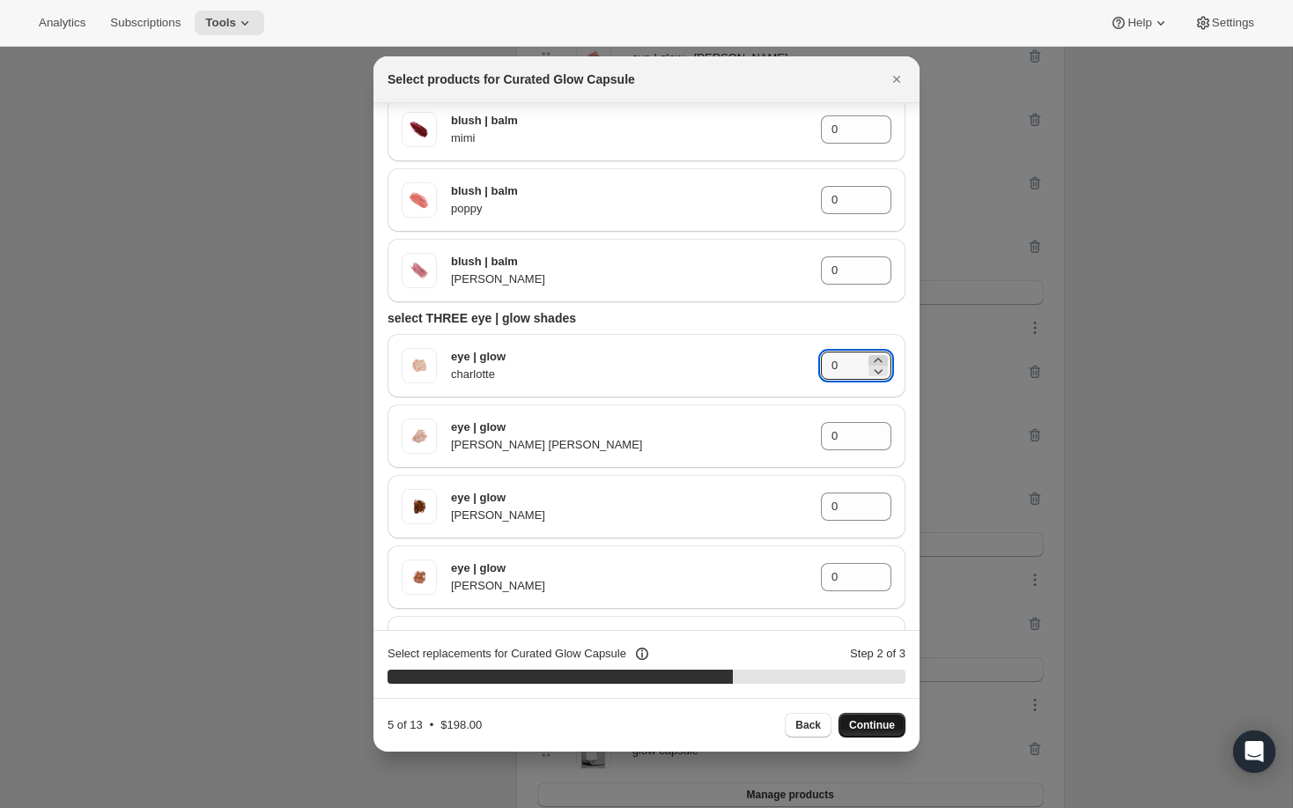
click at [878, 358] on icon ":rf9:" at bounding box center [878, 360] width 18 height 18
type input "1"
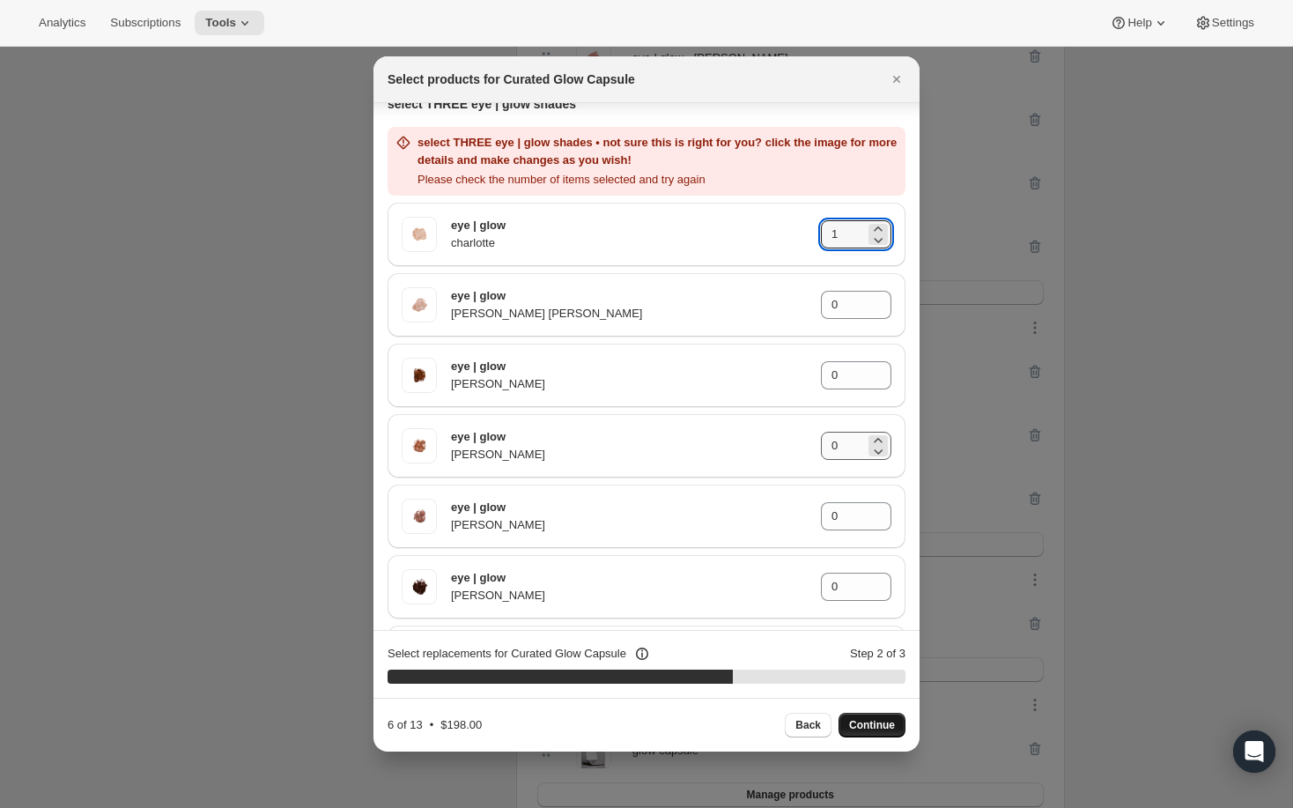
scroll to position [2711, 0]
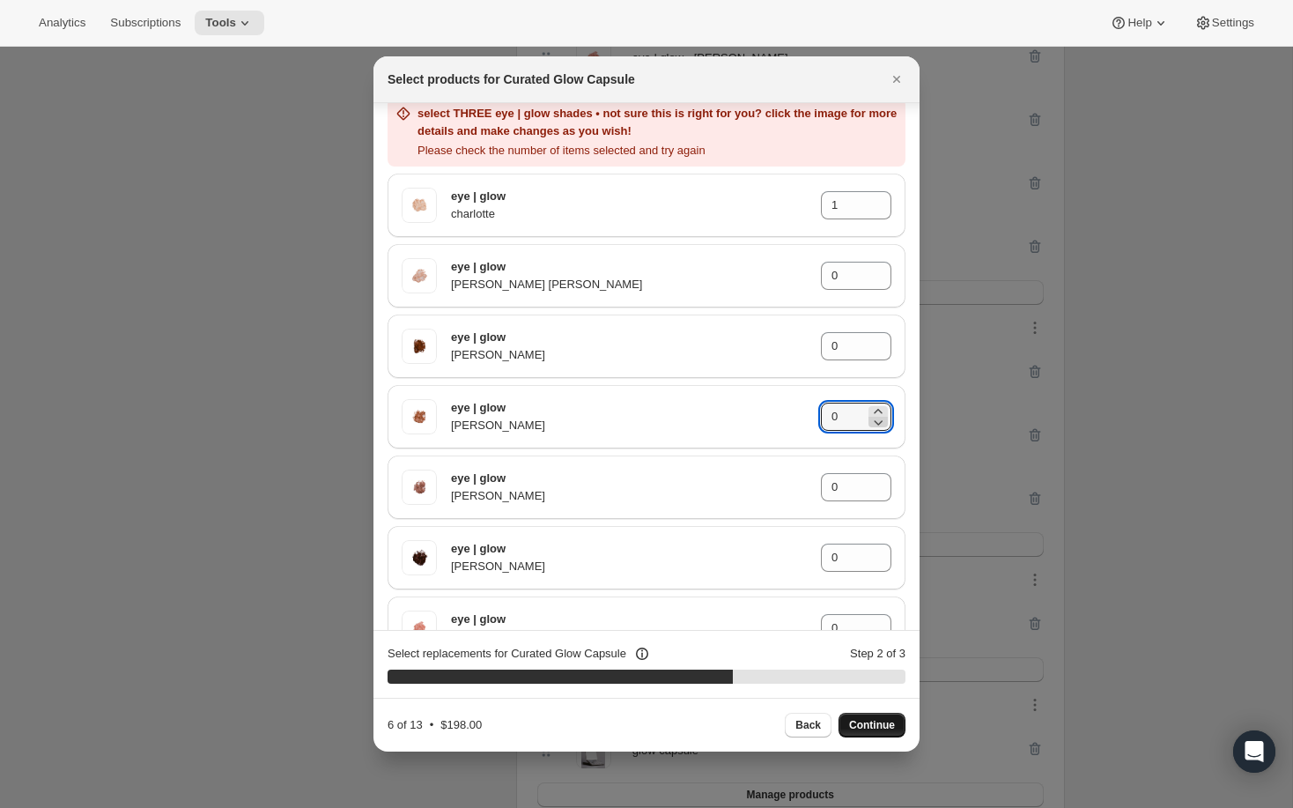
click at [877, 413] on icon ":rf9:" at bounding box center [878, 422] width 18 height 18
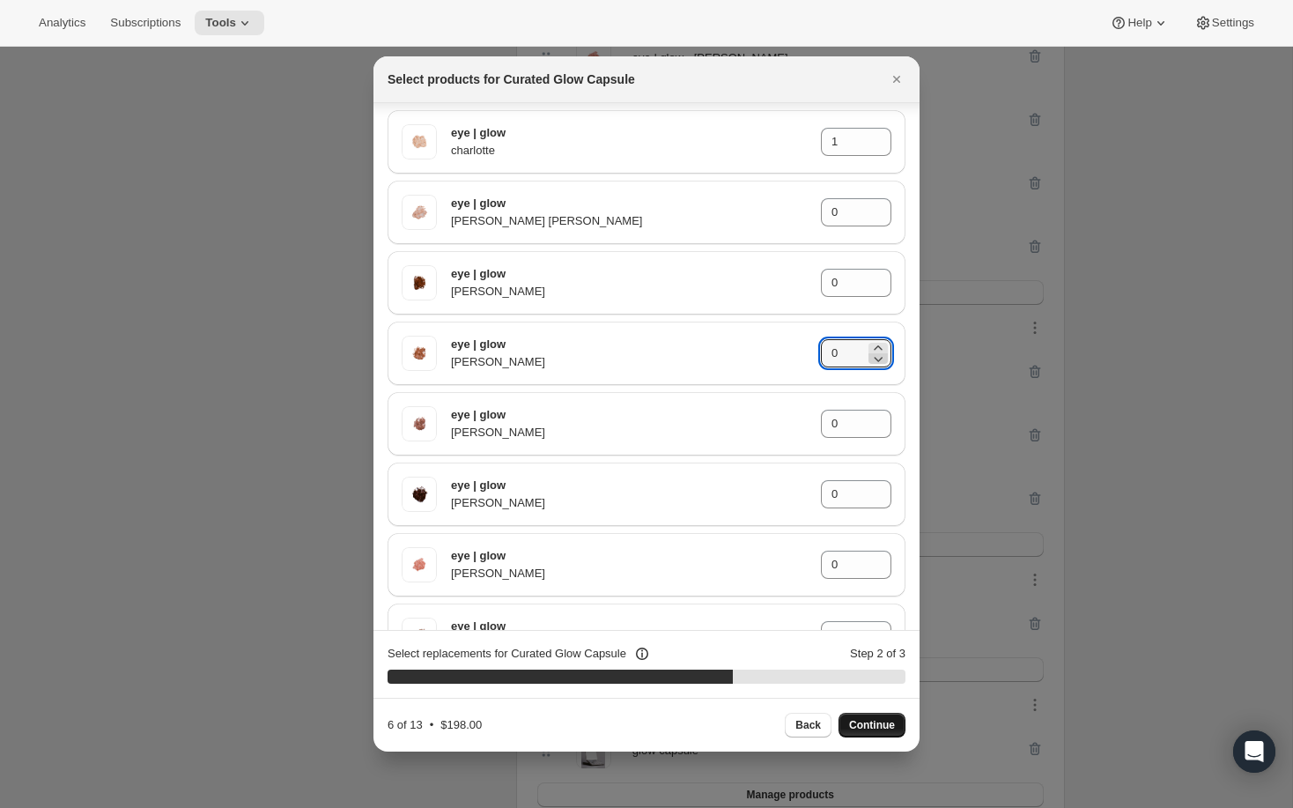
scroll to position [2943, 0]
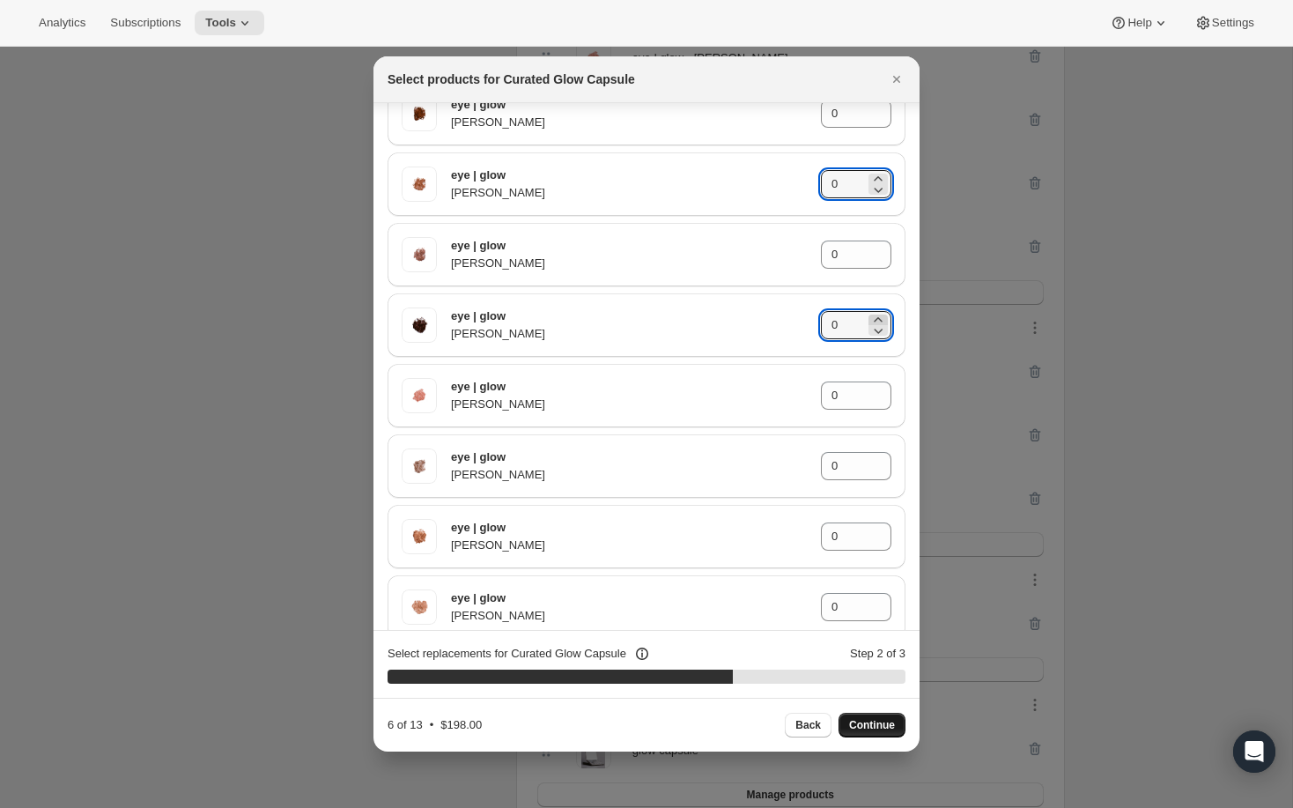
click at [875, 316] on icon ":rf9:" at bounding box center [878, 320] width 18 height 18
type input "1"
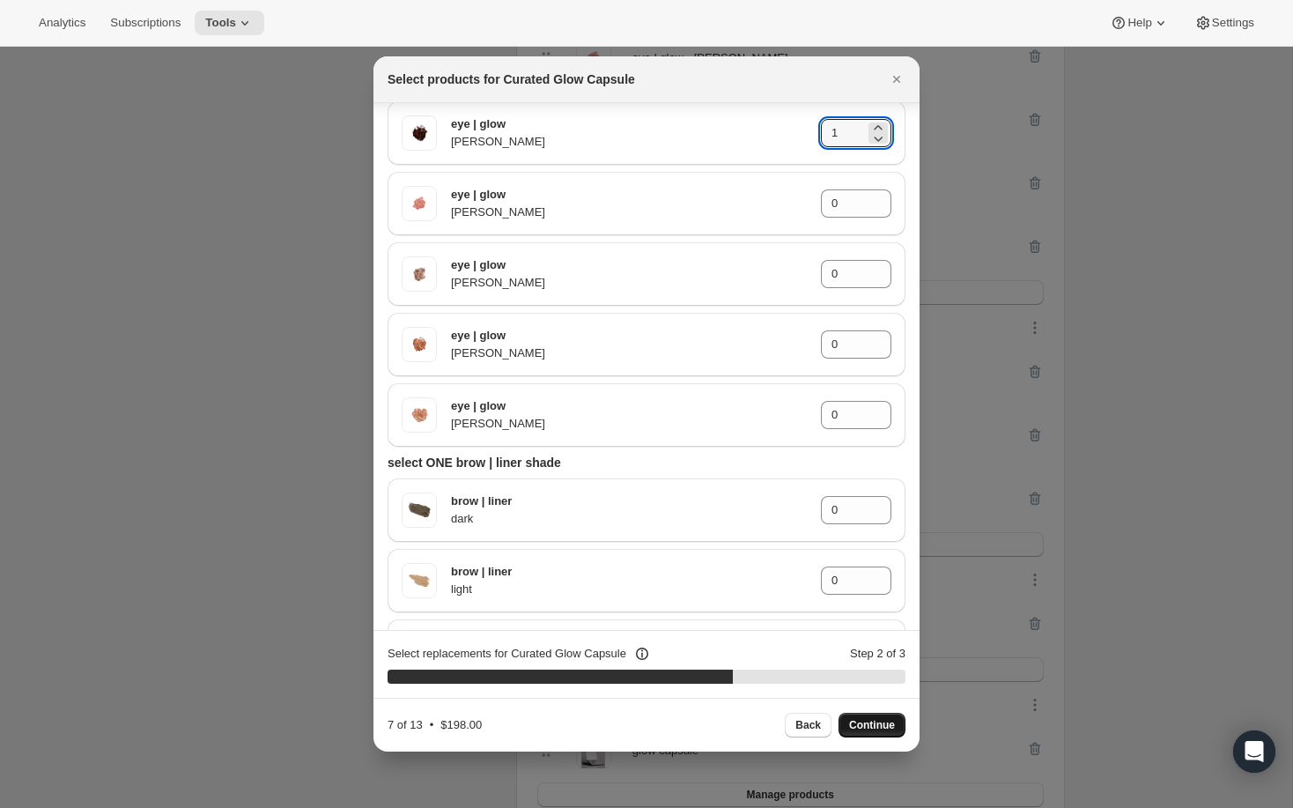
scroll to position [3208, 0]
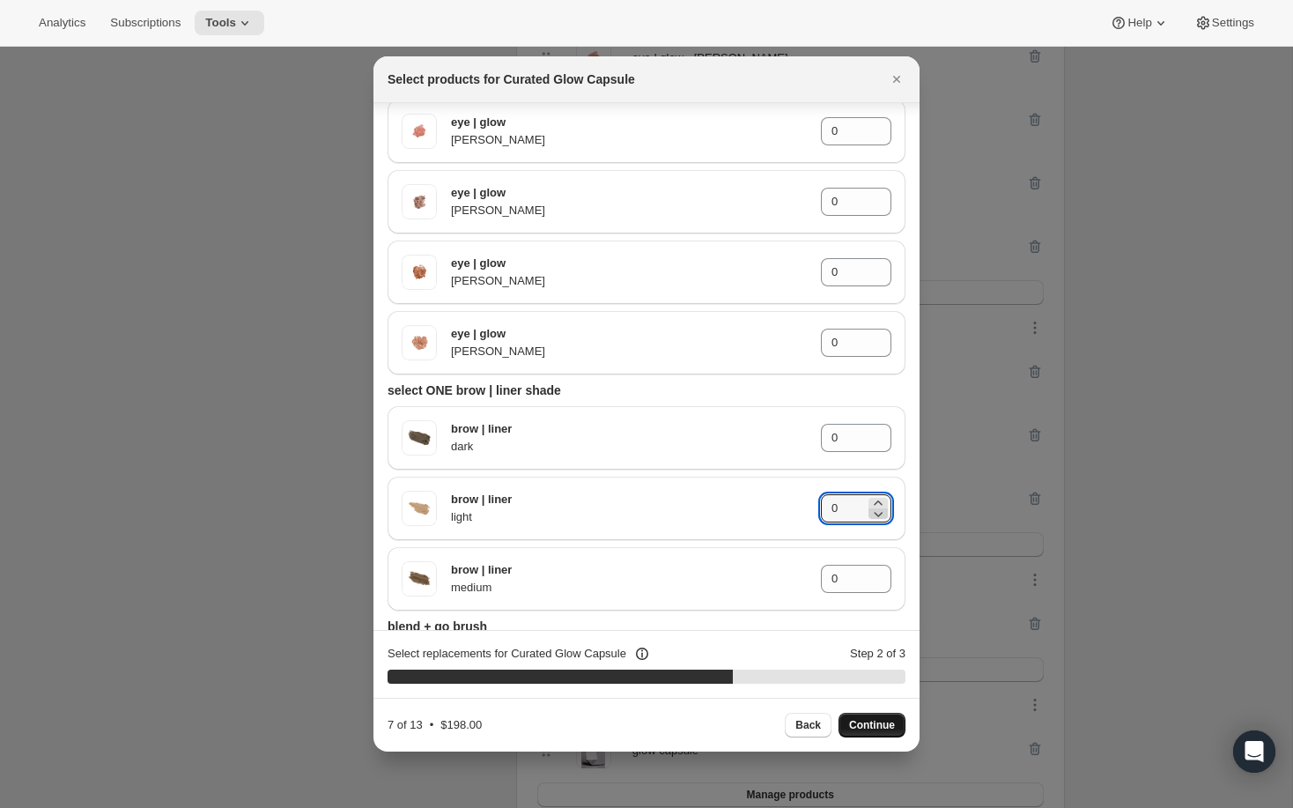
click at [878, 505] on icon ":rf9:" at bounding box center [878, 514] width 18 height 18
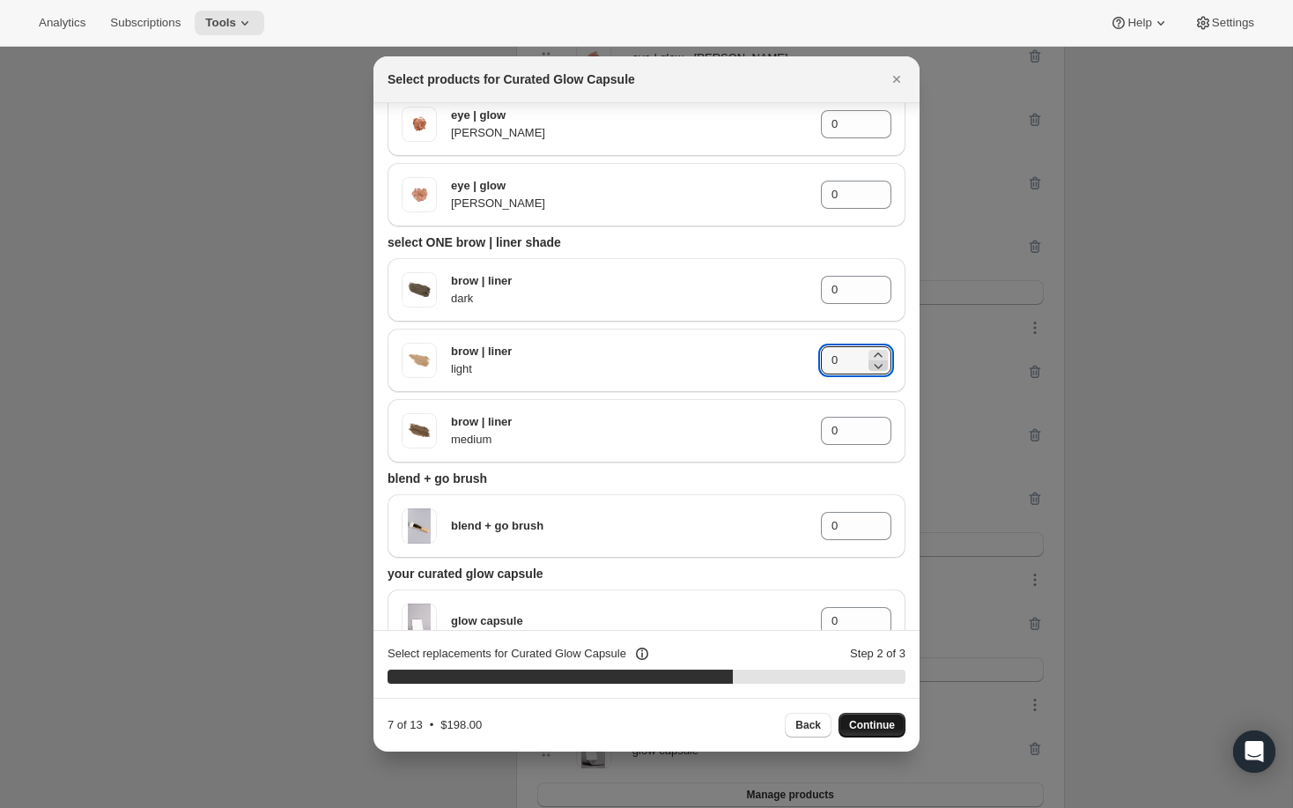
scroll to position [3392, 0]
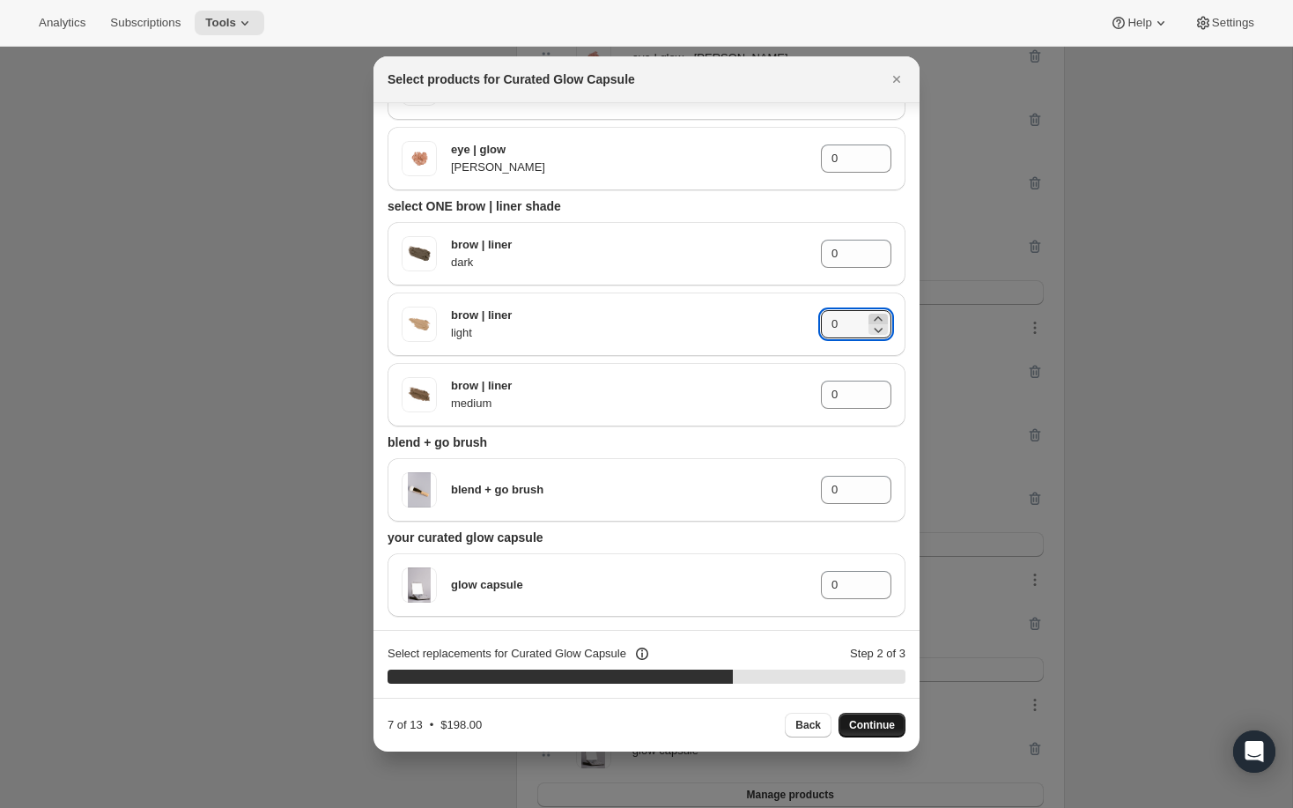
click at [883, 318] on icon ":rf9:" at bounding box center [878, 319] width 18 height 18
type input "1"
click at [880, 480] on icon ":rf9:" at bounding box center [878, 485] width 18 height 18
type input "1"
click at [880, 579] on icon ":rf9:" at bounding box center [878, 579] width 8 height 4
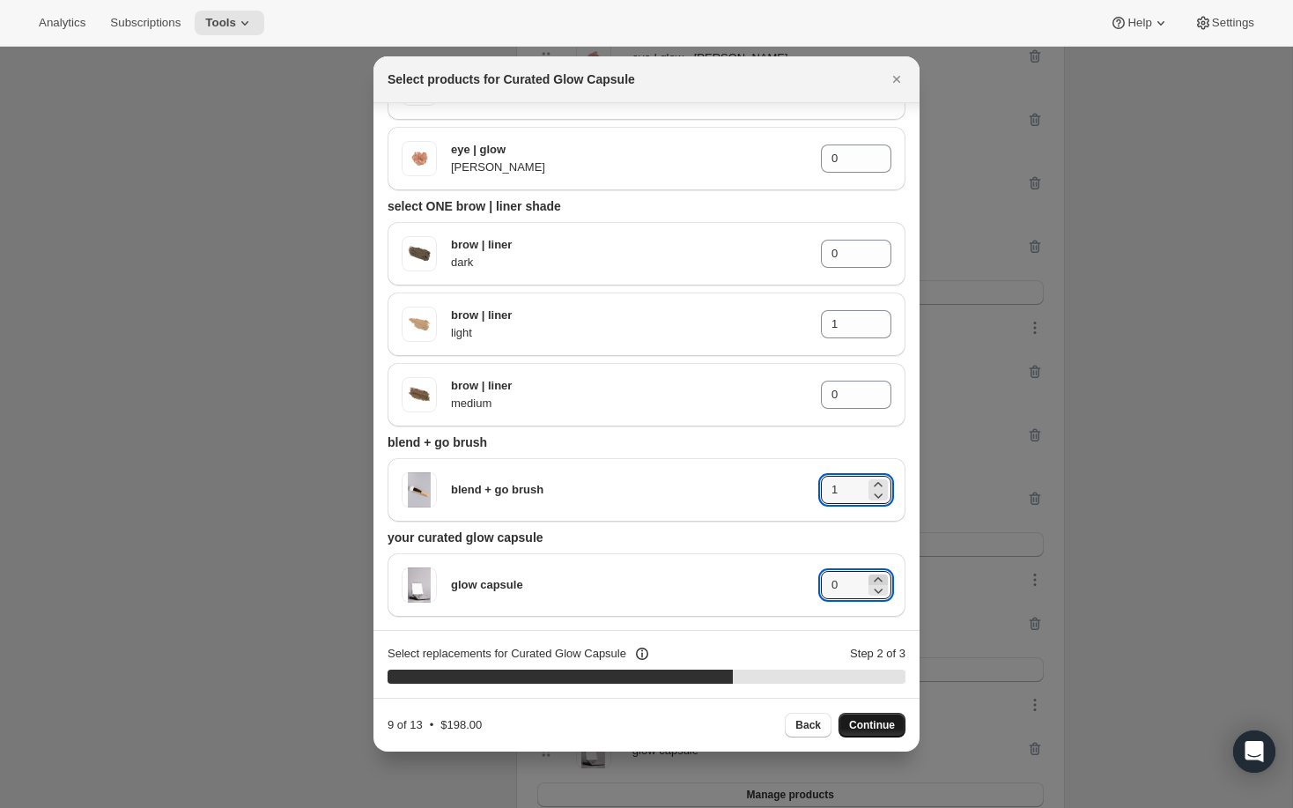
type input "1"
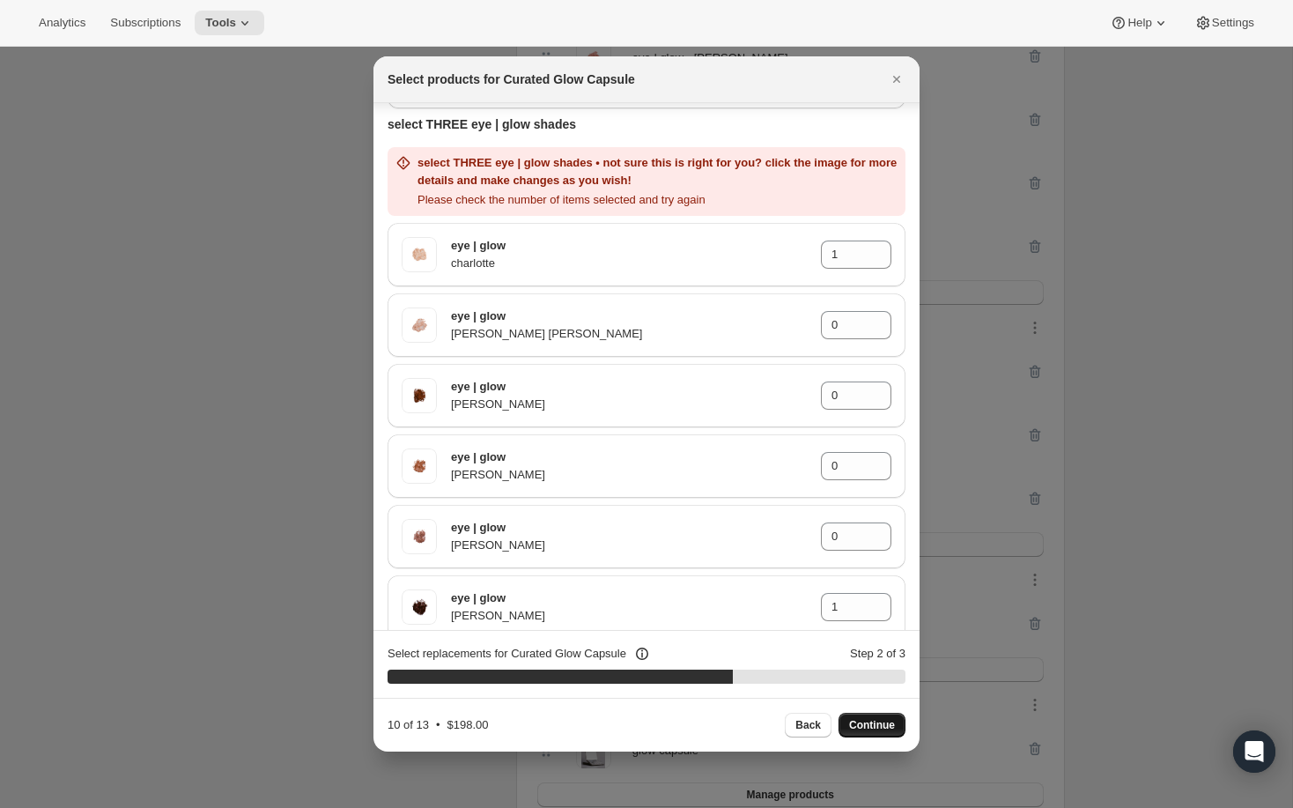
scroll to position [2639, 0]
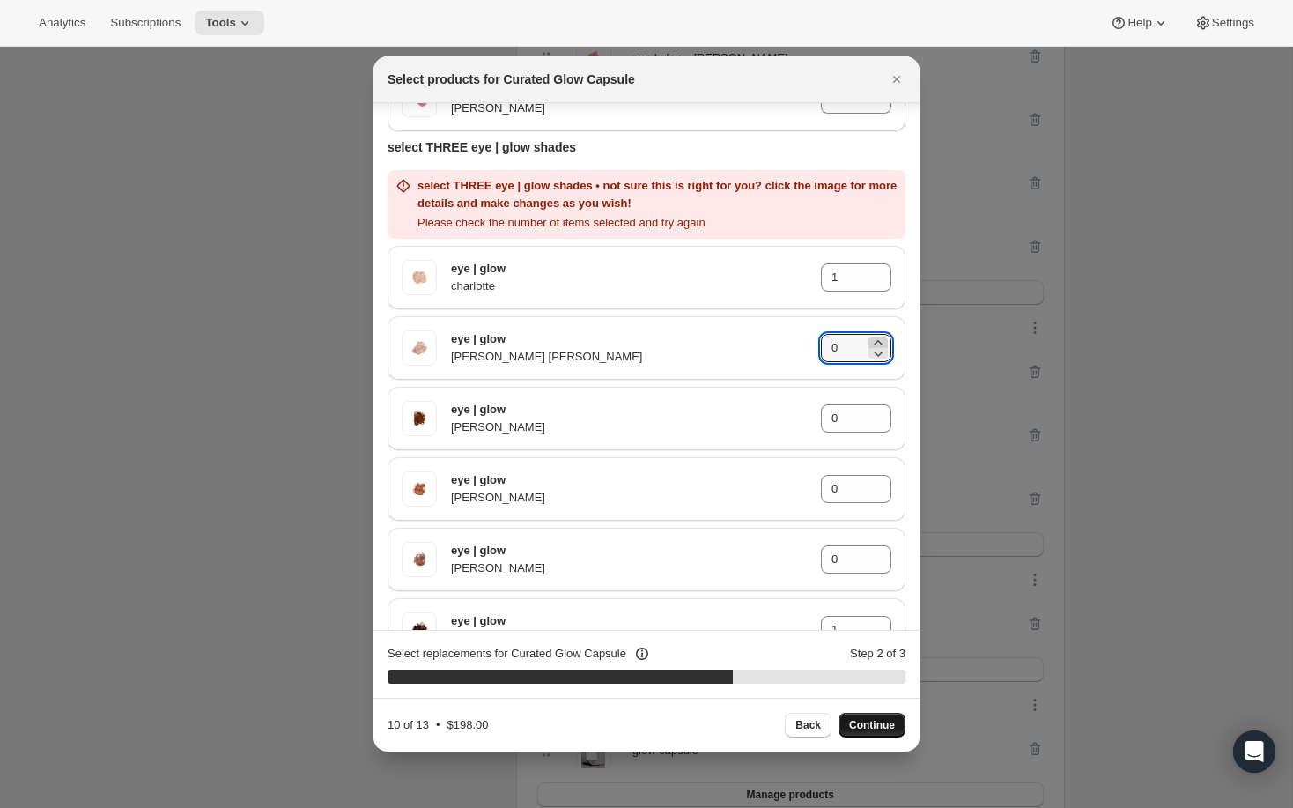
click at [882, 342] on icon ":rf9:" at bounding box center [878, 343] width 18 height 18
type input "1"
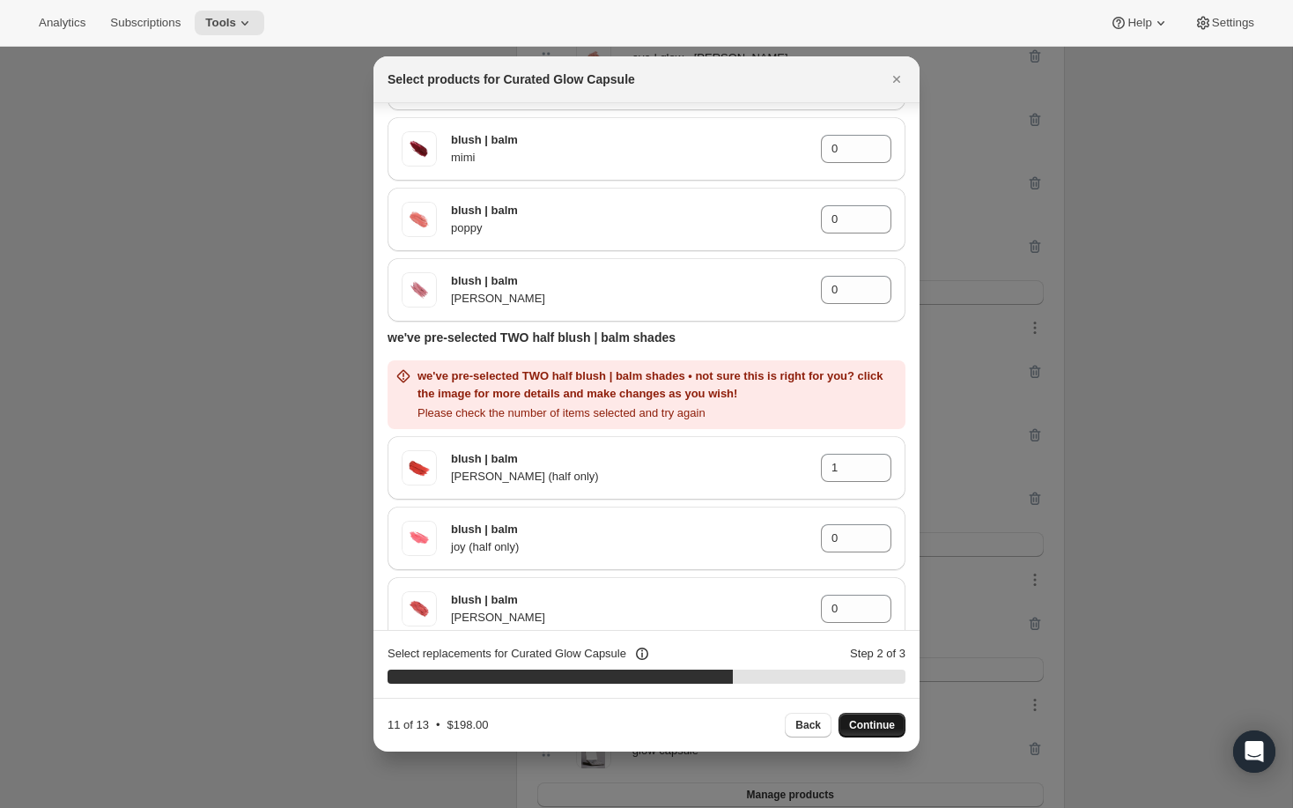
scroll to position [1990, 0]
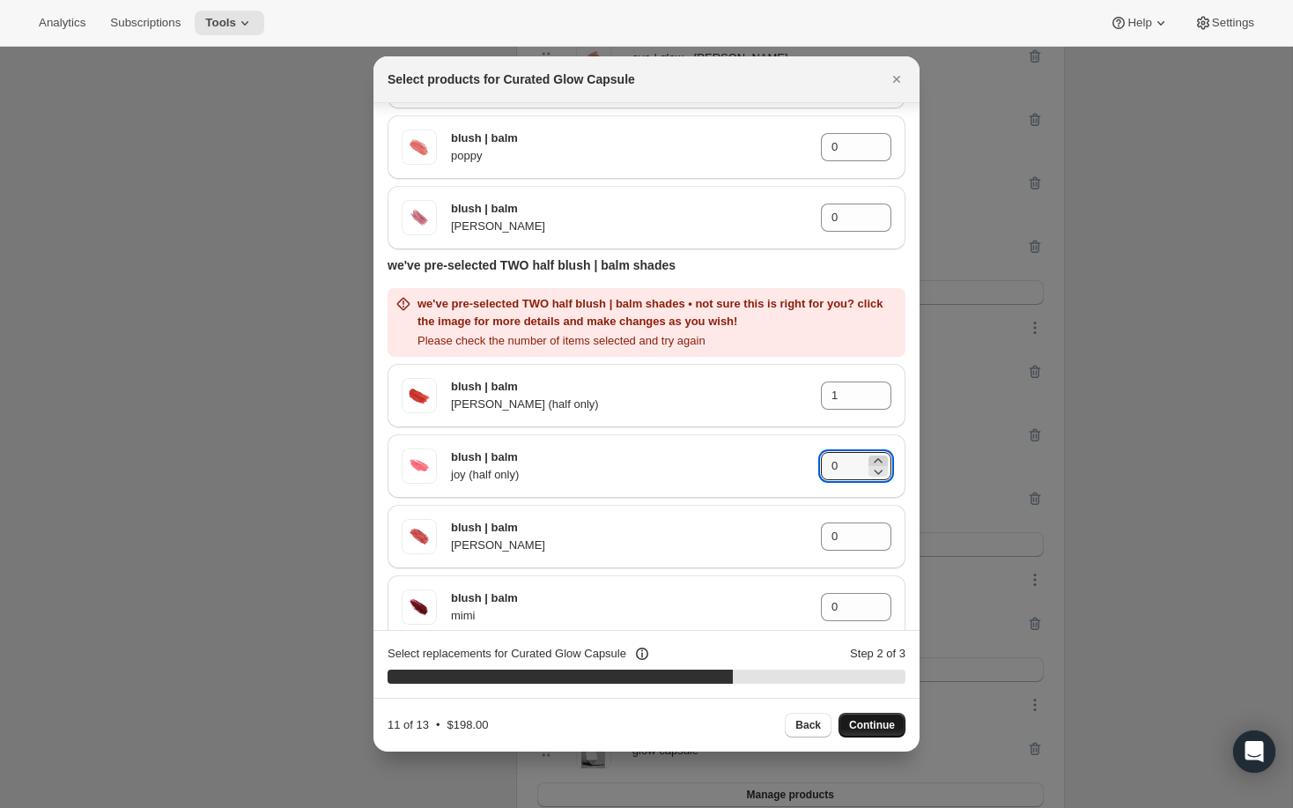
click at [880, 457] on icon ":rf9:" at bounding box center [878, 461] width 18 height 18
type input "1"
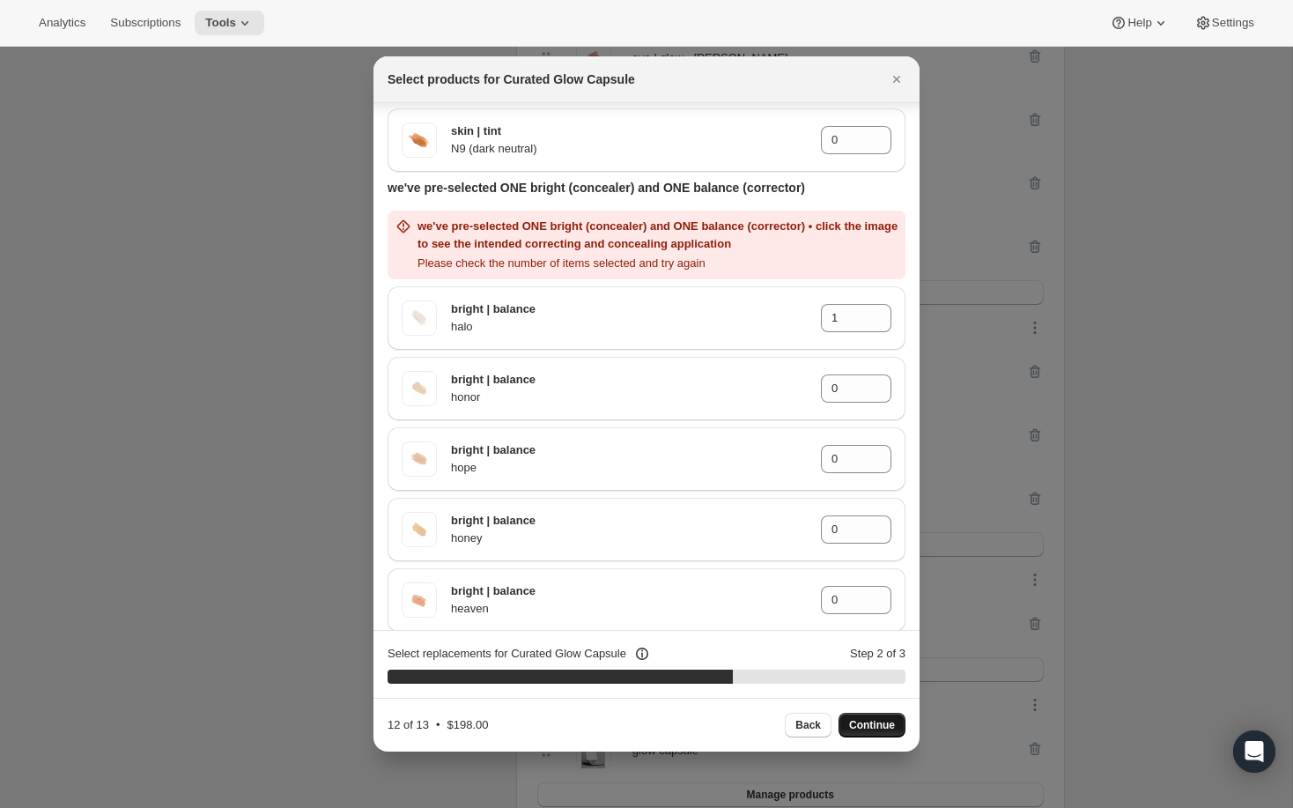
scroll to position [711, 0]
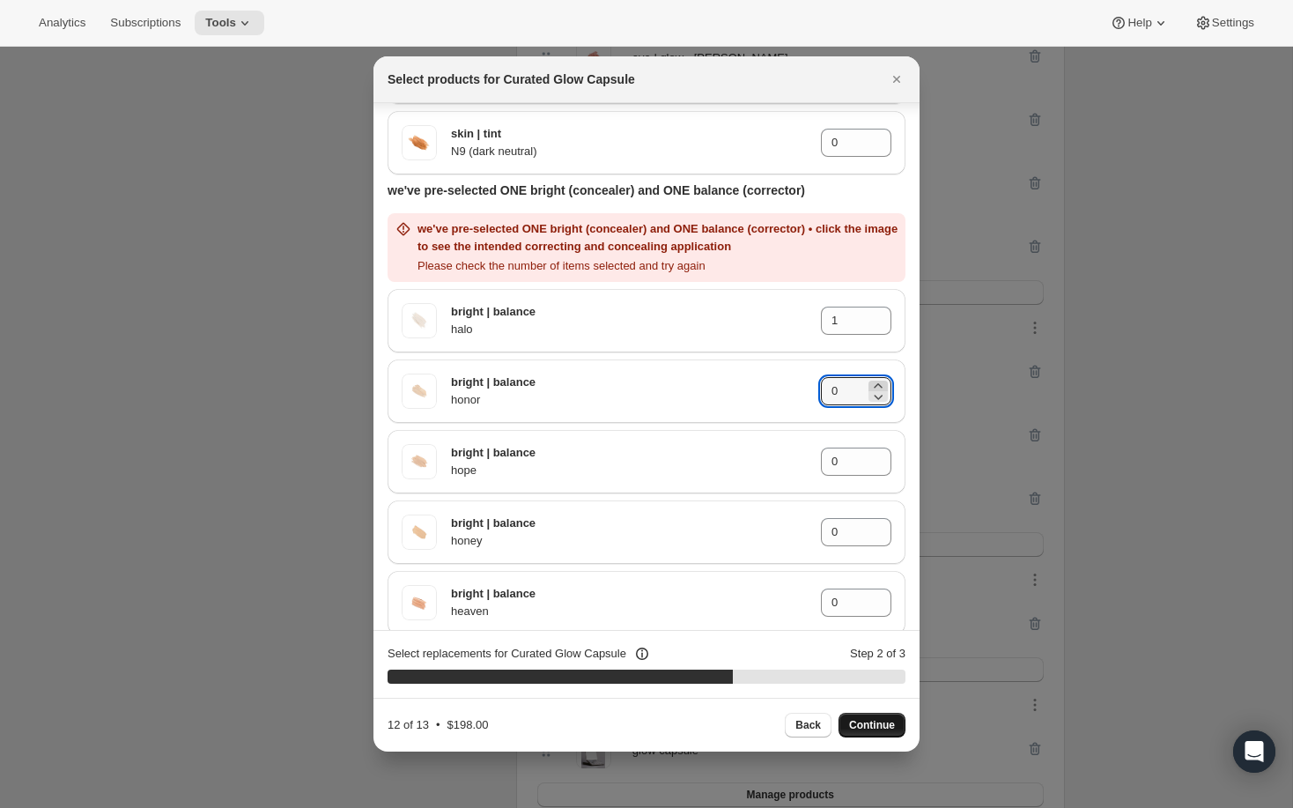
click at [883, 384] on icon ":rf9:" at bounding box center [878, 386] width 18 height 18
type input "1"
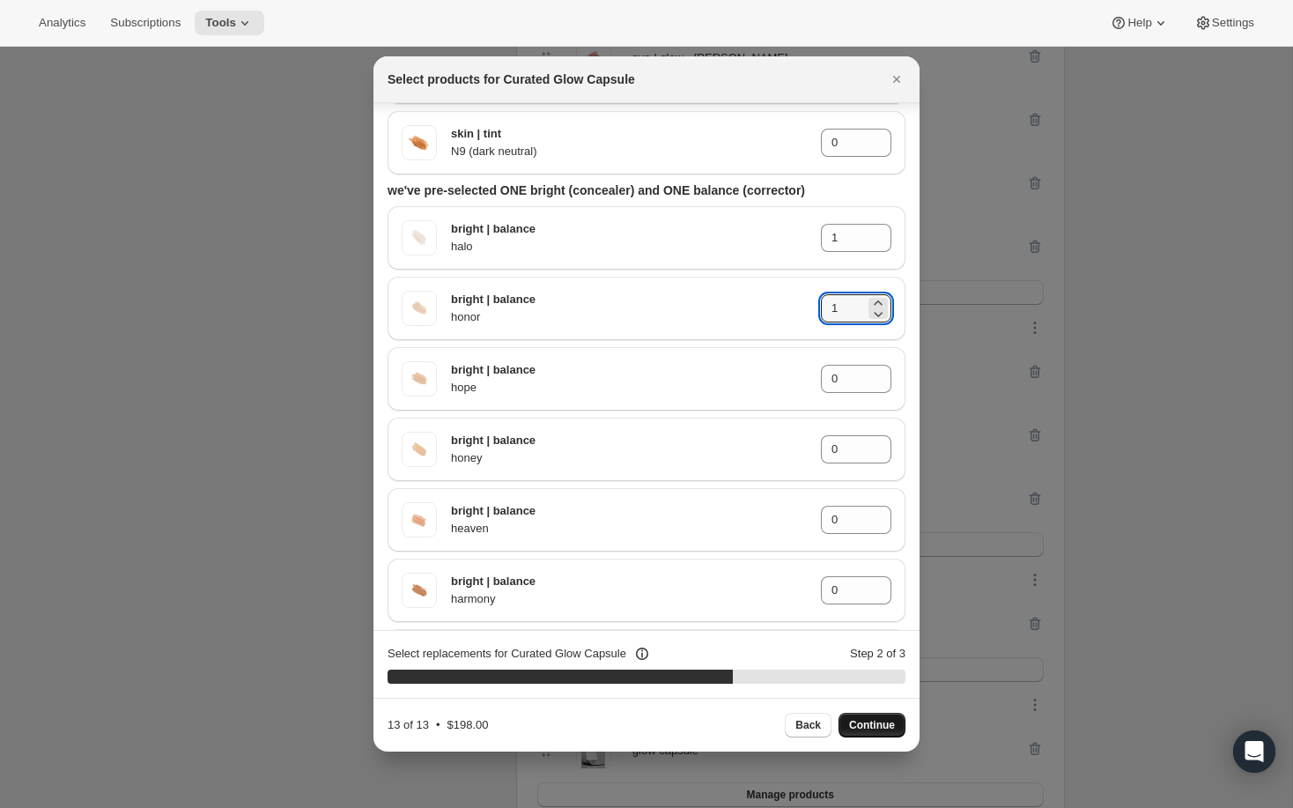
click at [870, 716] on button "Continue" at bounding box center [871, 724] width 67 height 25
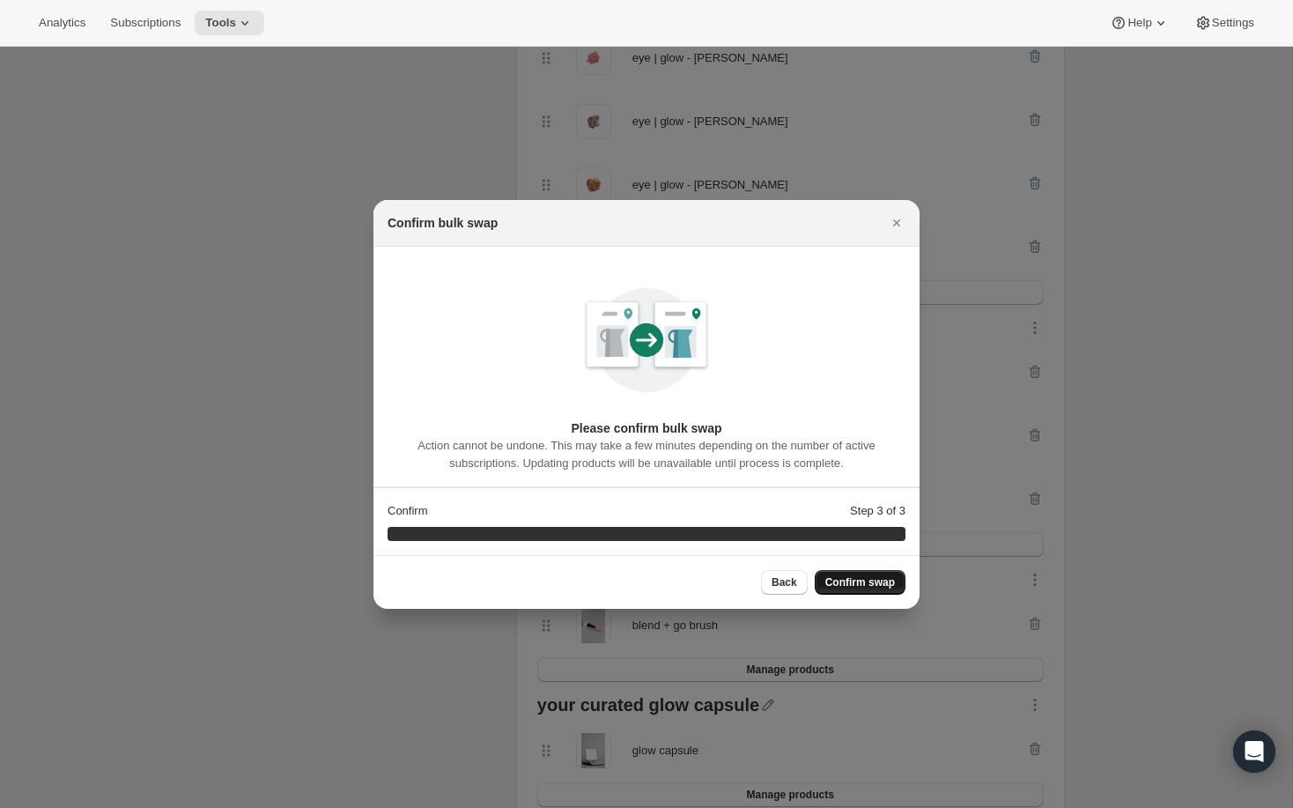
scroll to position [0, 0]
click at [874, 587] on span "Confirm swap" at bounding box center [860, 582] width 70 height 14
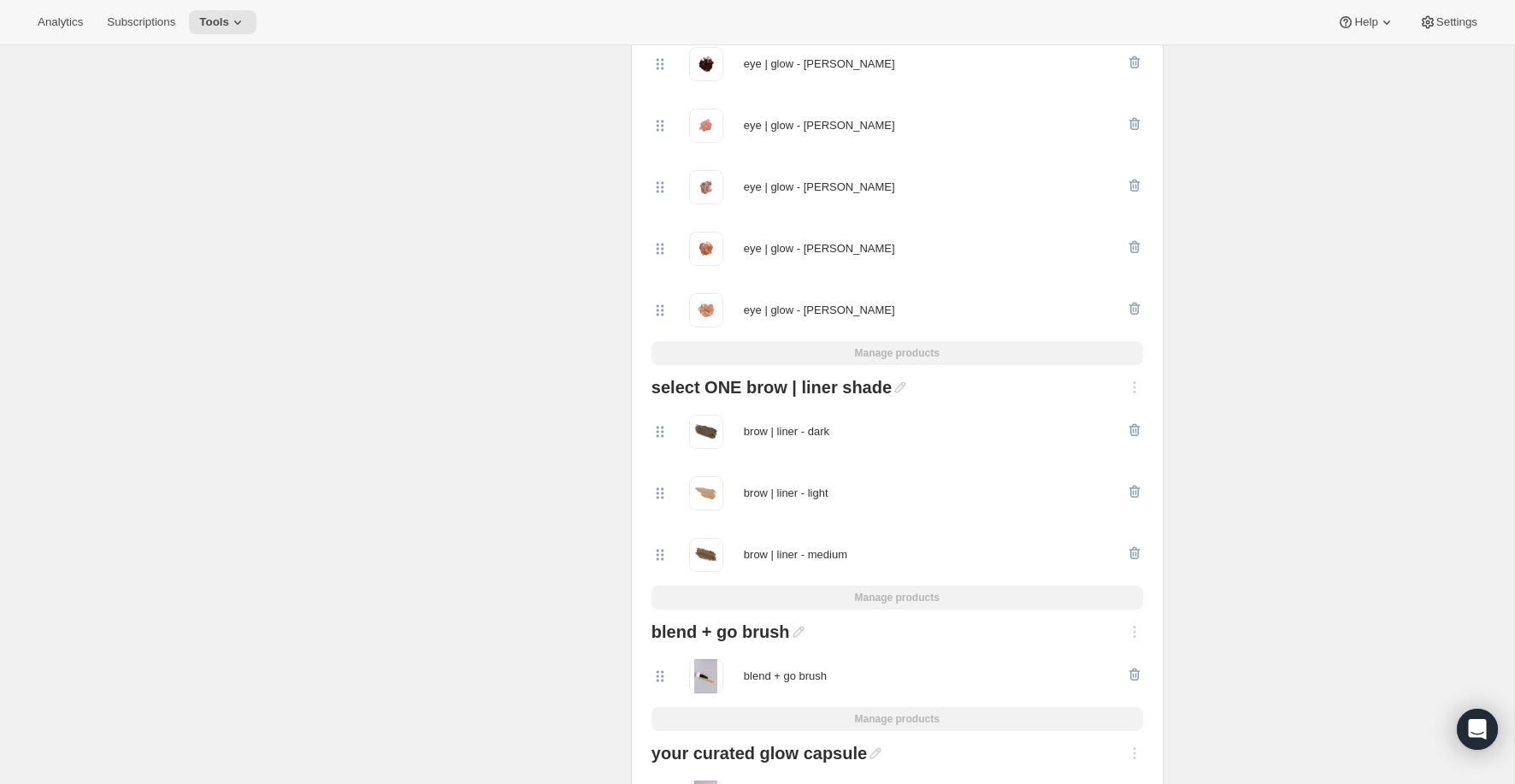
scroll to position [3252, 0]
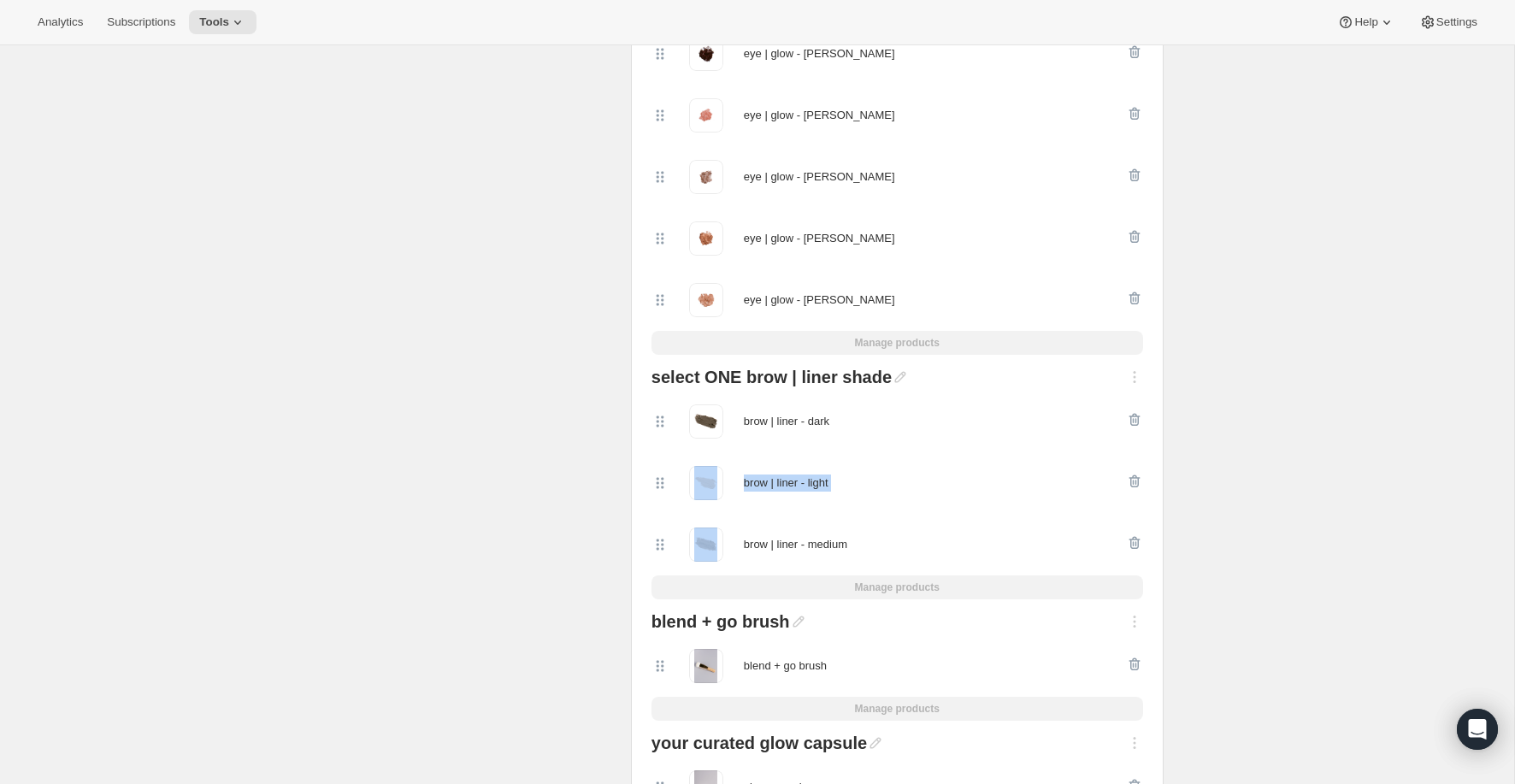
drag, startPoint x: 659, startPoint y: 546, endPoint x: 659, endPoint y: 476, distance: 70.0
click at [659, 476] on div "brow | liner - dark brow | liner - light brow | liner - medium" at bounding box center [897, 482] width 491 height 184
drag, startPoint x: 658, startPoint y: 546, endPoint x: 658, endPoint y: 469, distance: 77.0
click at [658, 469] on div "brow | liner - dark brow | liner - light brow | liner - medium" at bounding box center [897, 482] width 491 height 184
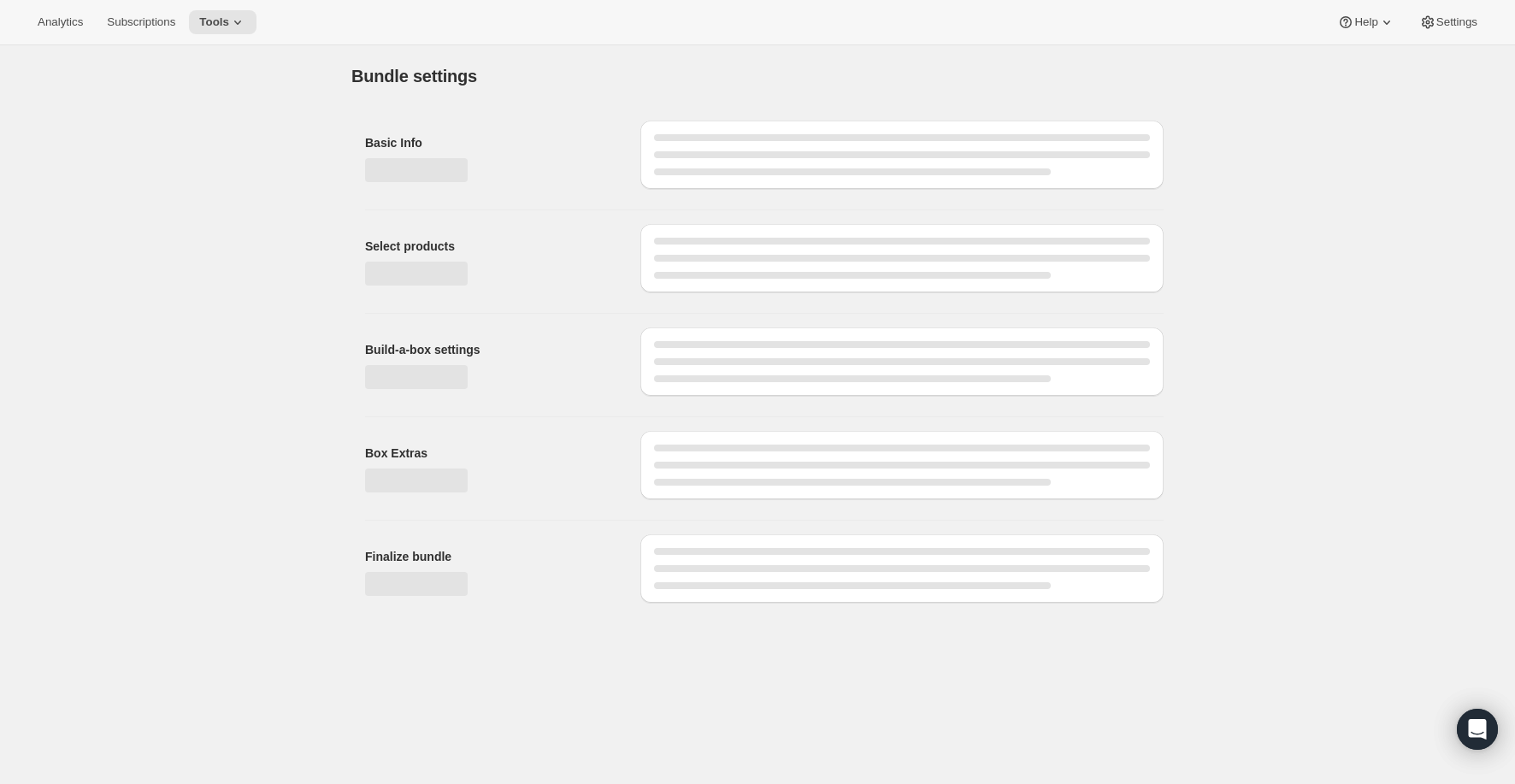
type input "curated glow + go capsule"
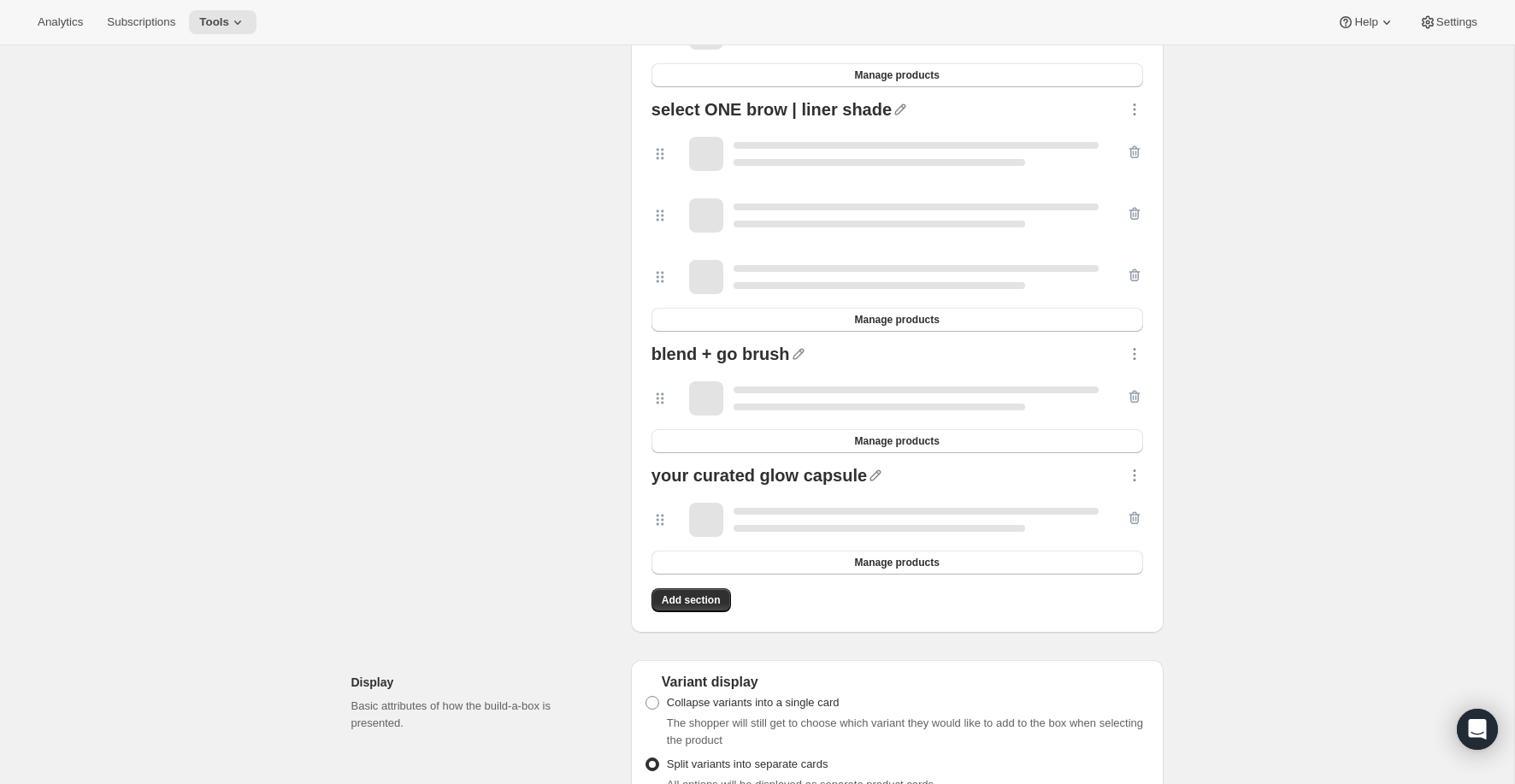
scroll to position [3419, 0]
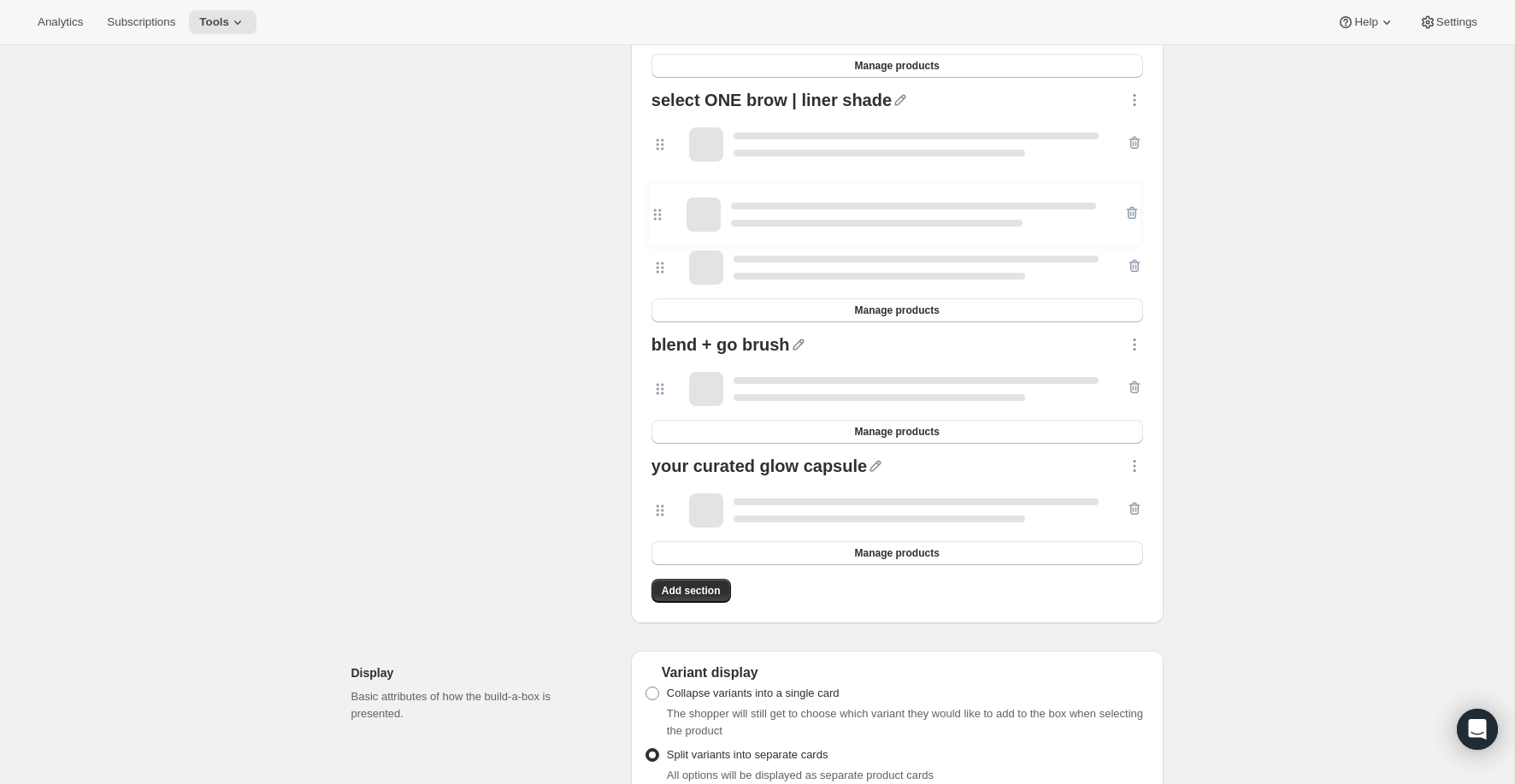
drag, startPoint x: 661, startPoint y: 276, endPoint x: 657, endPoint y: 207, distance: 69.1
click at [657, 207] on div at bounding box center [897, 206] width 491 height 184
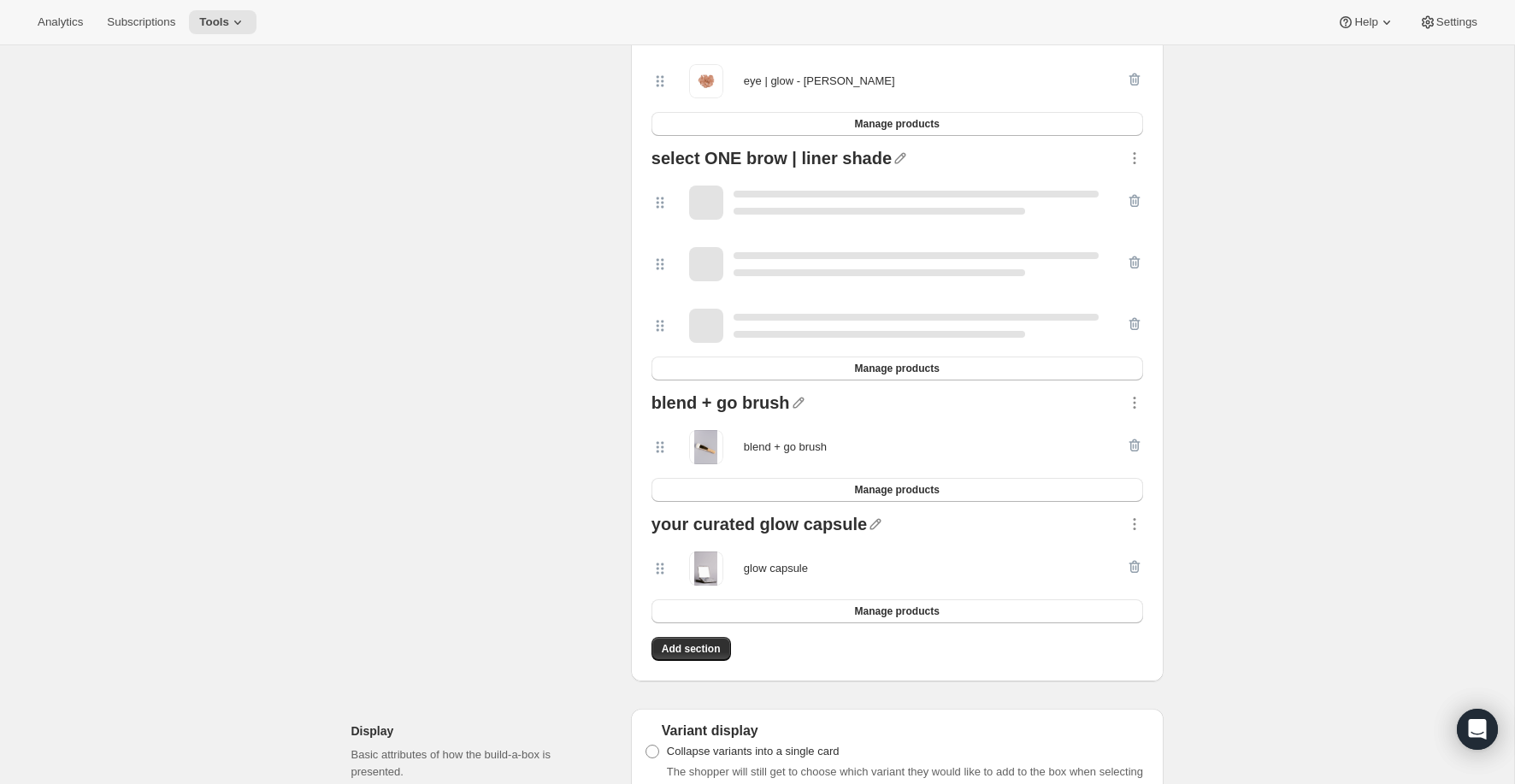
scroll to position [3355, 0]
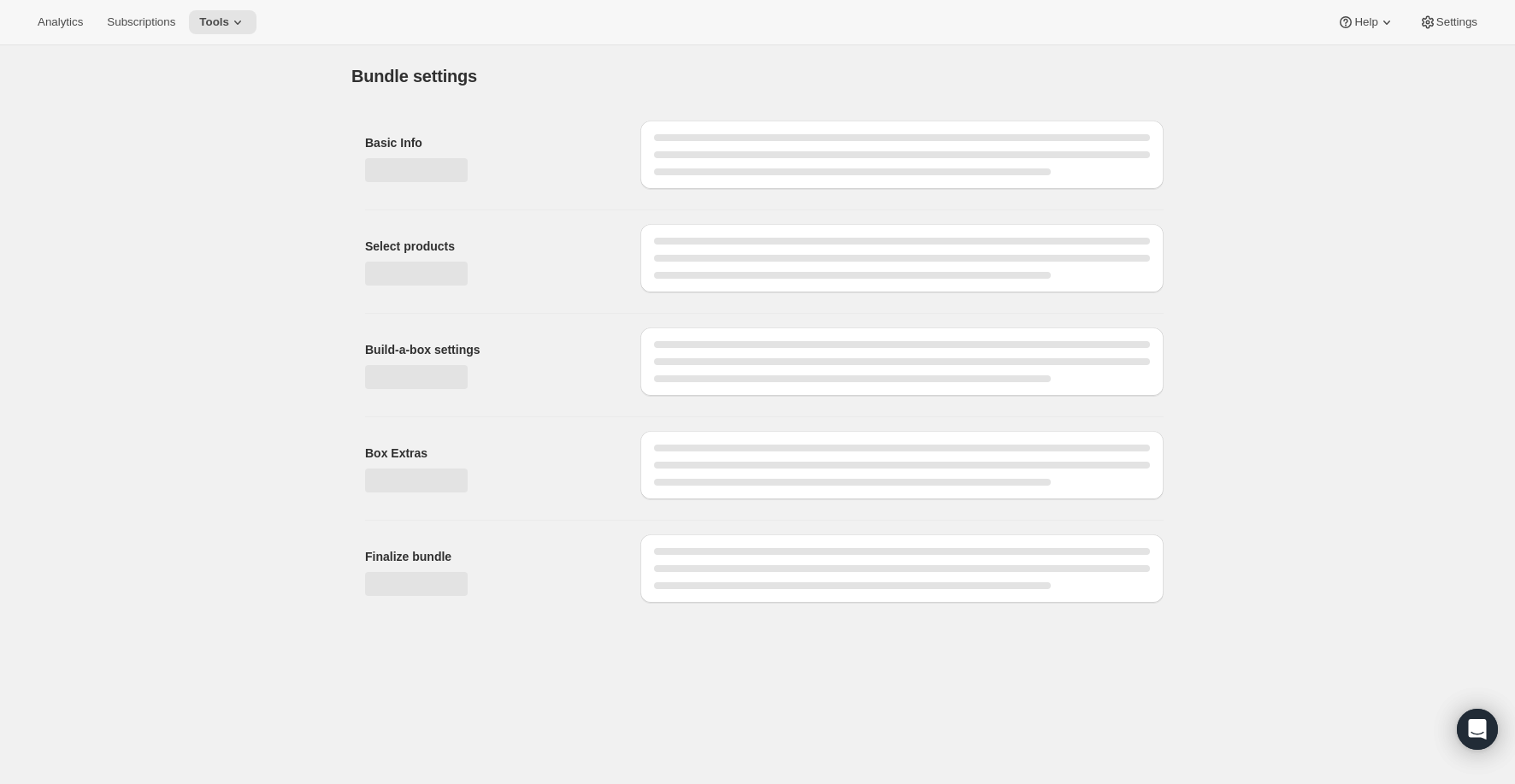
type input "curated glow + go capsule"
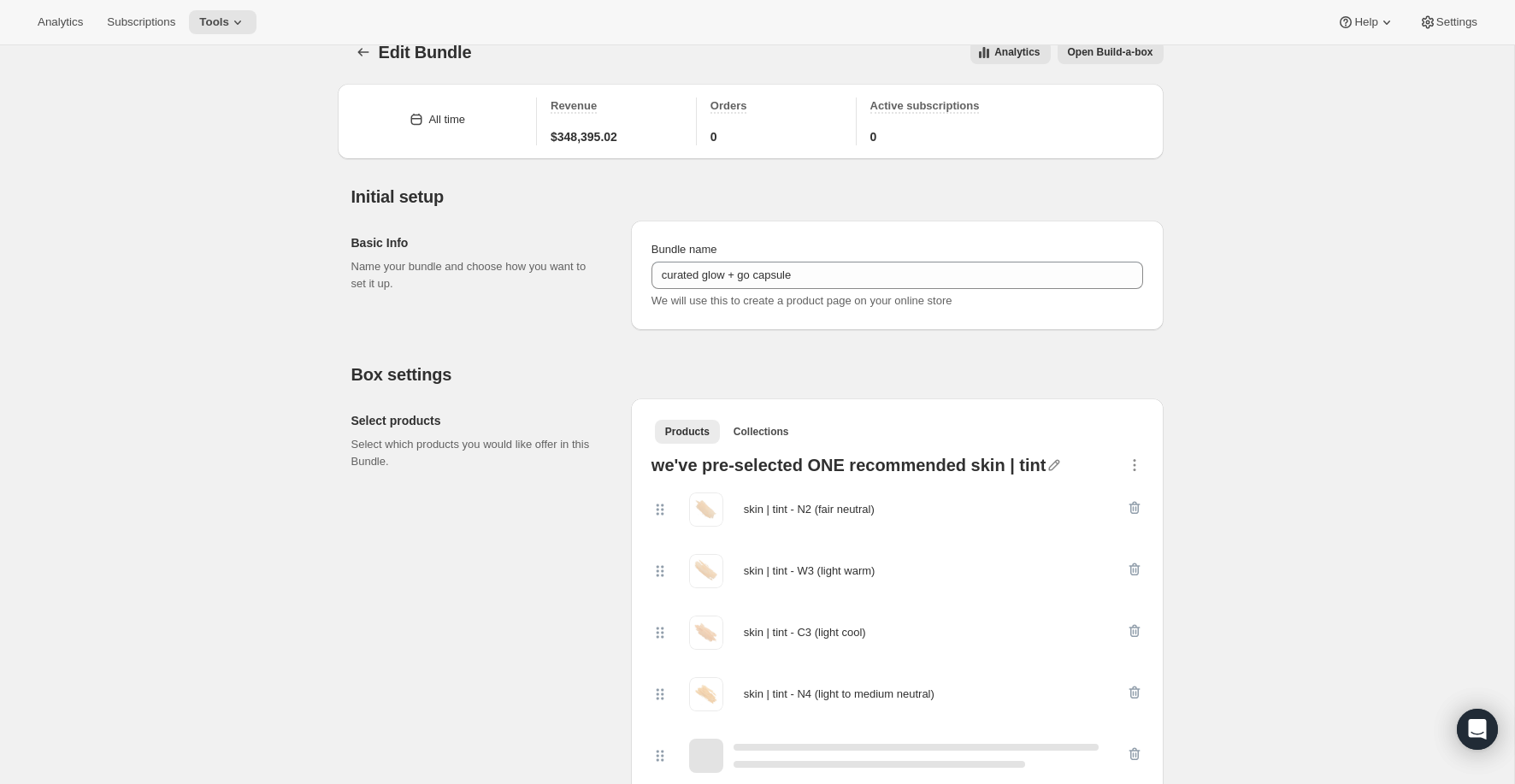
scroll to position [32, 0]
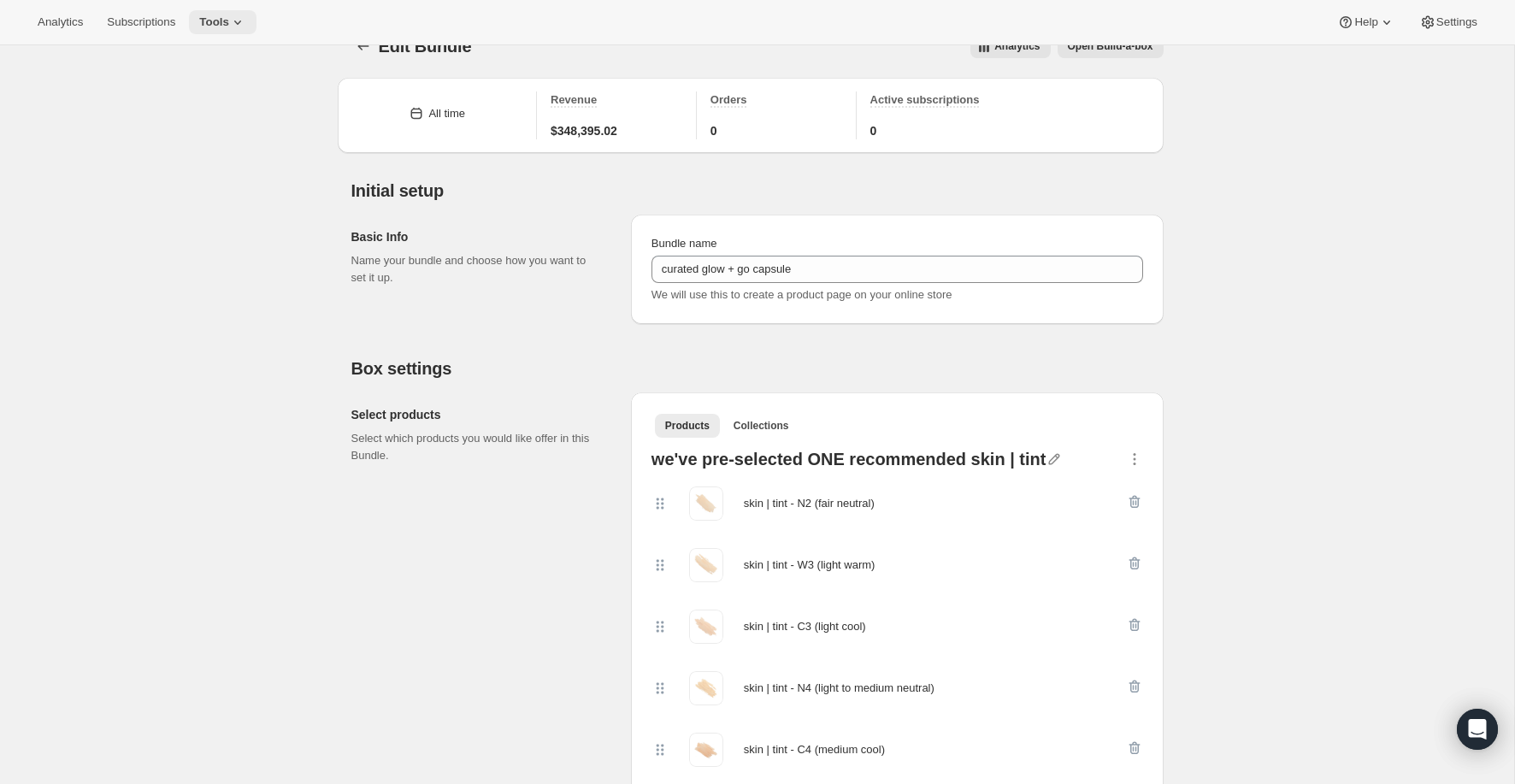
click at [247, 26] on icon at bounding box center [238, 22] width 17 height 17
click at [212, 117] on span "Bundles" at bounding box center [238, 116] width 151 height 17
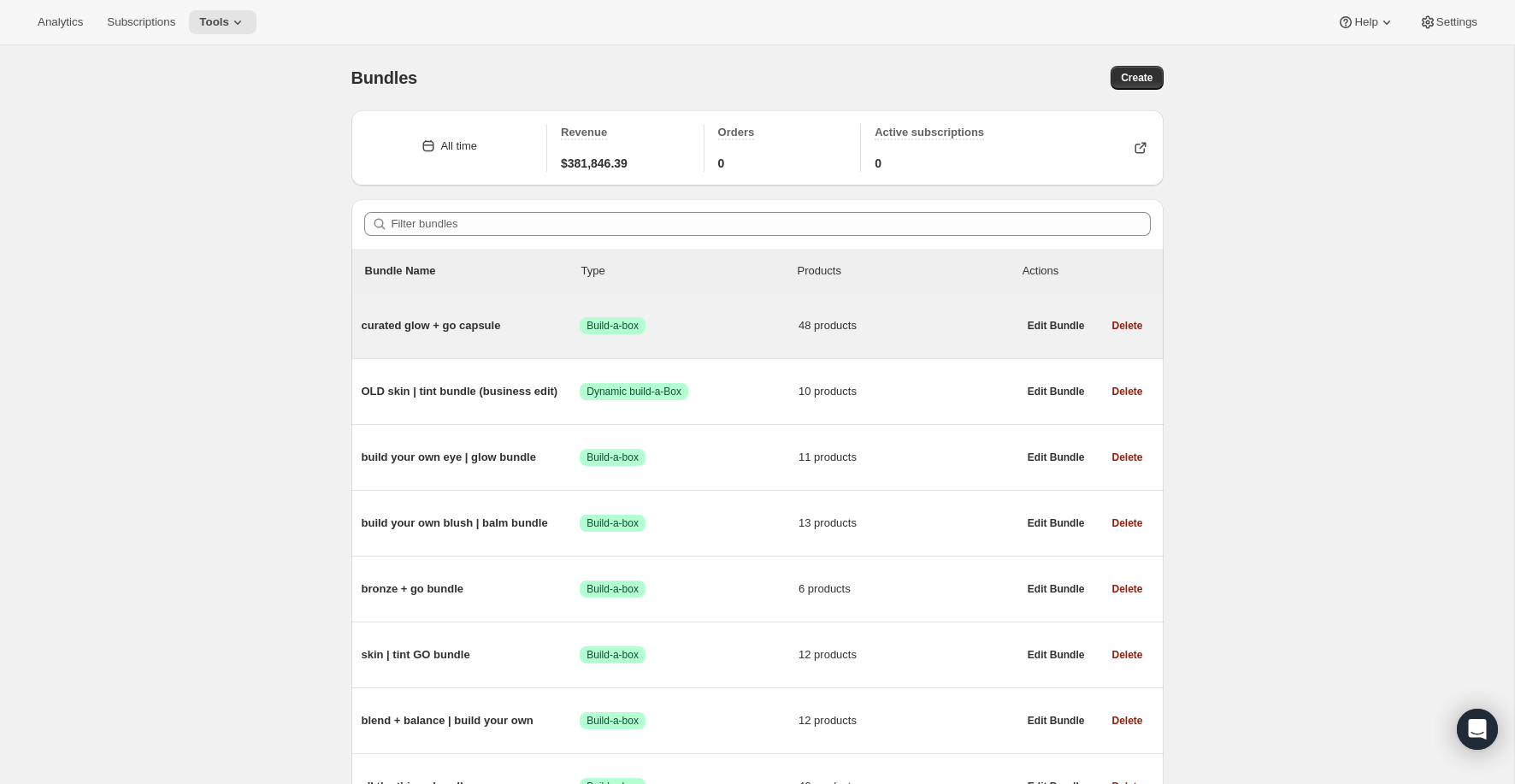
click at [480, 333] on span "curated glow + go capsule" at bounding box center [471, 326] width 218 height 17
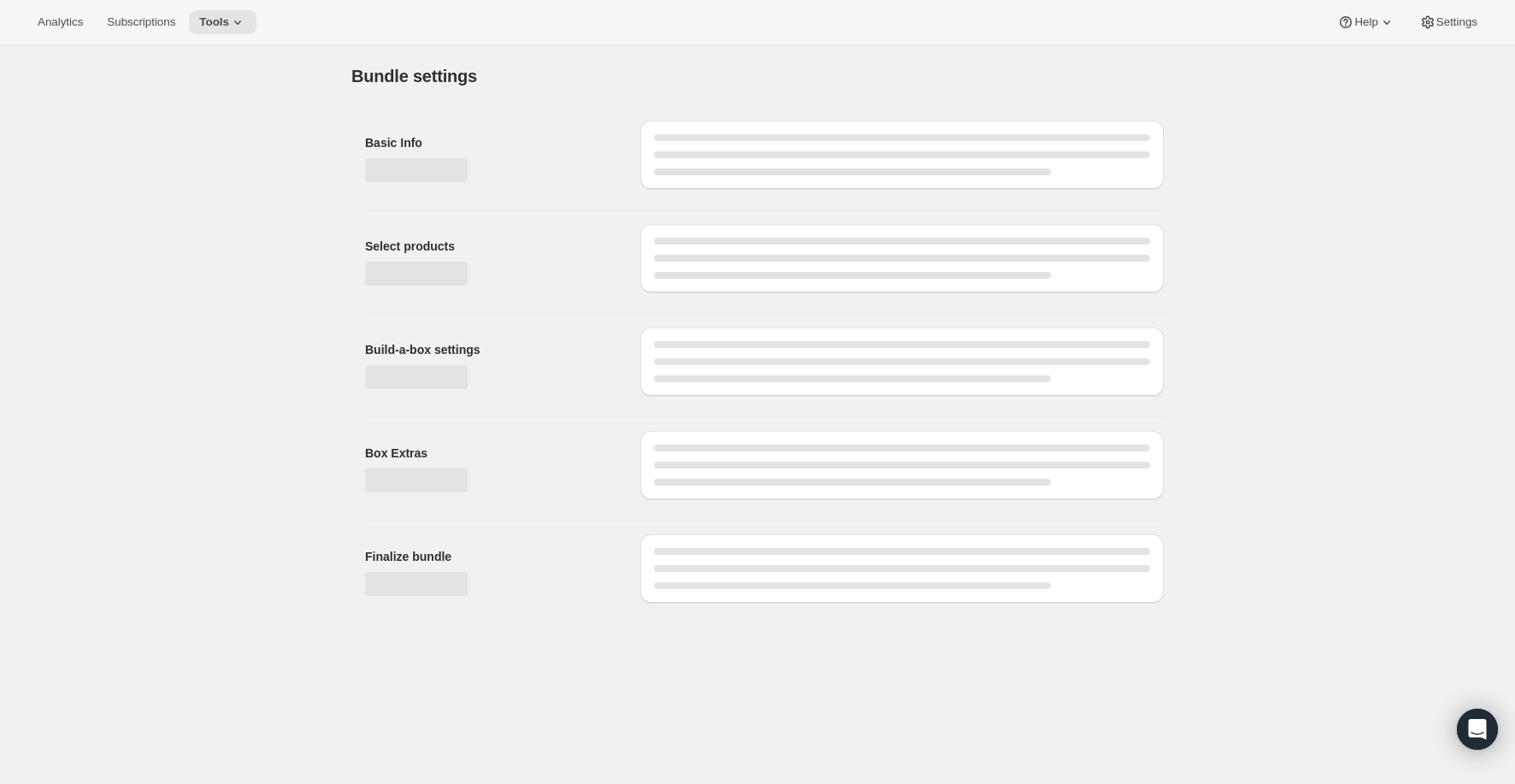
type input "curated glow + go capsule"
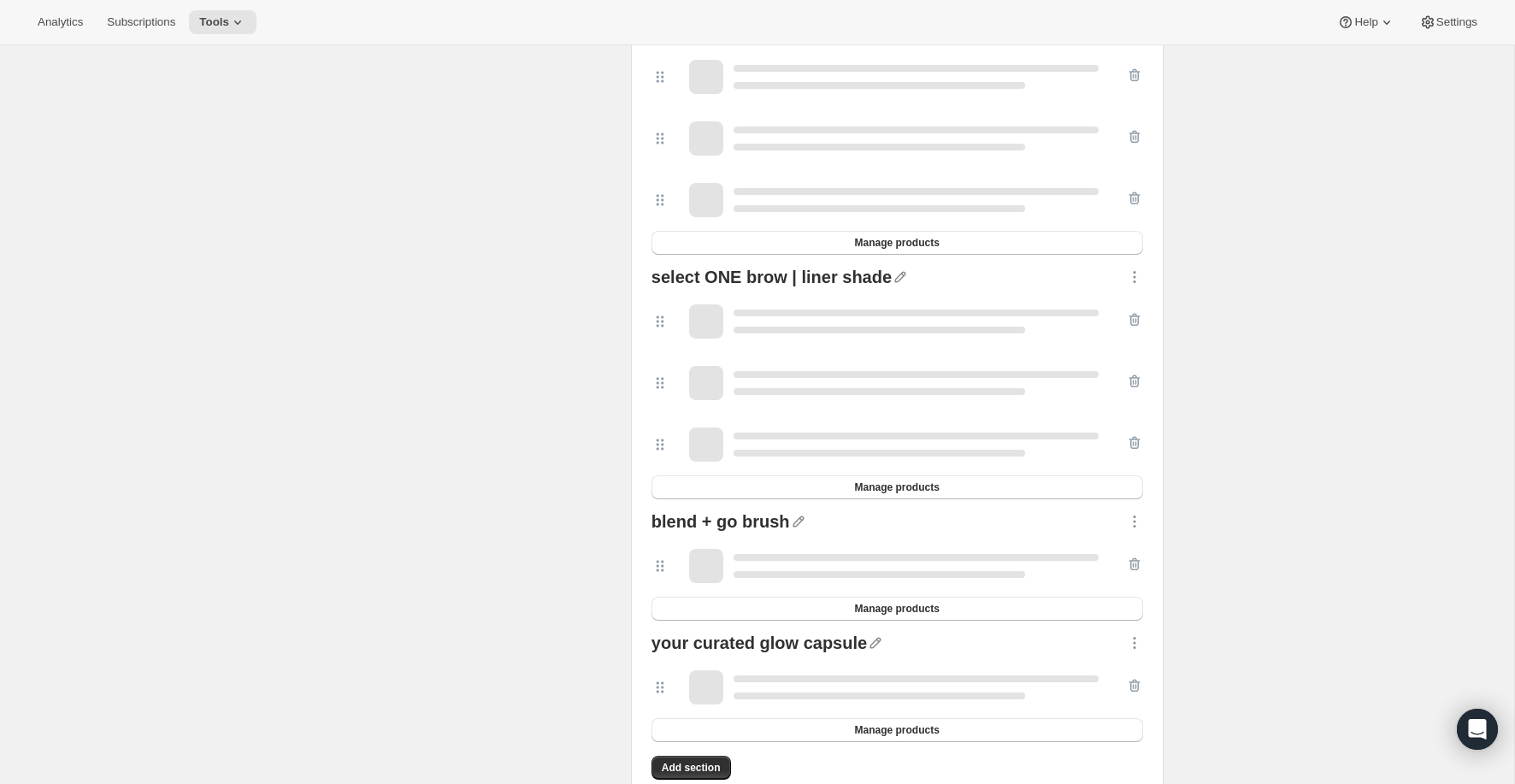
scroll to position [3252, 0]
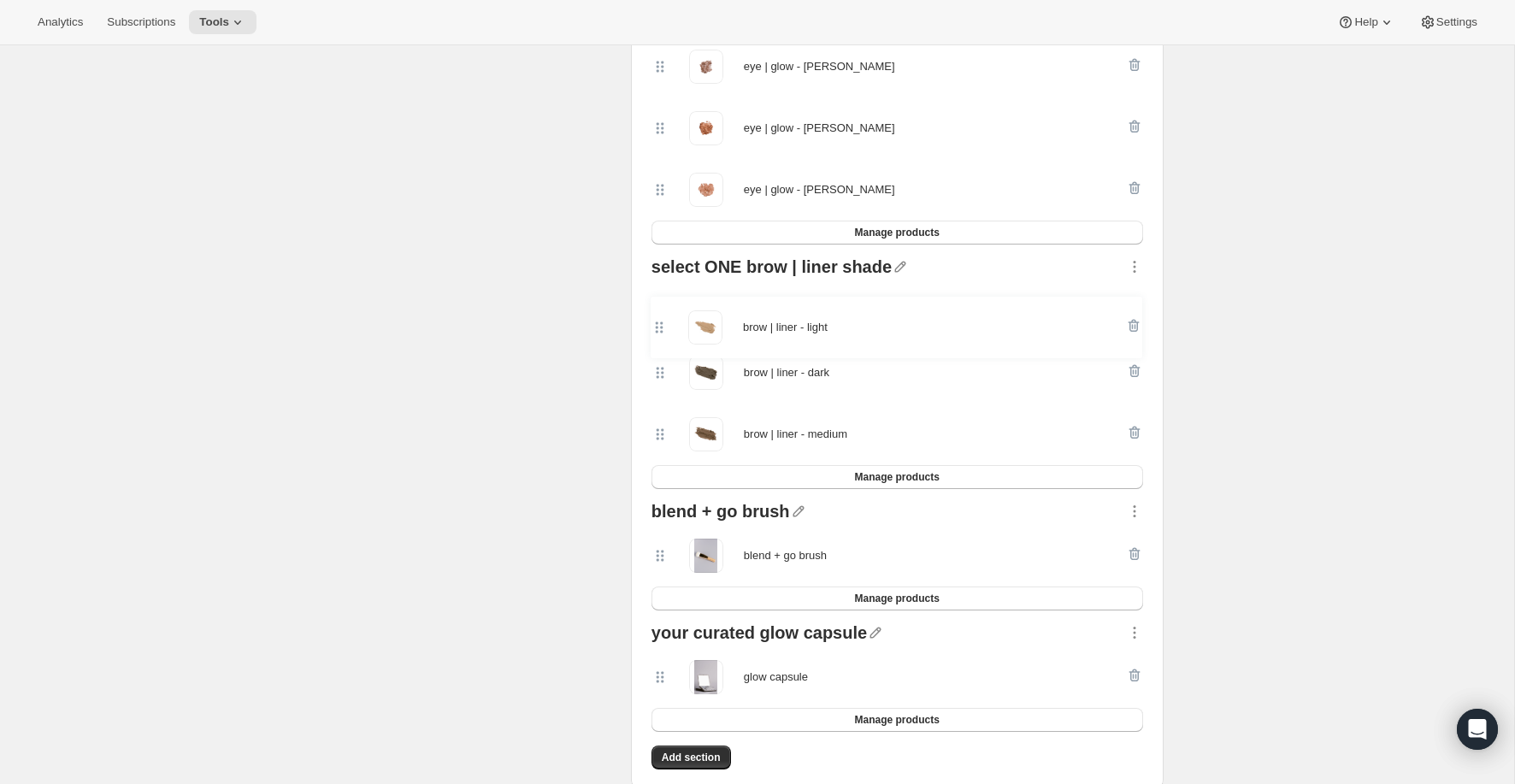
drag, startPoint x: 660, startPoint y: 379, endPoint x: 659, endPoint y: 324, distance: 55.0
click at [659, 324] on div "brow | liner - dark brow | liner - light brow | liner - medium" at bounding box center [897, 373] width 491 height 184
drag, startPoint x: 662, startPoint y: 436, endPoint x: 660, endPoint y: 369, distance: 67.0
click at [660, 369] on div "brow | liner - light brow | liner - dark brow | liner - medium" at bounding box center [897, 373] width 491 height 184
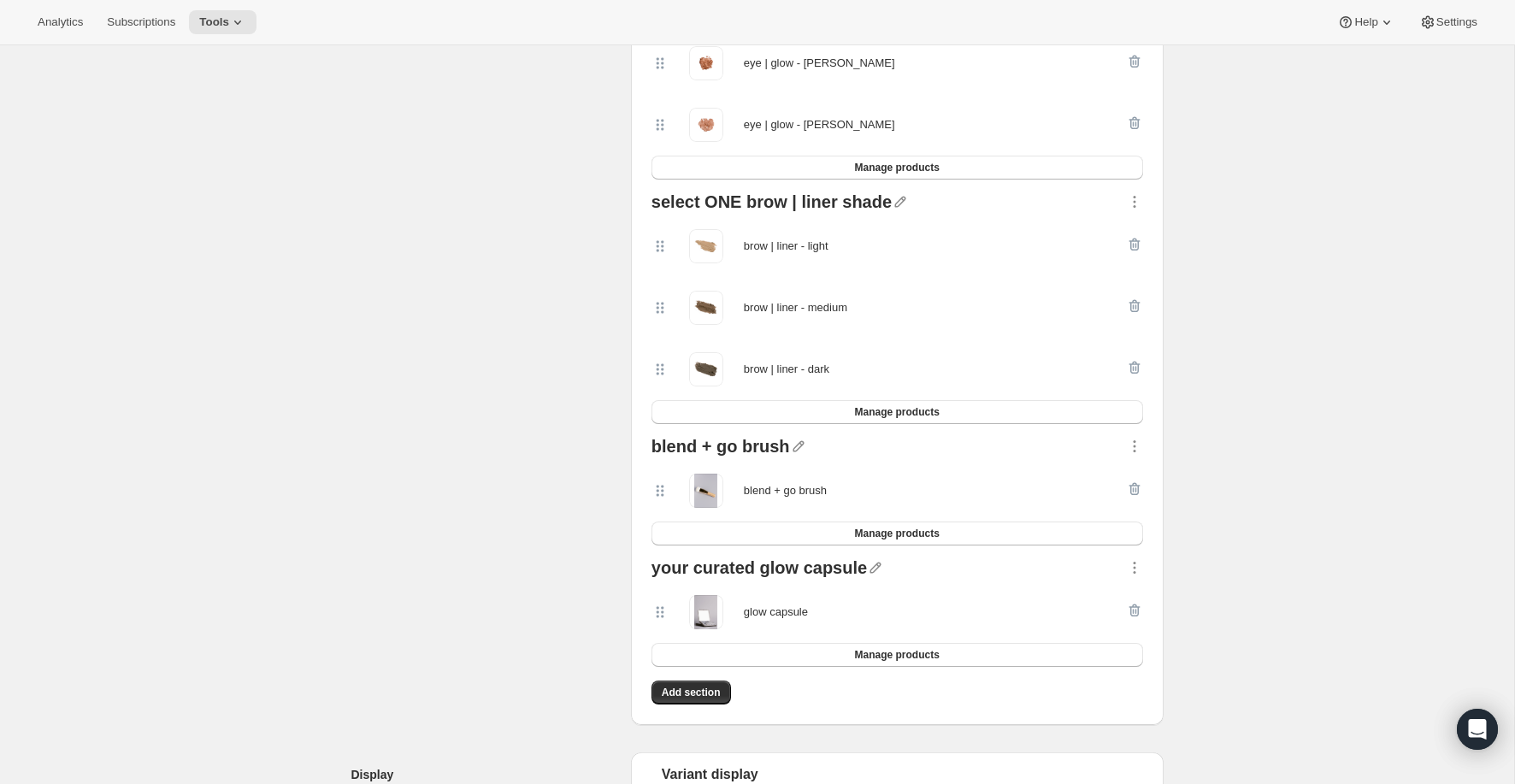
scroll to position [3319, 0]
click at [925, 408] on span "Manage products" at bounding box center [896, 410] width 84 height 14
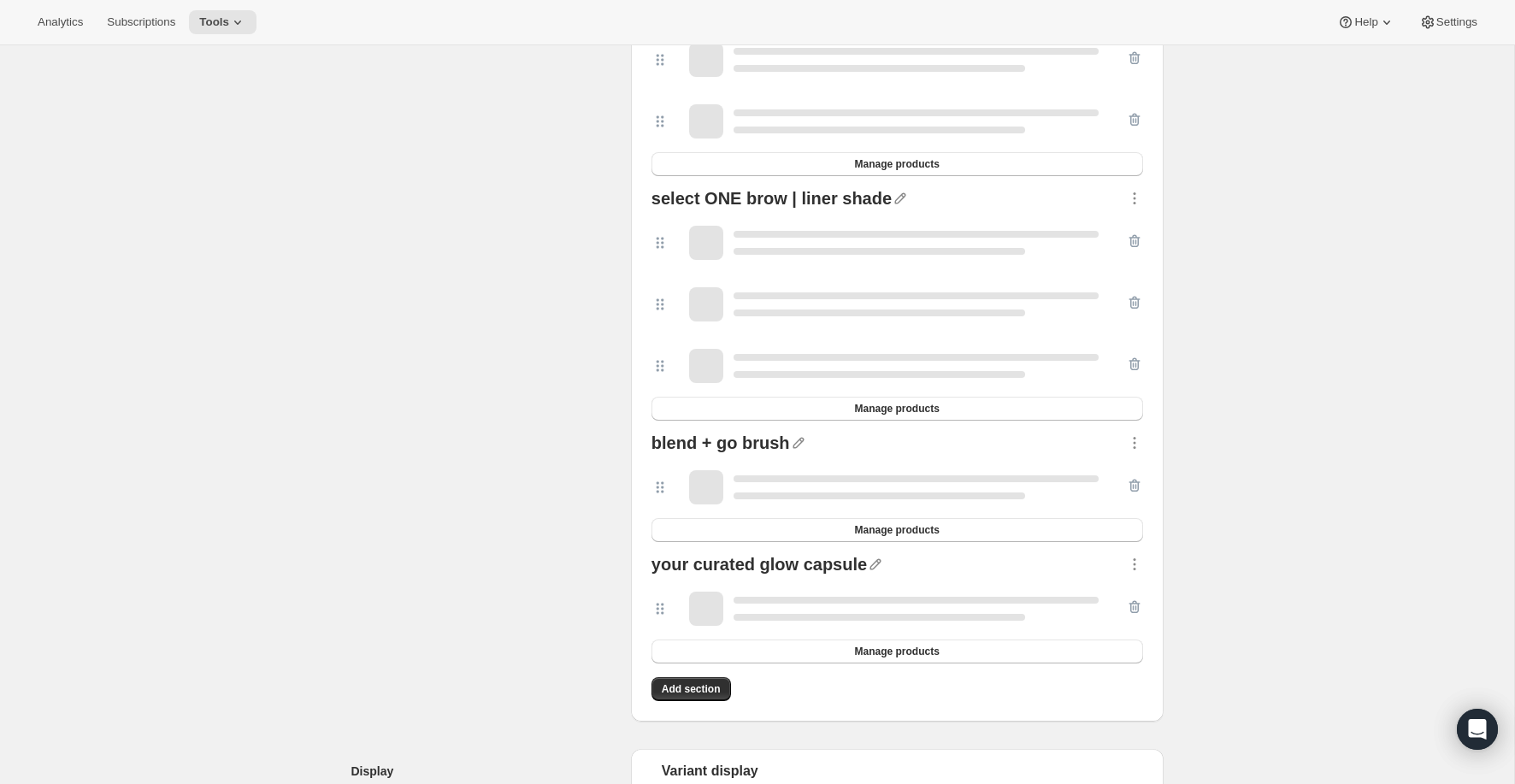
scroll to position [3322, 0]
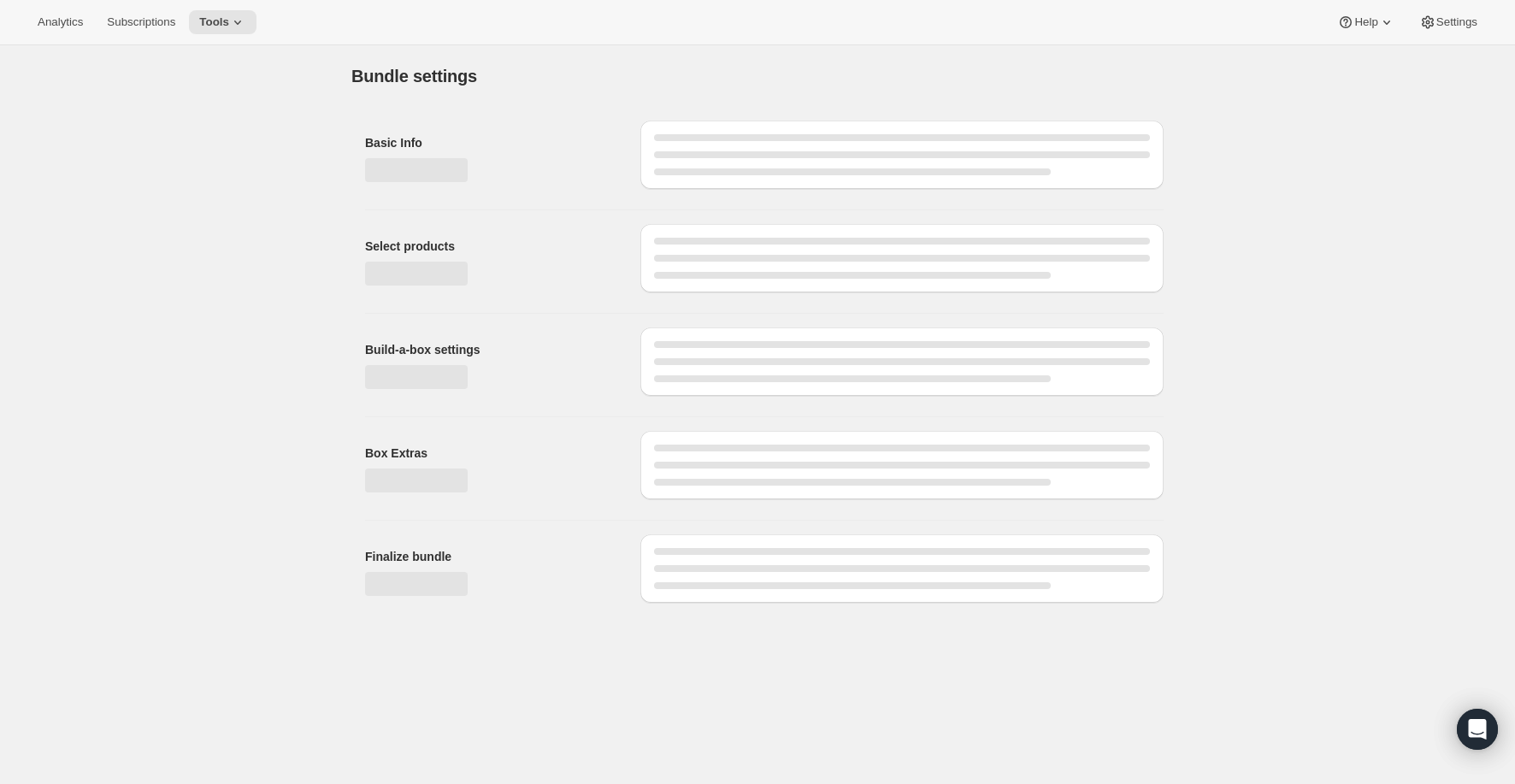
type input "curated glow + go capsule"
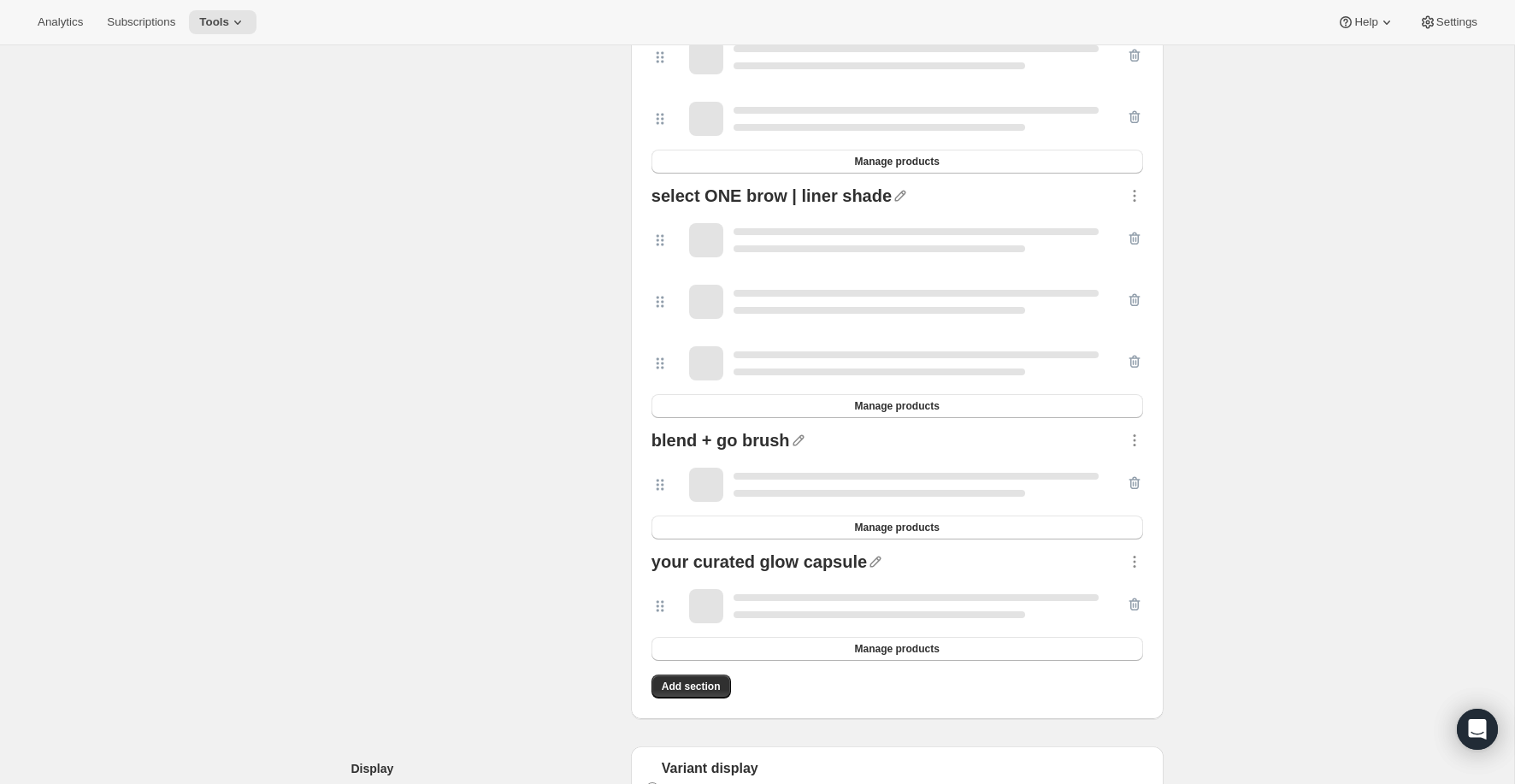
scroll to position [3327, 0]
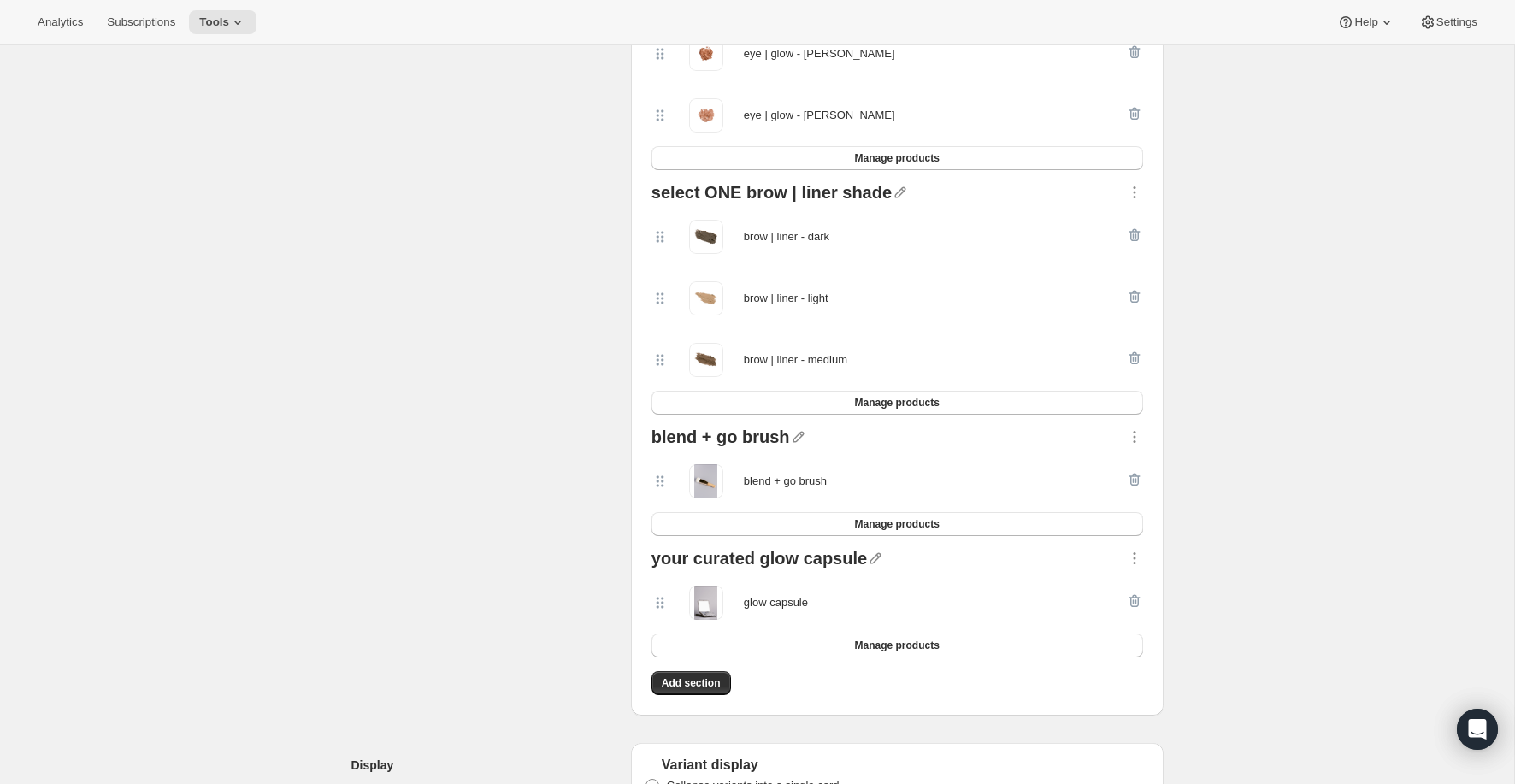
click at [658, 304] on icon at bounding box center [660, 299] width 17 height 17
drag, startPoint x: 659, startPoint y: 240, endPoint x: 663, endPoint y: 379, distance: 139.1
click at [663, 379] on div "brow | liner - dark brow | liner - light brow | liner - medium" at bounding box center [897, 298] width 491 height 184
click at [1137, 359] on icon "button" at bounding box center [1135, 358] width 17 height 17
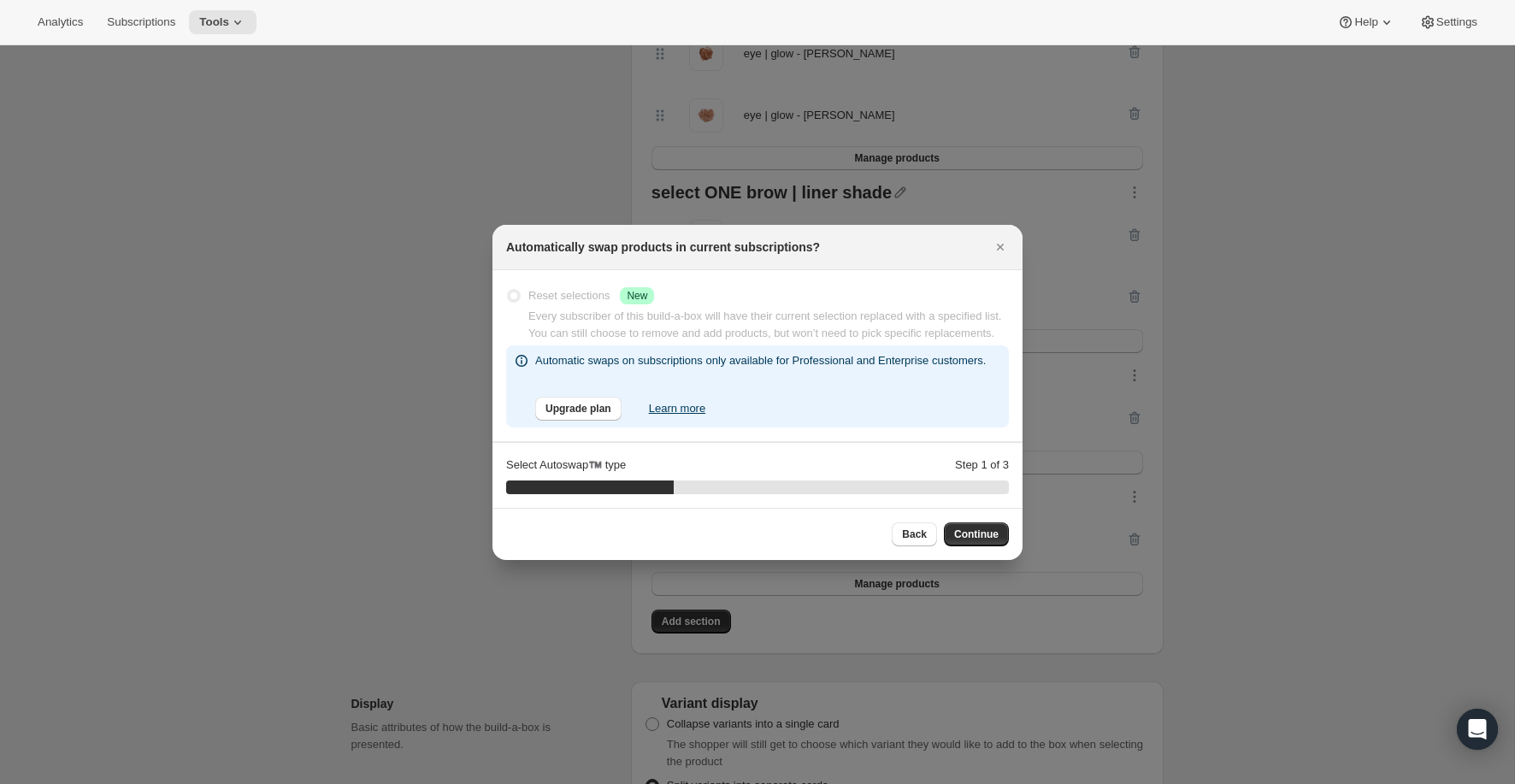
click at [605, 287] on div "Reset selections Success New" at bounding box center [590, 296] width 125 height 17
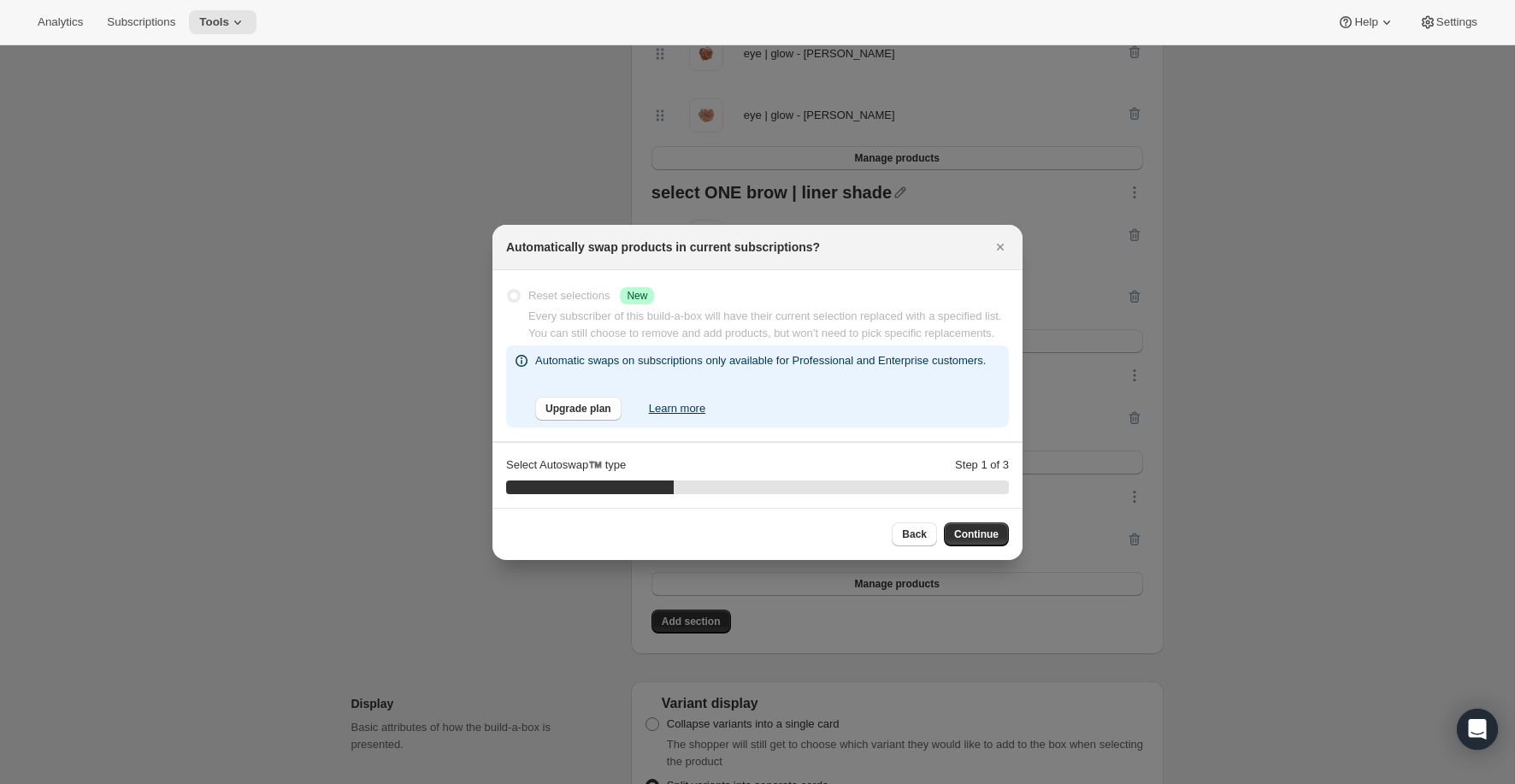
click at [611, 287] on div "Reset selections Success New" at bounding box center [590, 296] width 125 height 17
click at [680, 313] on span "Every subscriber of this build-a-box will have their current selection replaced…" at bounding box center [764, 324] width 473 height 30
click at [916, 540] on span "Back" at bounding box center [914, 534] width 25 height 14
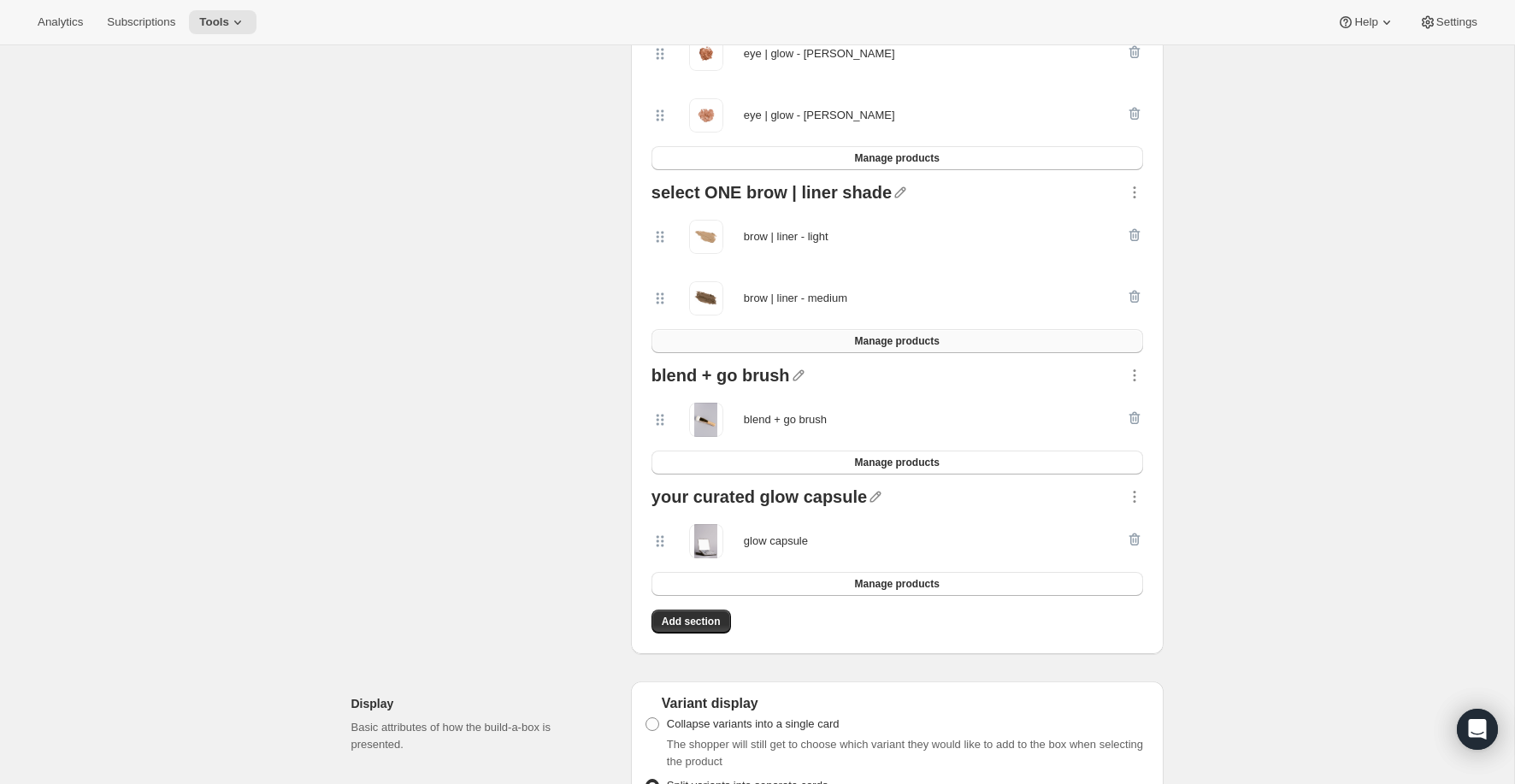
click at [955, 343] on button "Manage products" at bounding box center [897, 341] width 491 height 24
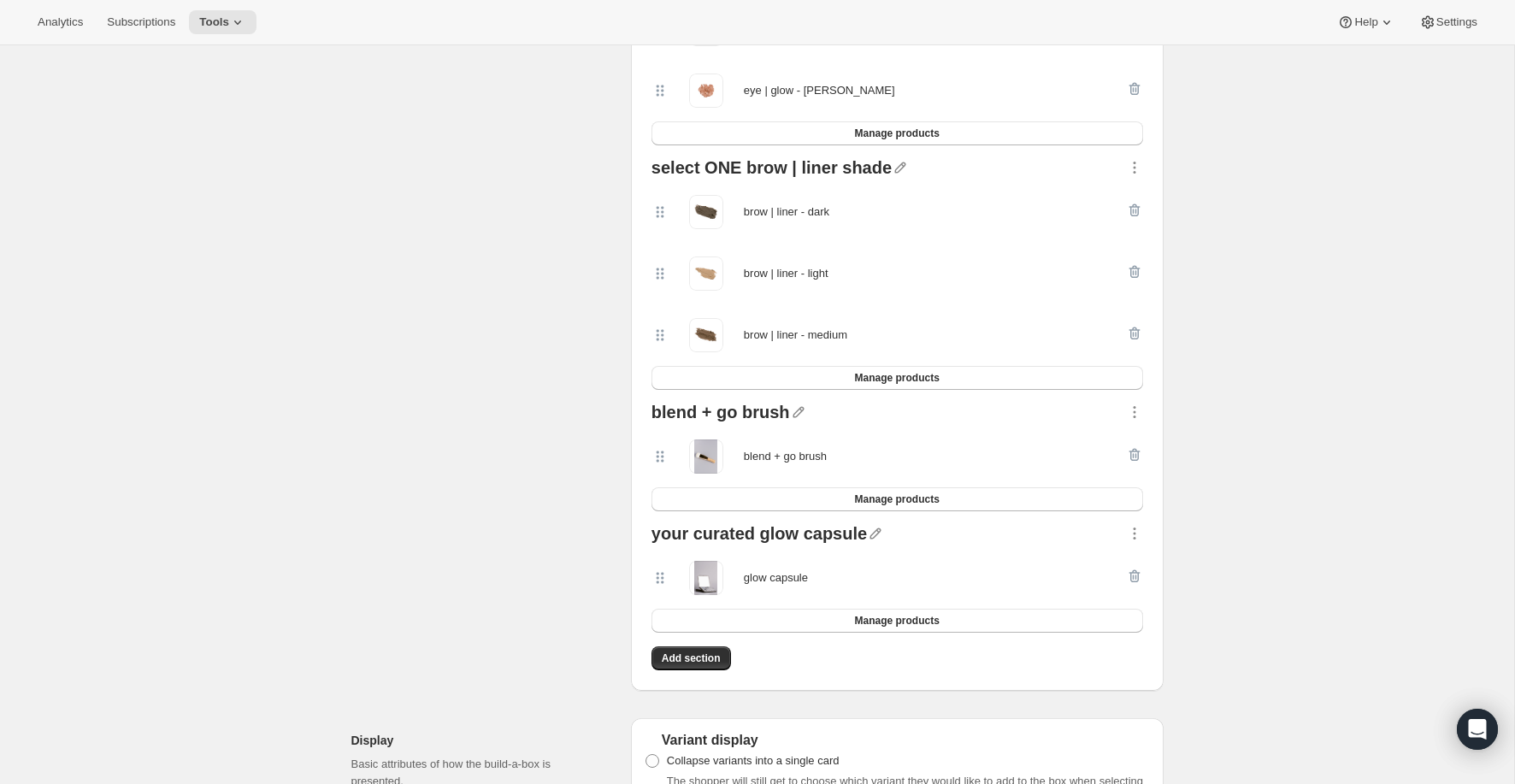
scroll to position [3354, 0]
drag, startPoint x: 662, startPoint y: 218, endPoint x: 664, endPoint y: 352, distance: 134.0
click at [664, 352] on div "brow | liner - dark brow | liner - light brow | liner - medium" at bounding box center [897, 271] width 491 height 184
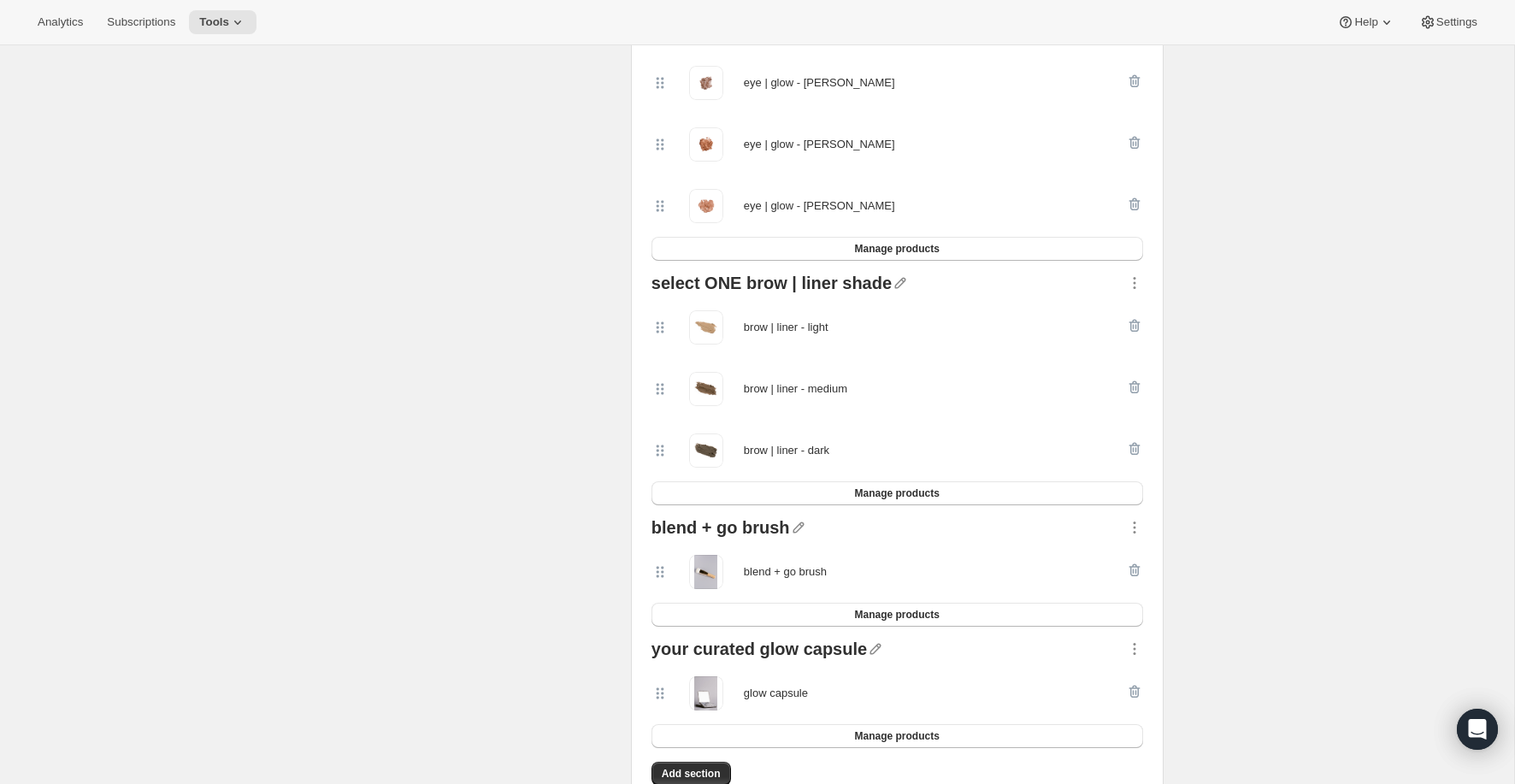
scroll to position [3263, 0]
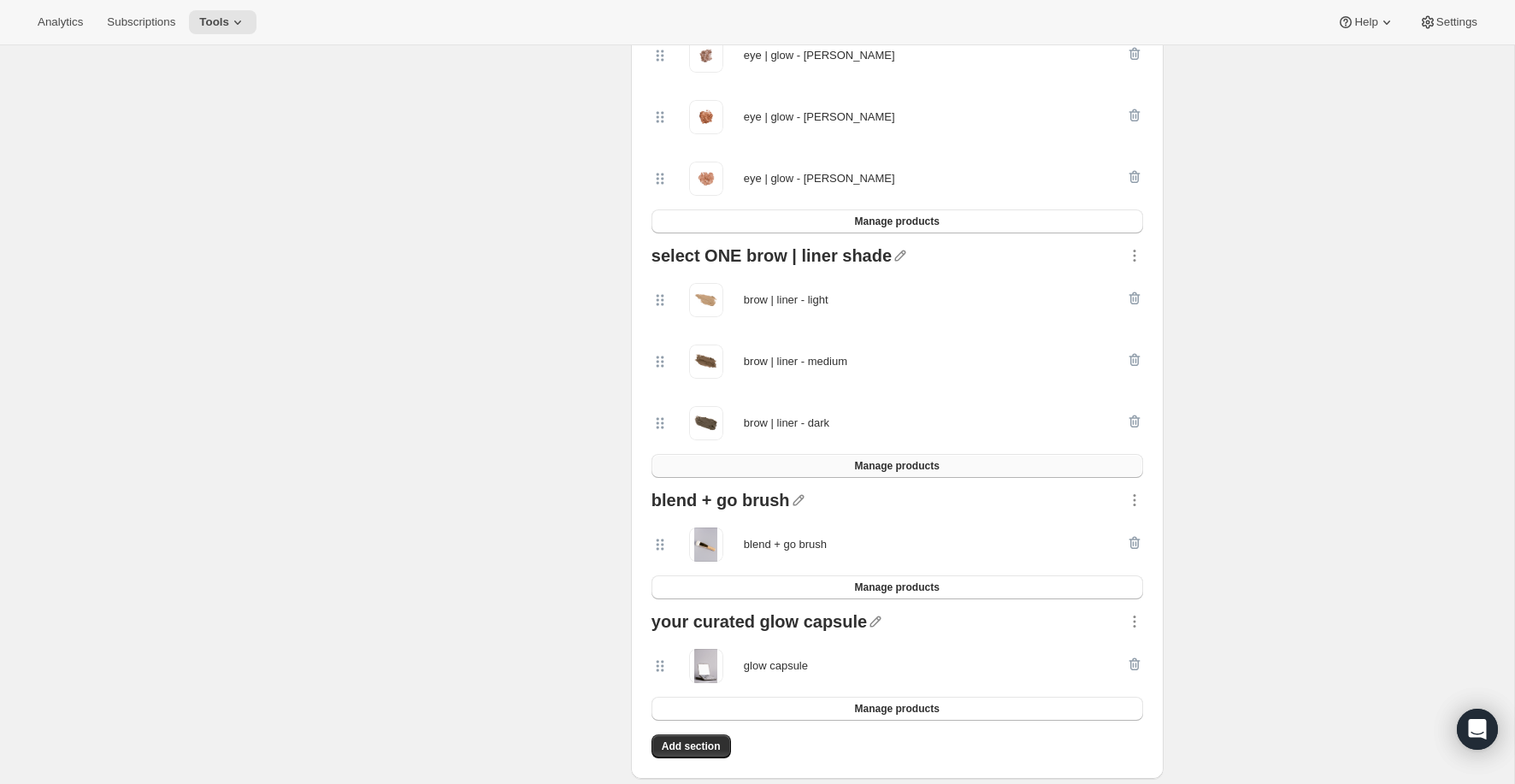
click at [825, 460] on button "Manage products" at bounding box center [897, 466] width 491 height 24
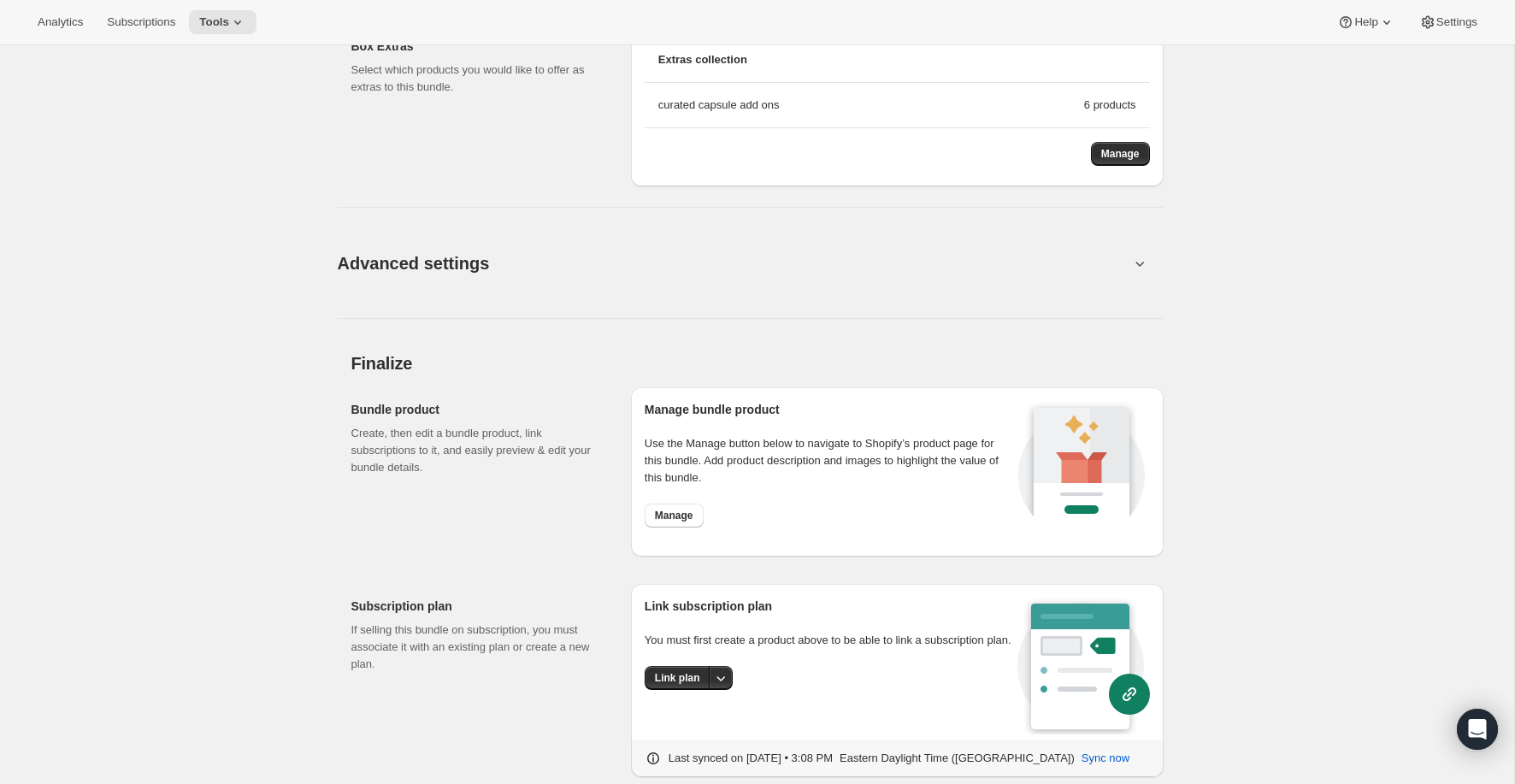
scroll to position [4430, 0]
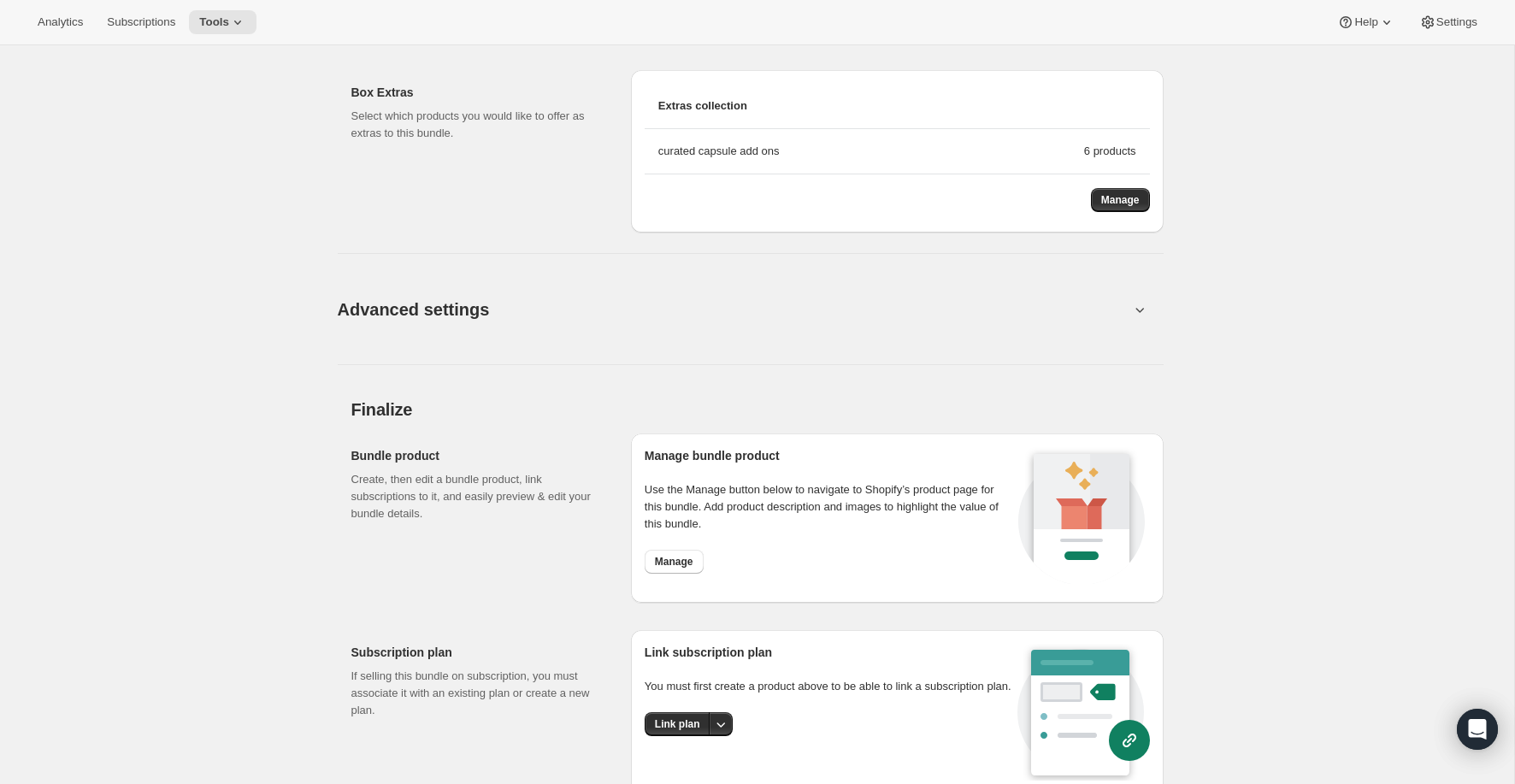
click at [1123, 311] on button "Advanced settings" at bounding box center [733, 309] width 812 height 66
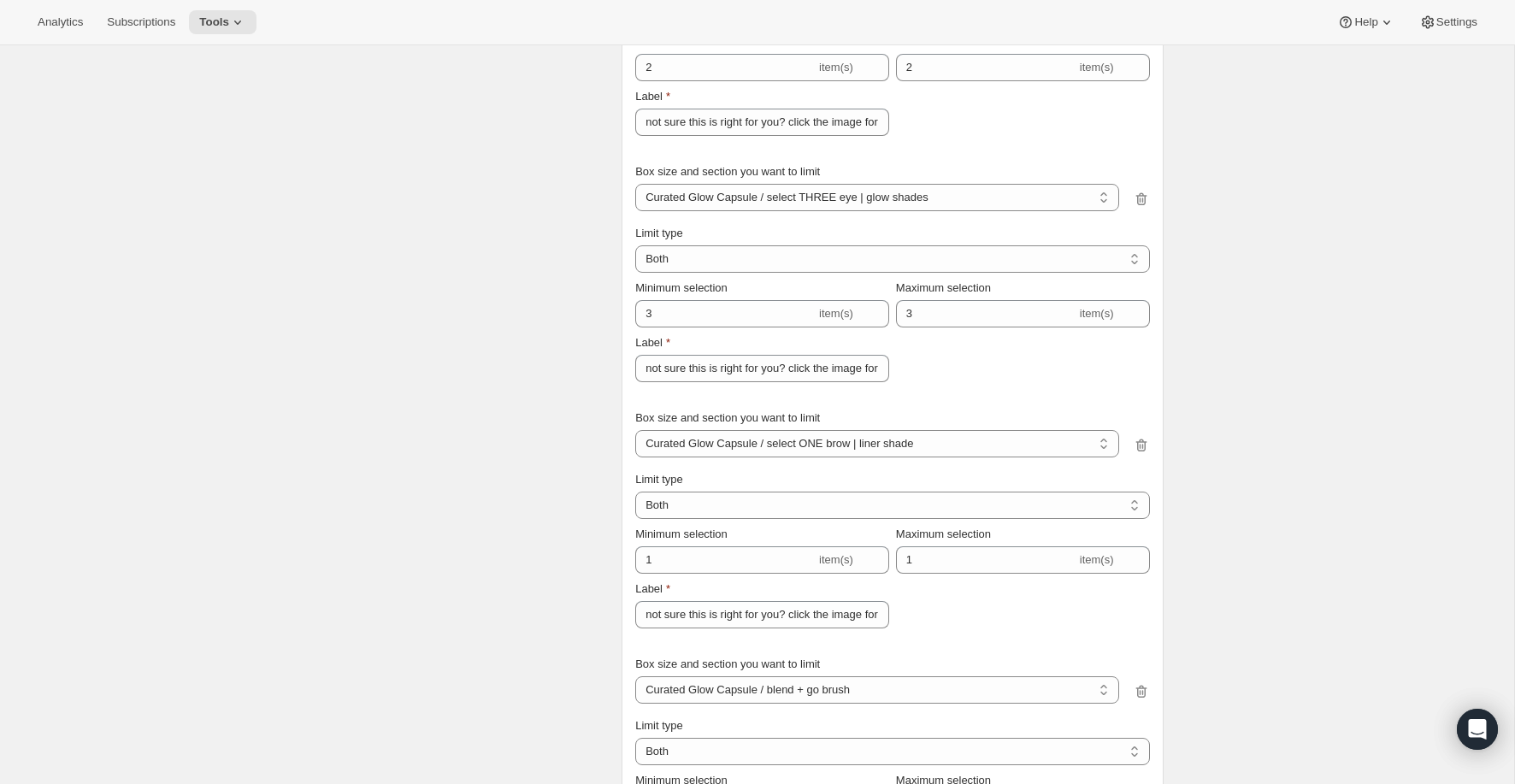
scroll to position [0, 0]
